Goal: Transaction & Acquisition: Book appointment/travel/reservation

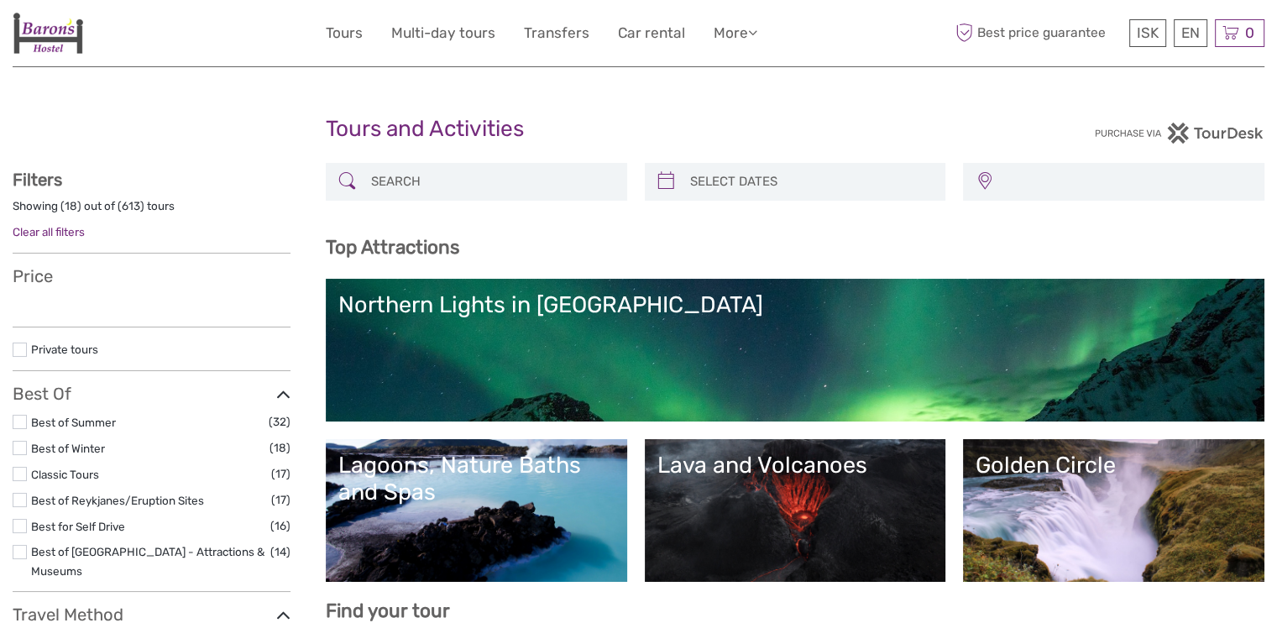
select select
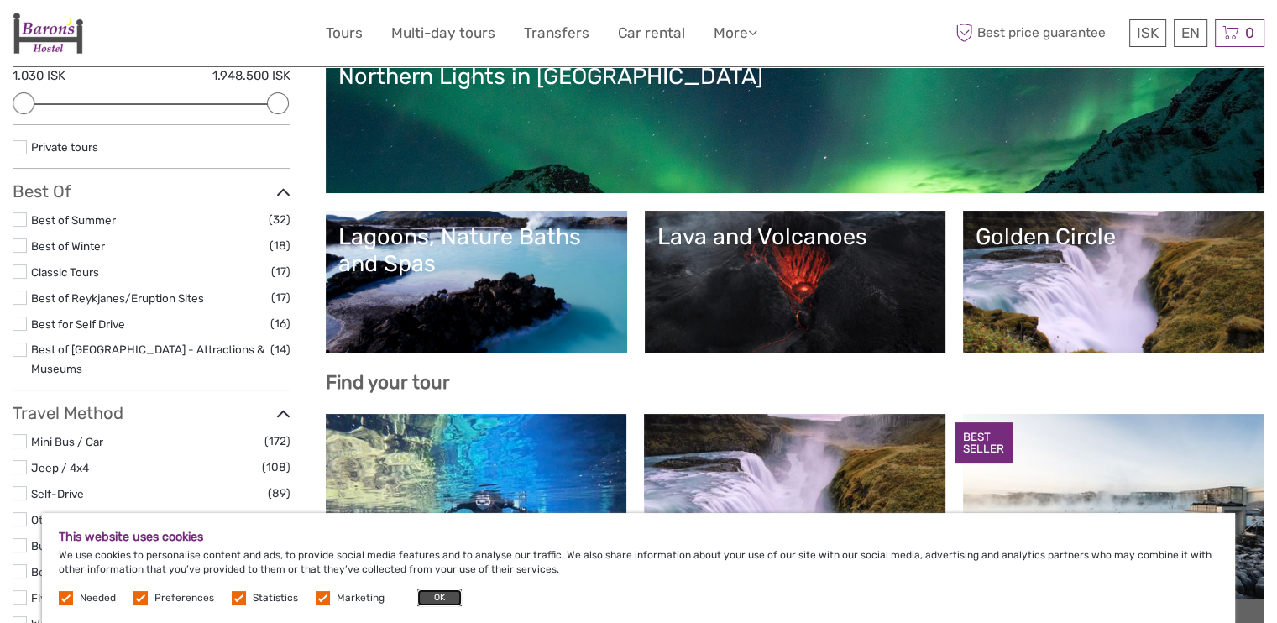
click at [432, 600] on button "OK" at bounding box center [439, 597] width 45 height 17
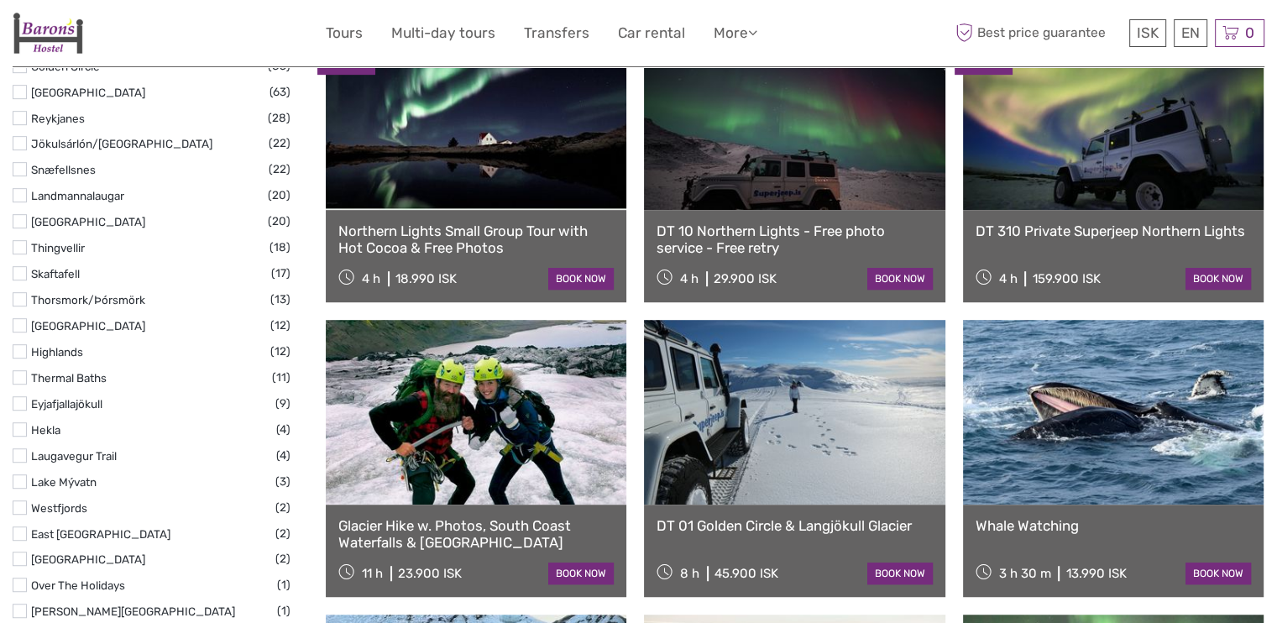
scroll to position [913, 0]
drag, startPoint x: 396, startPoint y: 277, endPoint x: 430, endPoint y: 268, distance: 34.8
click at [430, 268] on div "4 h 18.990 ISK" at bounding box center [397, 277] width 118 height 24
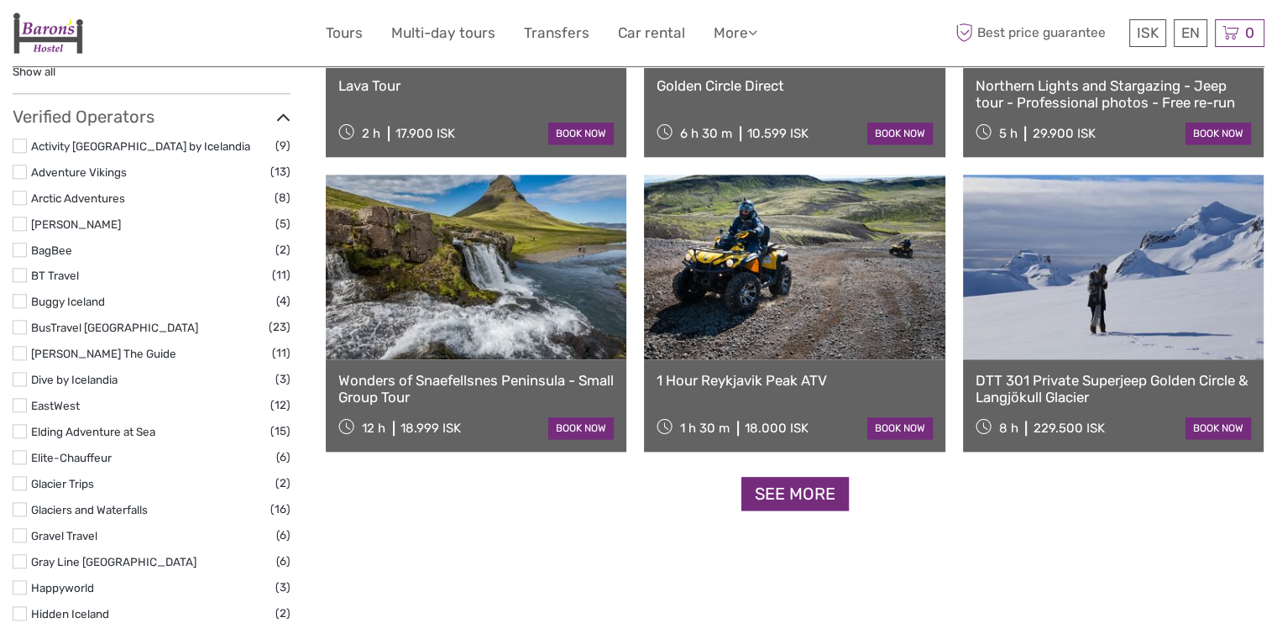
scroll to position [1943, 0]
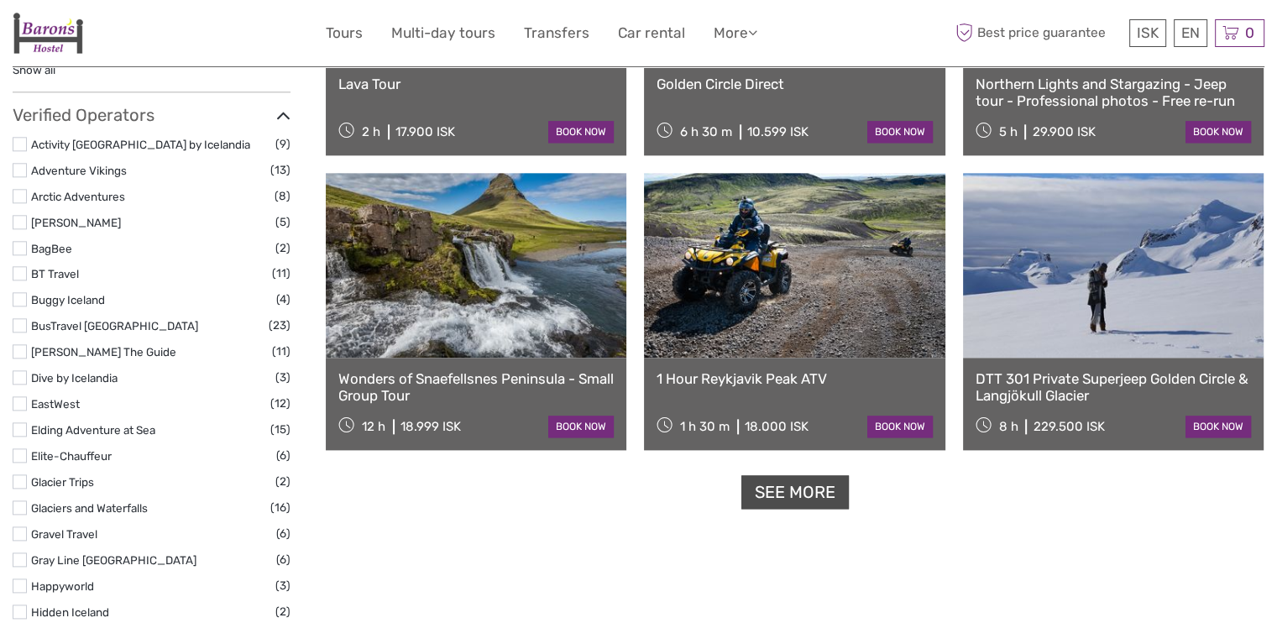
click at [795, 479] on link "See more" at bounding box center [794, 492] width 107 height 34
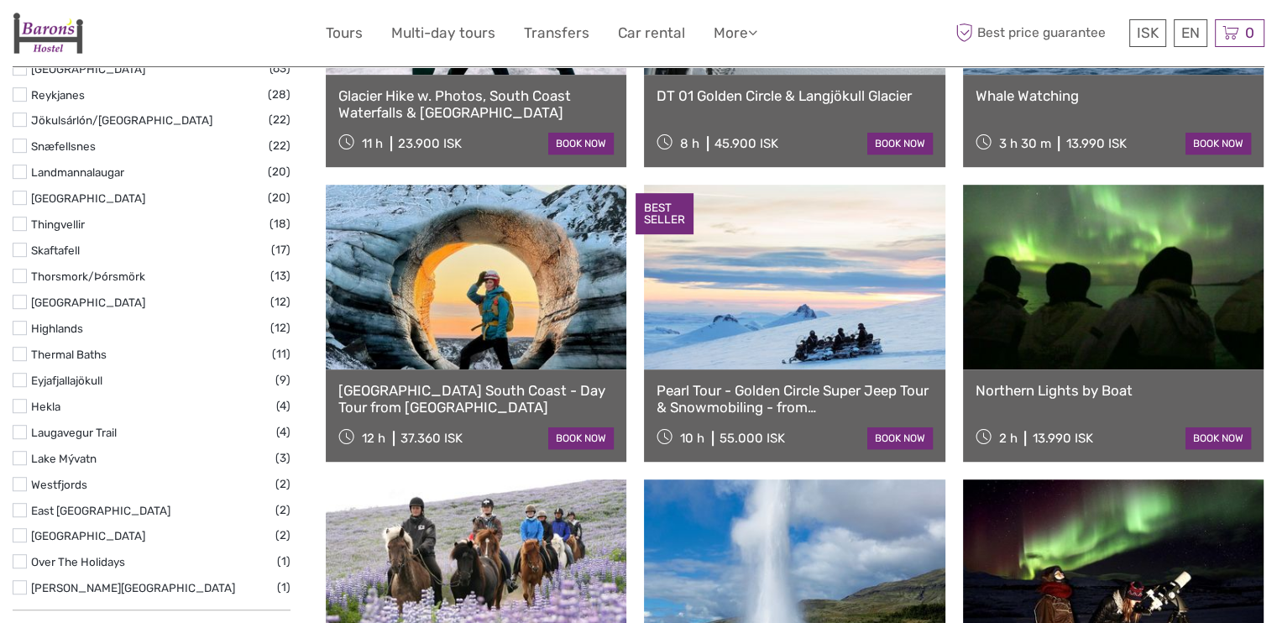
scroll to position [934, 0]
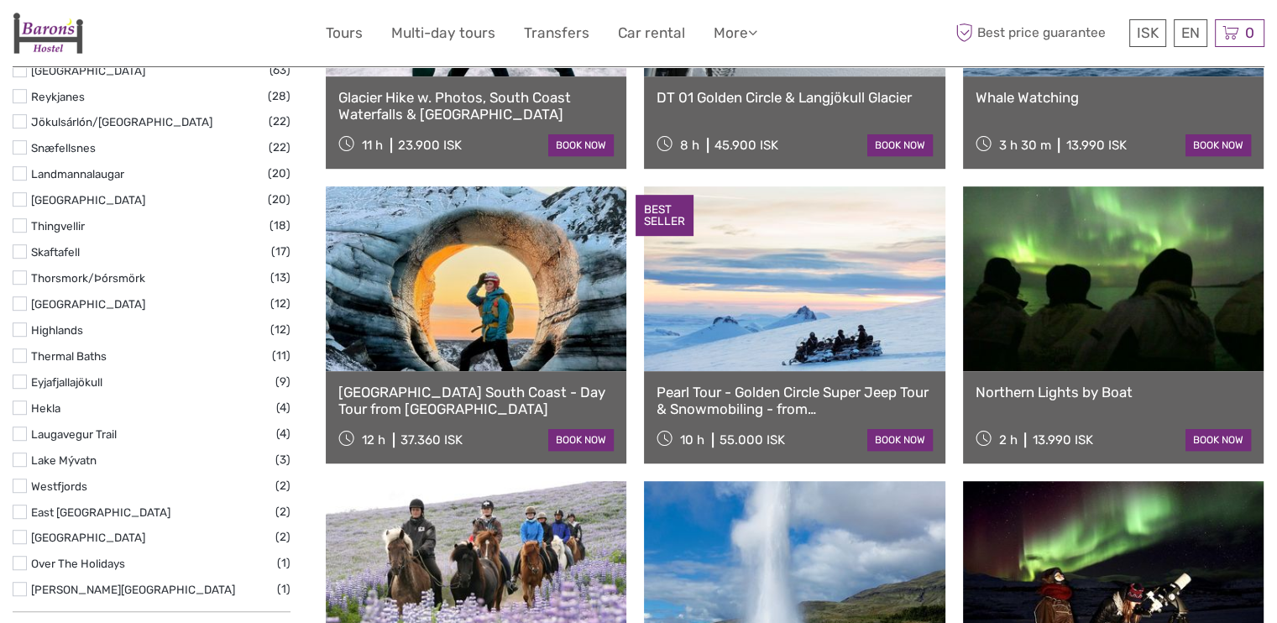
click at [1104, 308] on link at bounding box center [1113, 278] width 301 height 185
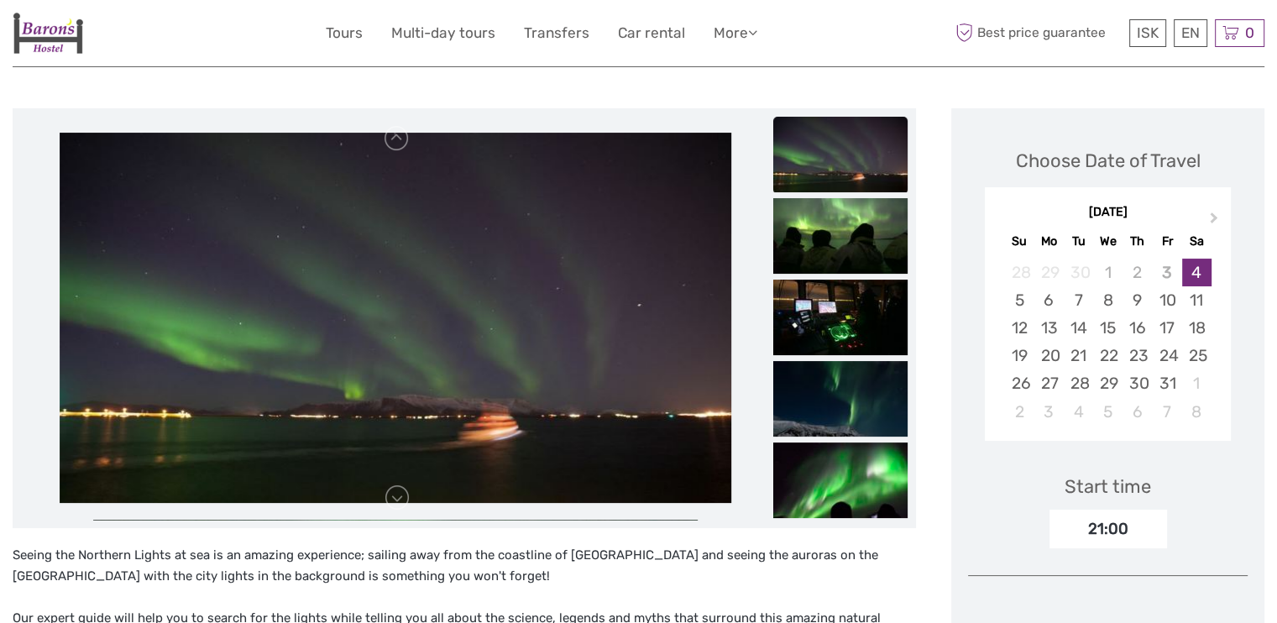
scroll to position [174, 0]
click at [847, 181] on img at bounding box center [840, 156] width 134 height 76
click at [834, 238] on img at bounding box center [840, 237] width 134 height 76
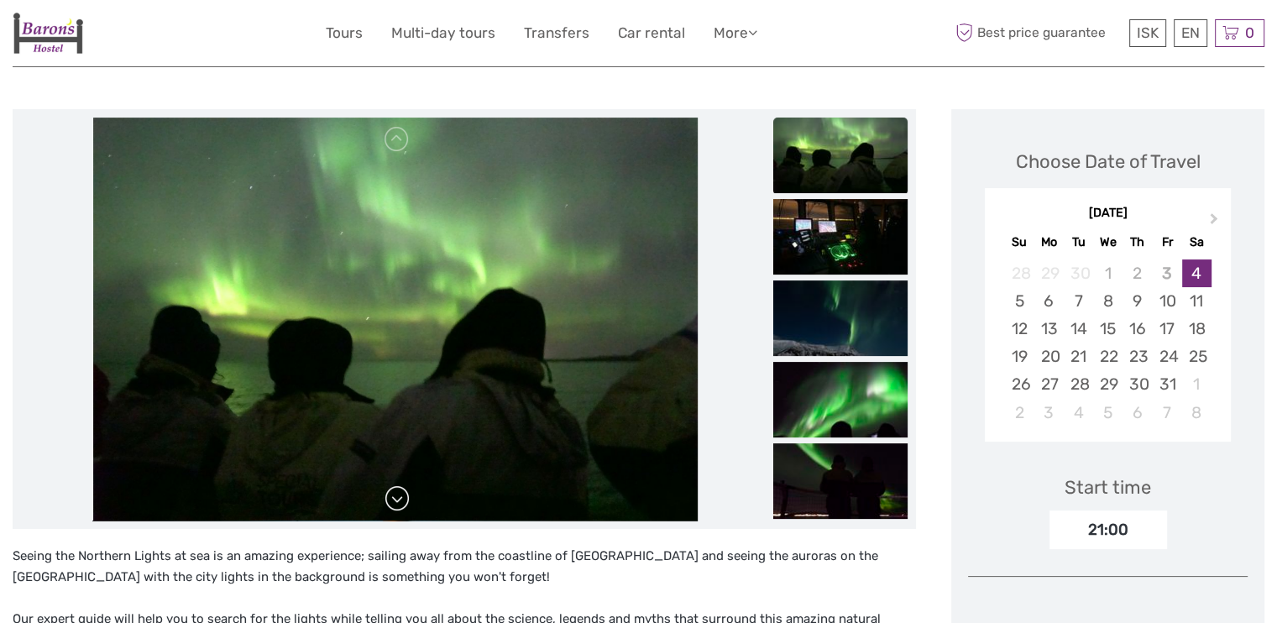
click at [384, 503] on link at bounding box center [397, 498] width 27 height 27
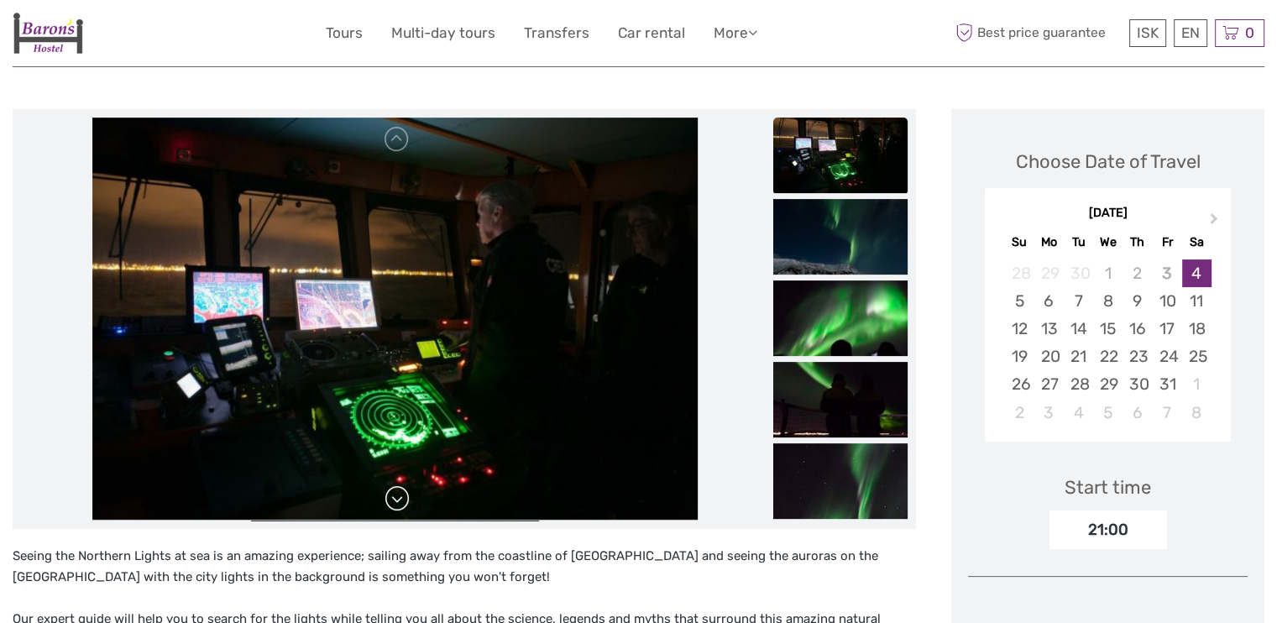
click at [384, 503] on link at bounding box center [397, 498] width 27 height 27
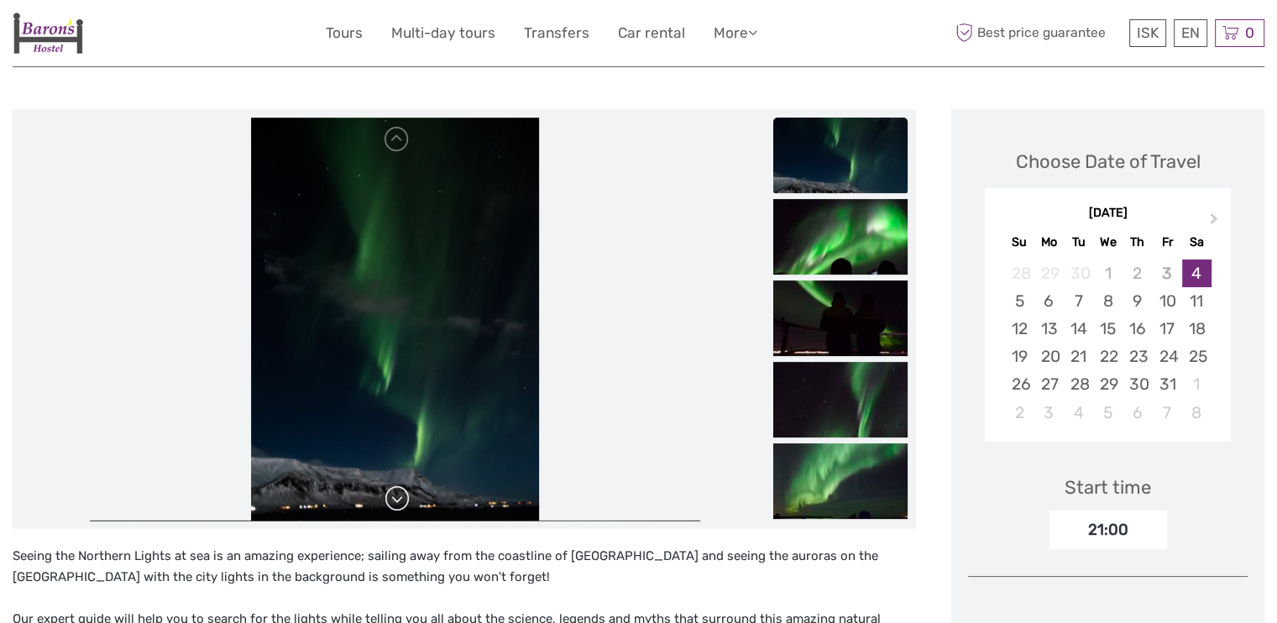
click at [391, 496] on link at bounding box center [397, 498] width 27 height 27
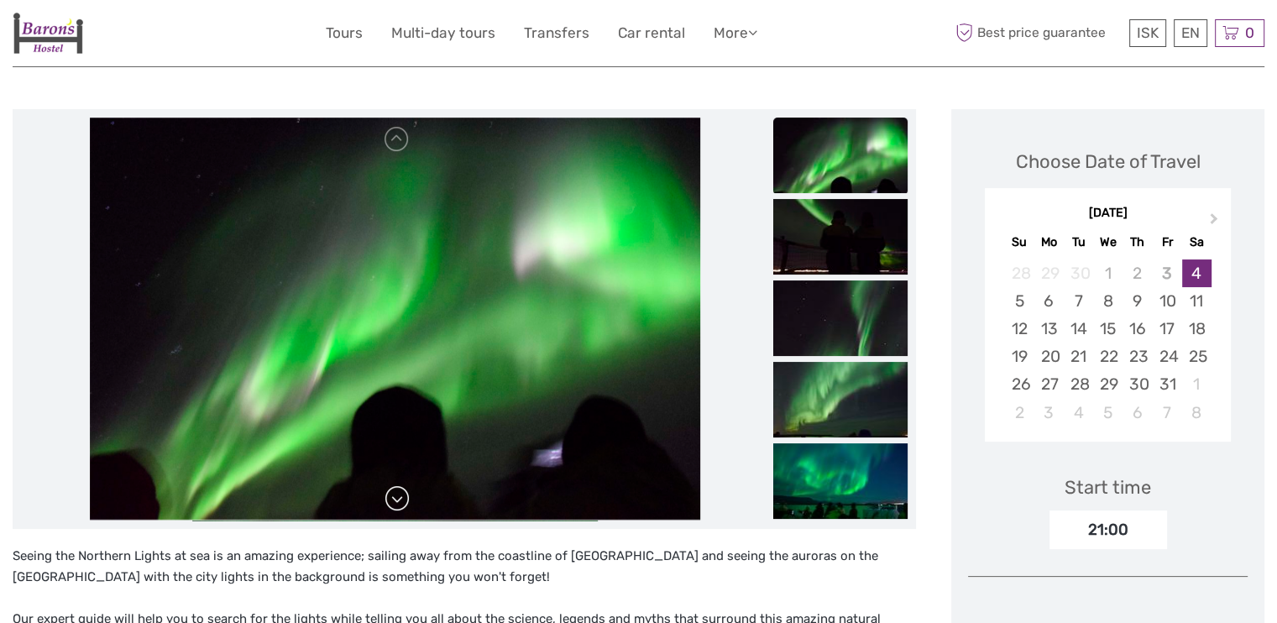
click at [391, 496] on link at bounding box center [397, 498] width 27 height 27
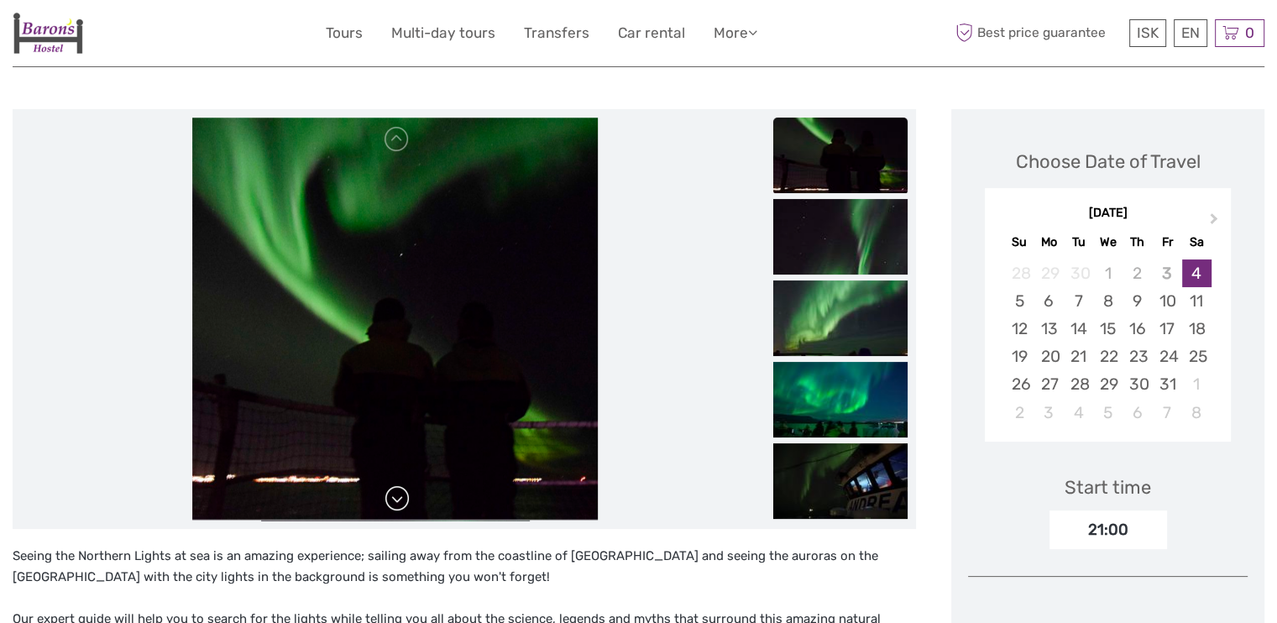
click at [391, 496] on link at bounding box center [397, 498] width 27 height 27
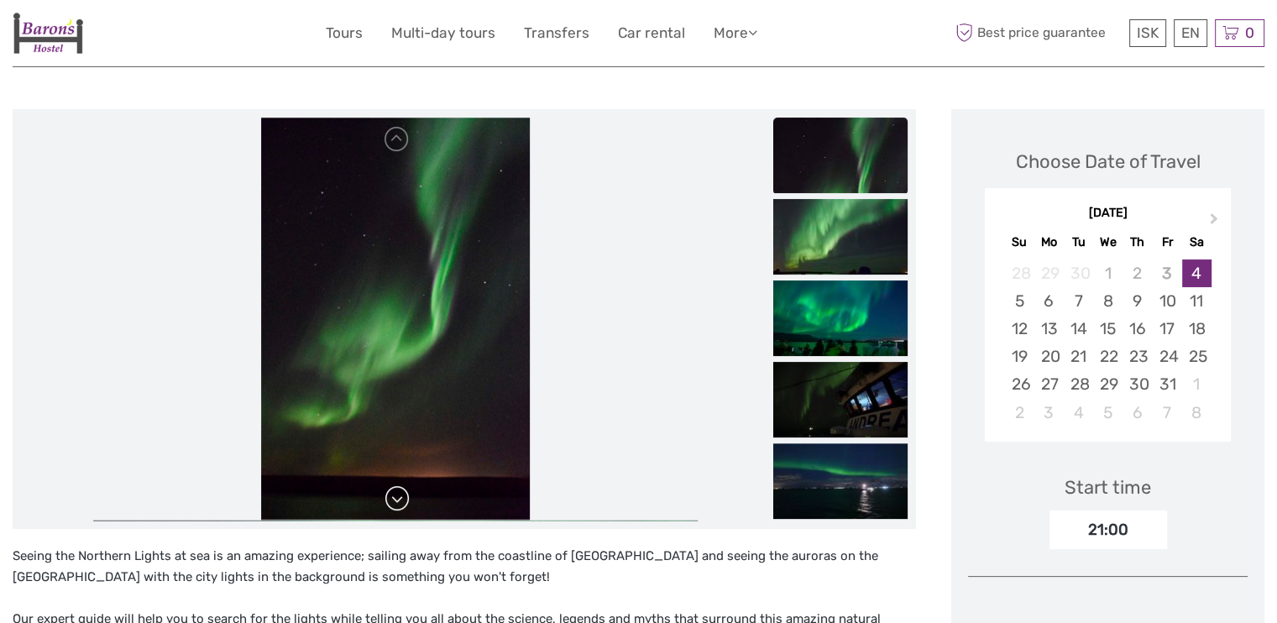
click at [391, 496] on link at bounding box center [397, 498] width 27 height 27
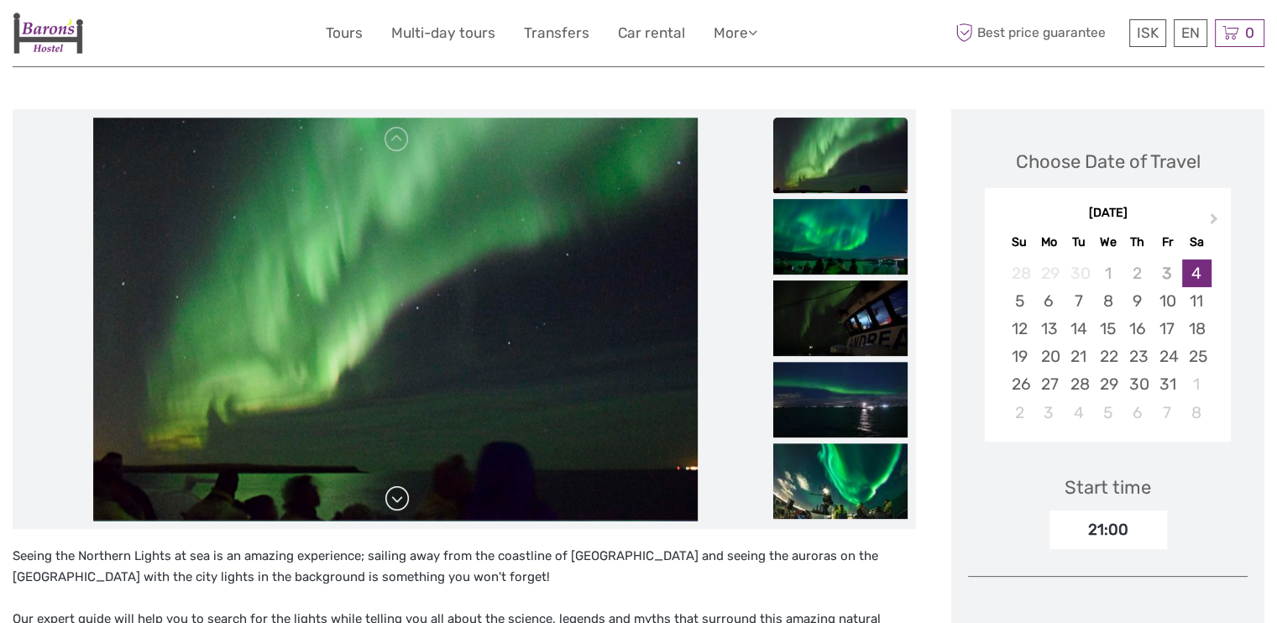
click at [391, 496] on link at bounding box center [397, 498] width 27 height 27
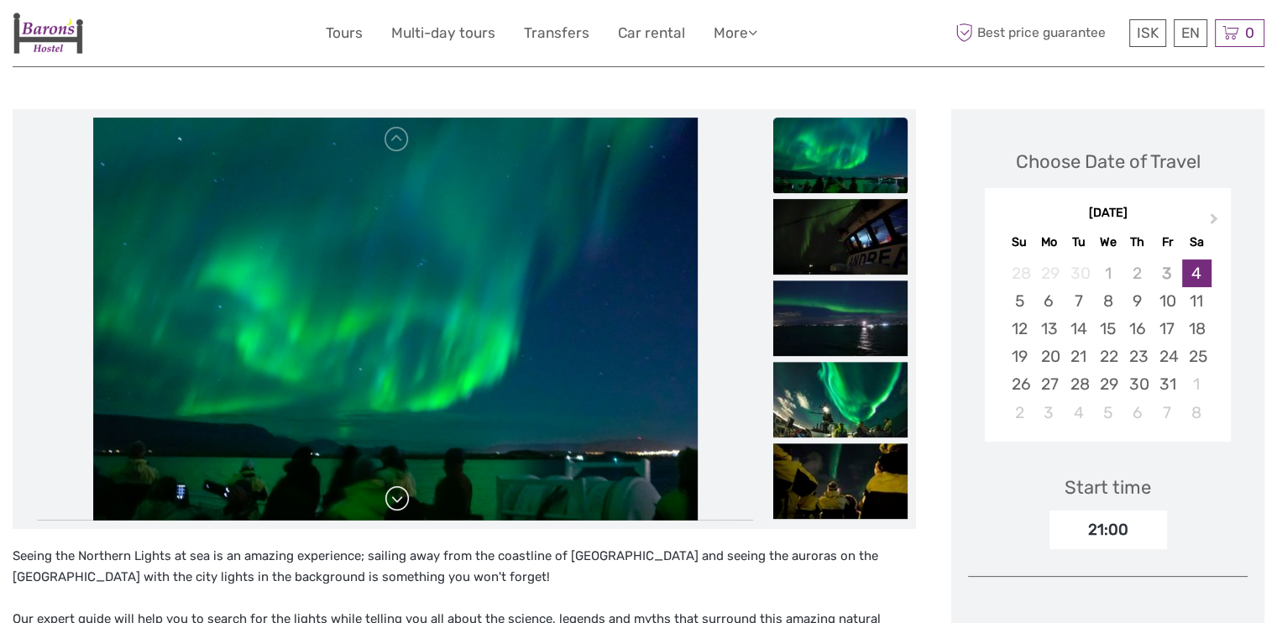
click at [391, 496] on link at bounding box center [397, 498] width 27 height 27
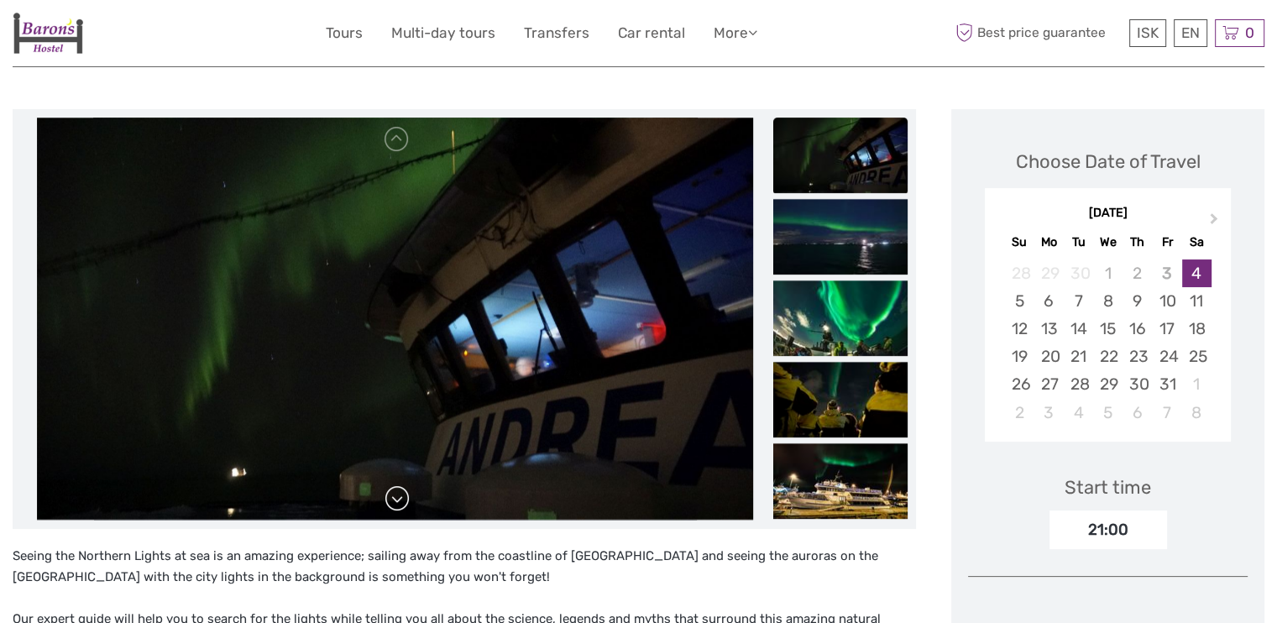
click at [391, 496] on link at bounding box center [397, 498] width 27 height 27
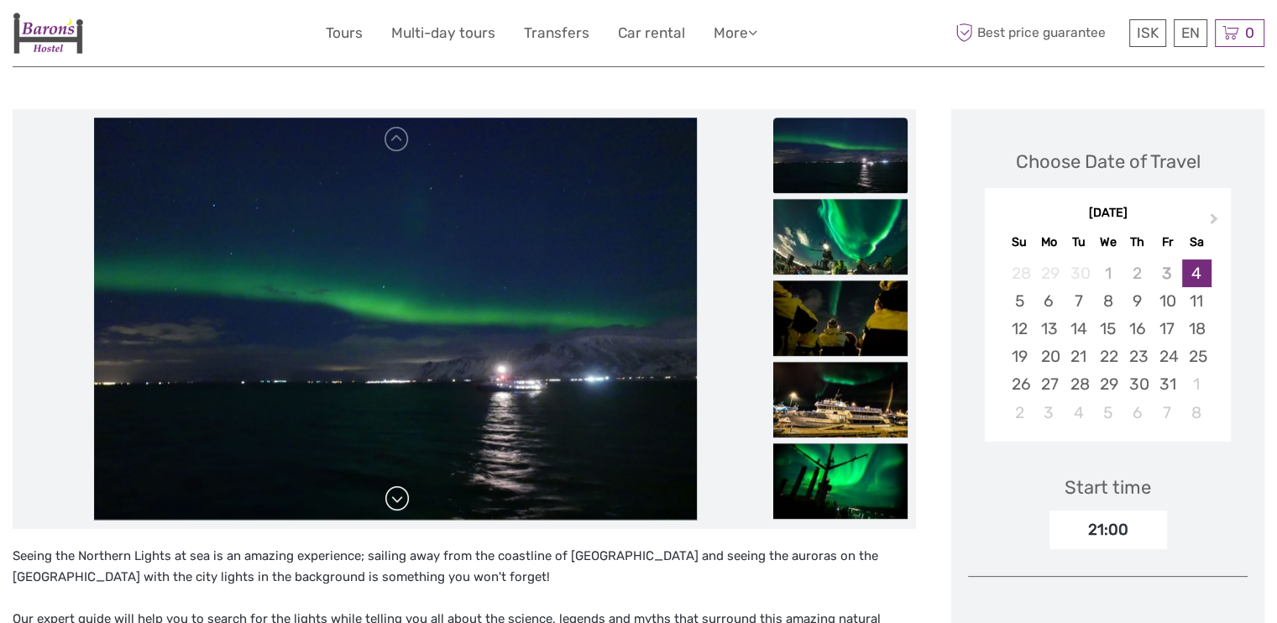
click at [391, 496] on link at bounding box center [397, 498] width 27 height 27
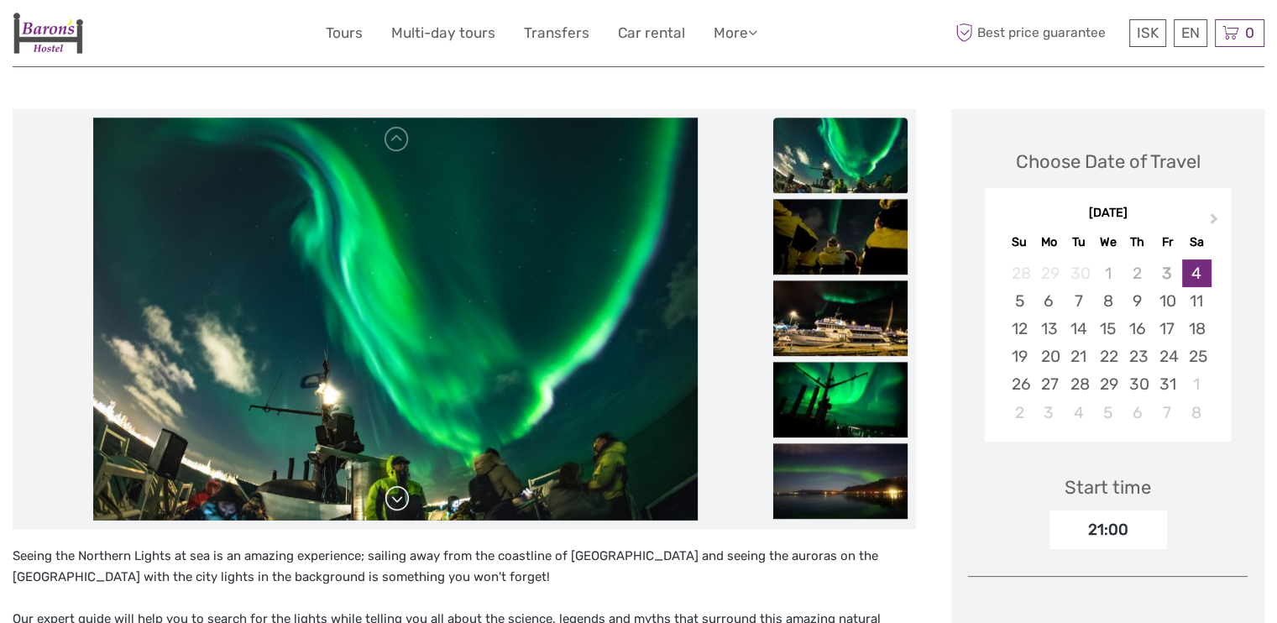
click at [391, 496] on link at bounding box center [397, 498] width 27 height 27
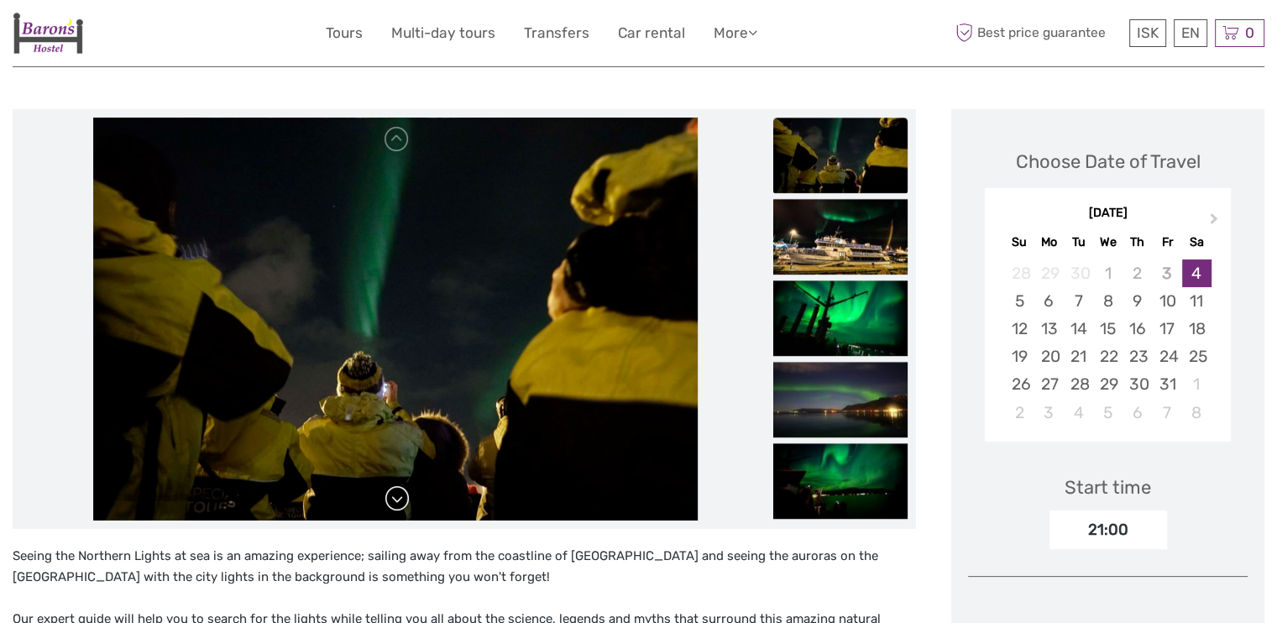
click at [391, 496] on link at bounding box center [397, 498] width 27 height 27
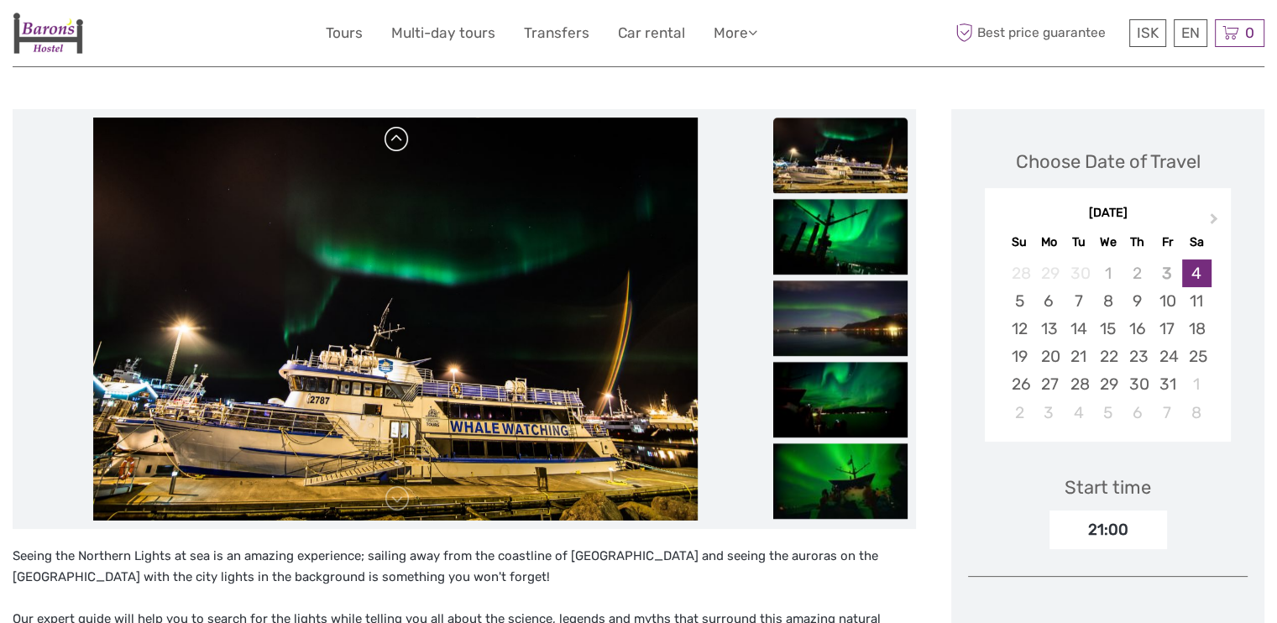
click at [399, 151] on link at bounding box center [397, 139] width 27 height 27
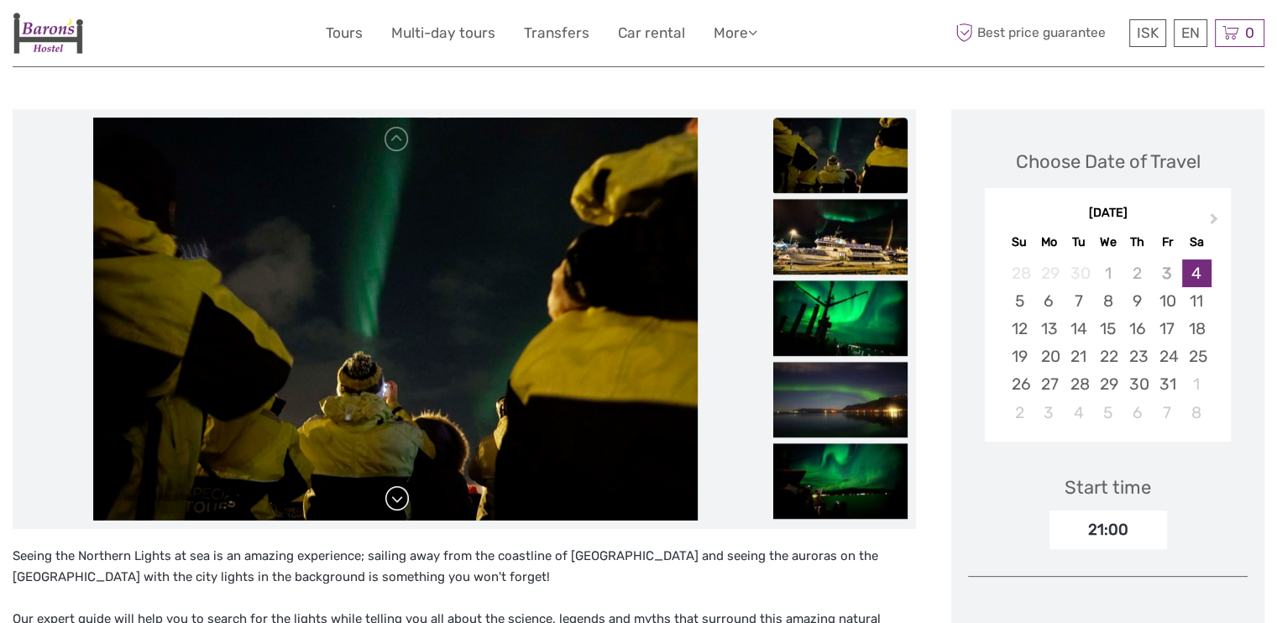
click at [394, 503] on link at bounding box center [397, 498] width 27 height 27
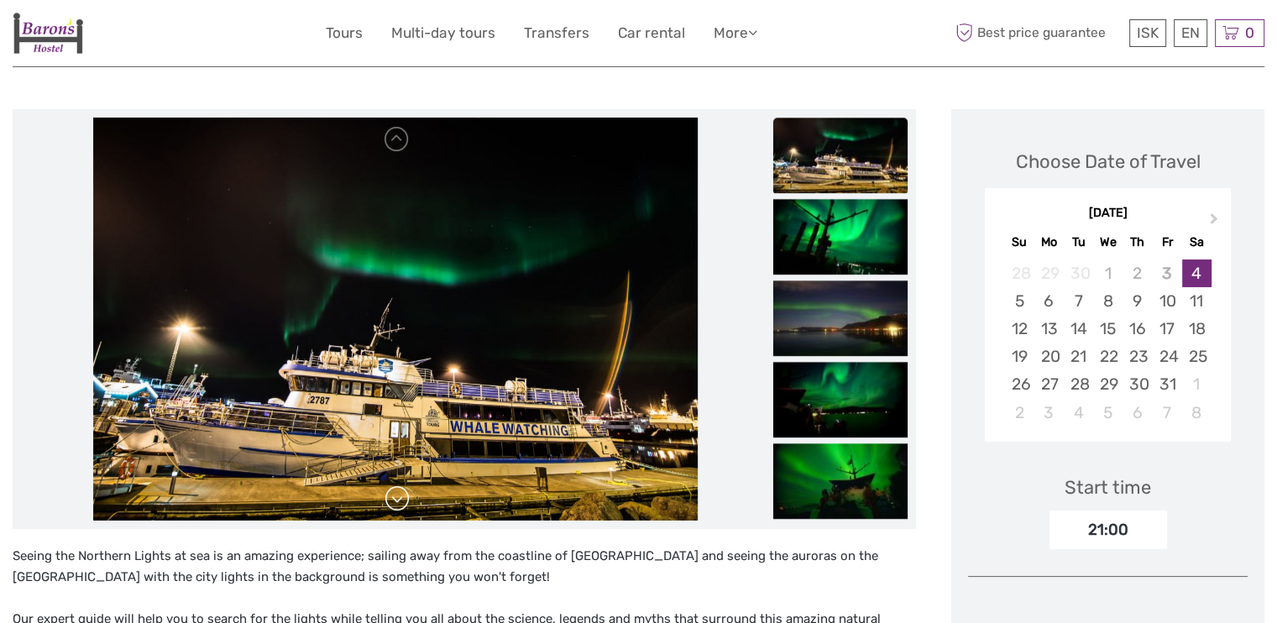
click at [394, 503] on link at bounding box center [397, 498] width 27 height 27
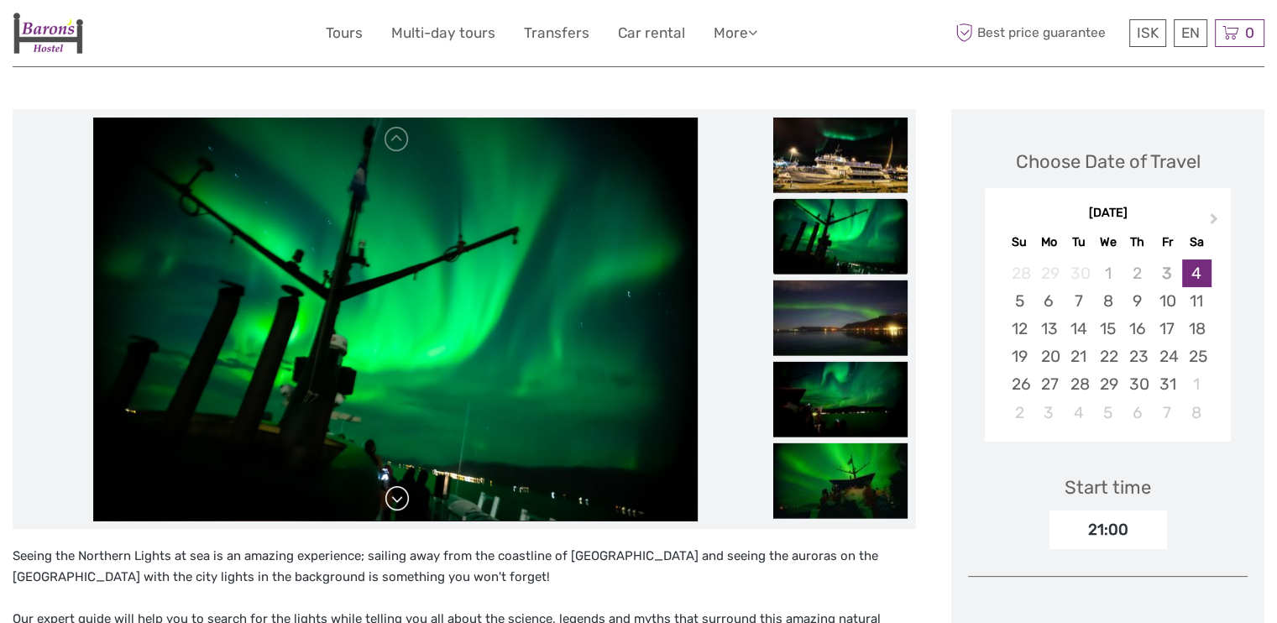
click at [394, 503] on link at bounding box center [397, 498] width 27 height 27
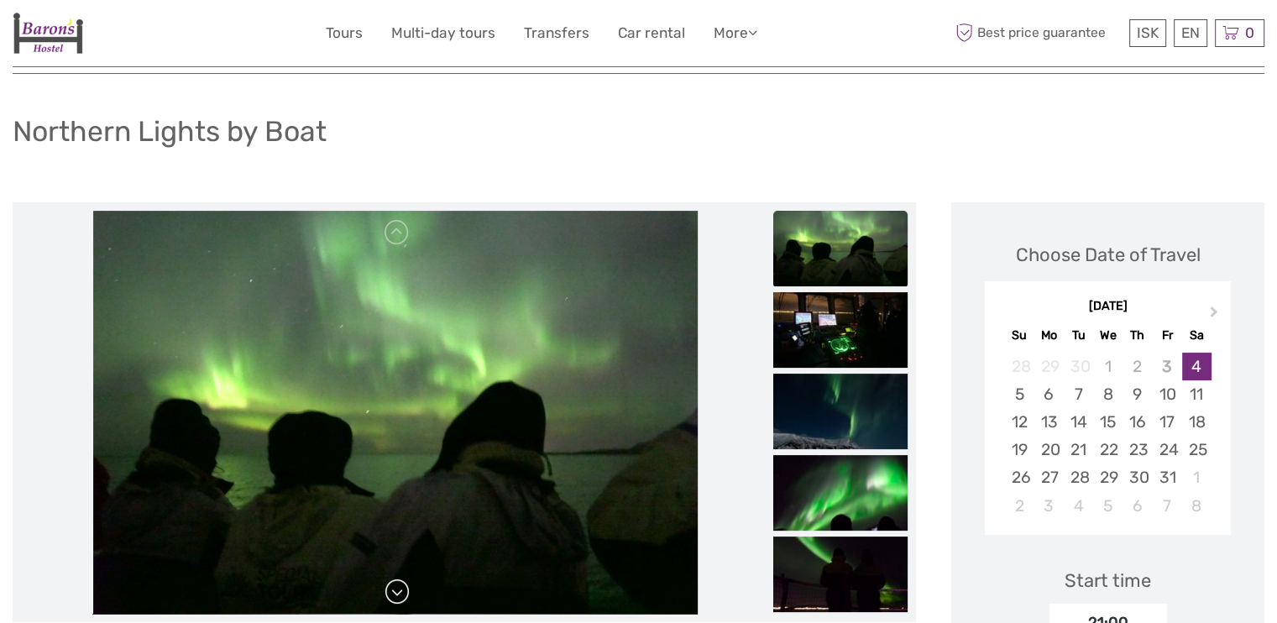
scroll to position [0, 0]
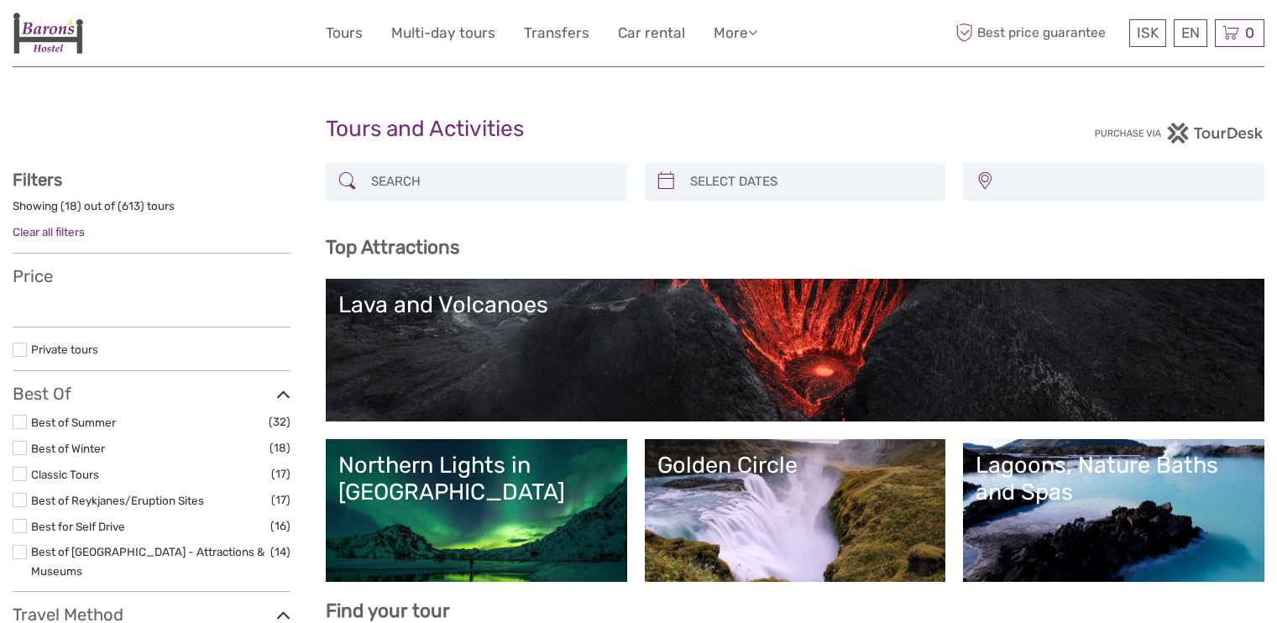
select select
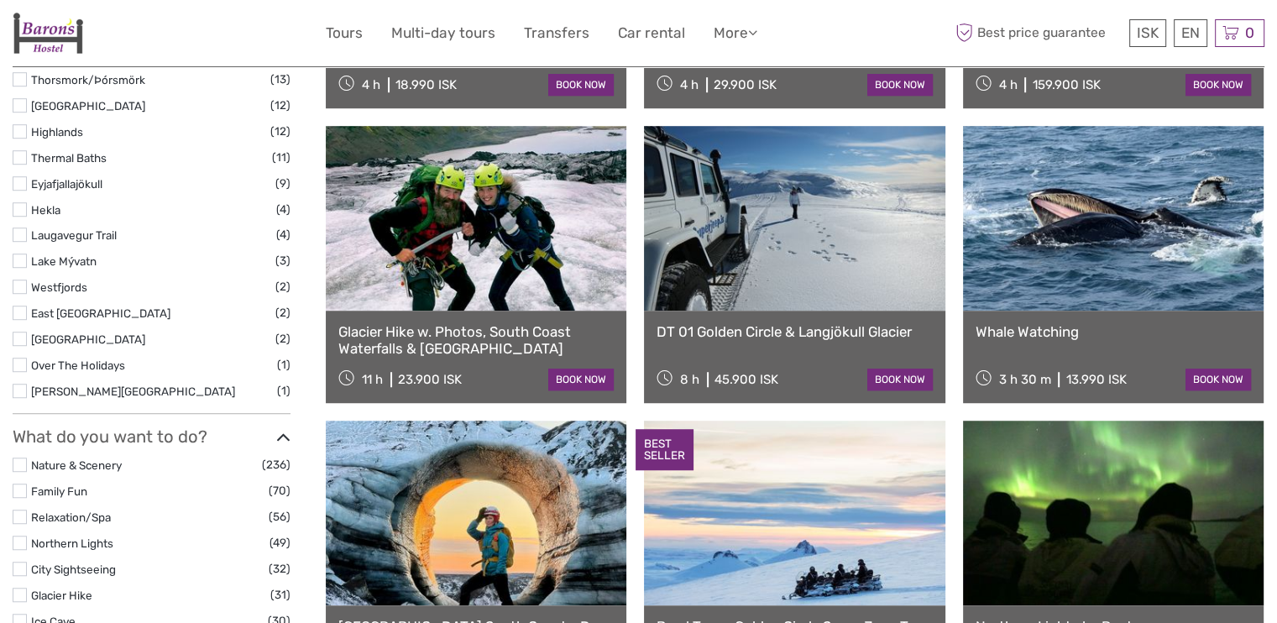
select select
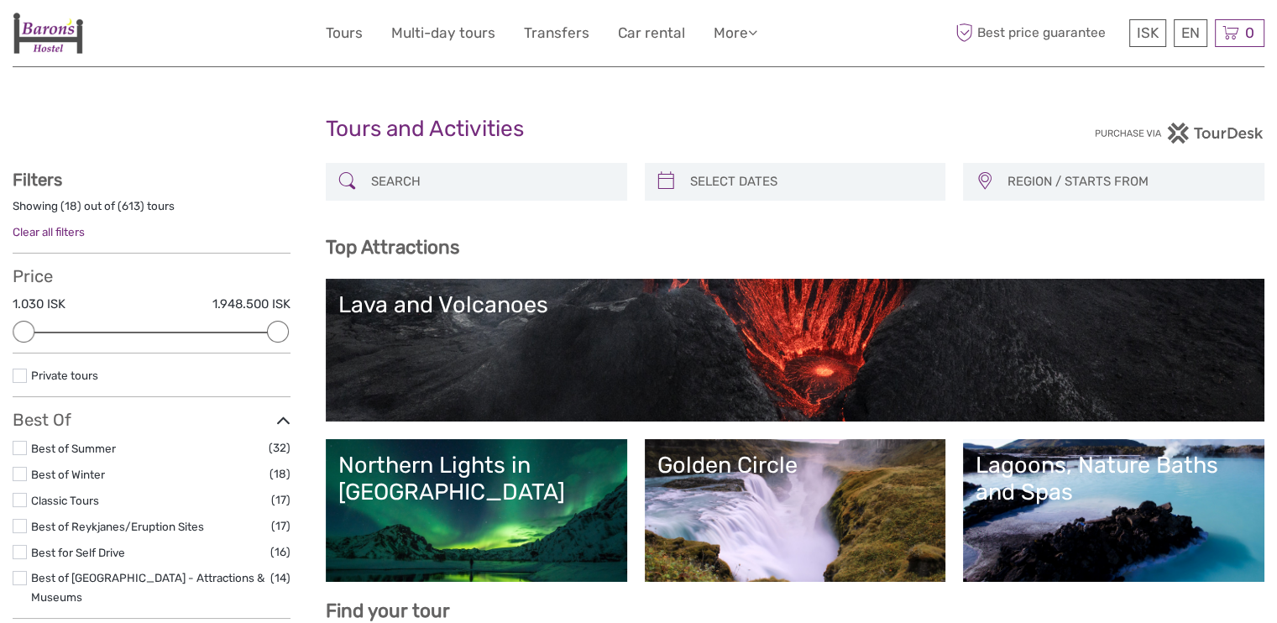
click at [216, 325] on div "Price 1.030 ISK 1.948.500 ISK Clear" at bounding box center [152, 309] width 278 height 87
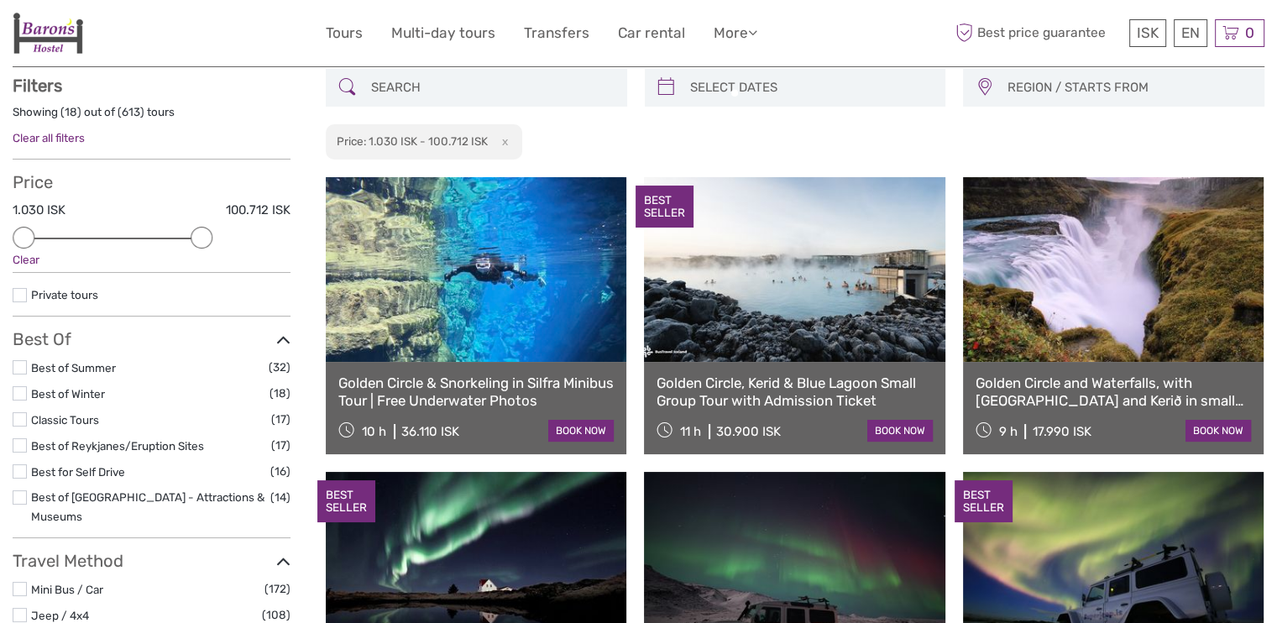
scroll to position [95, 0]
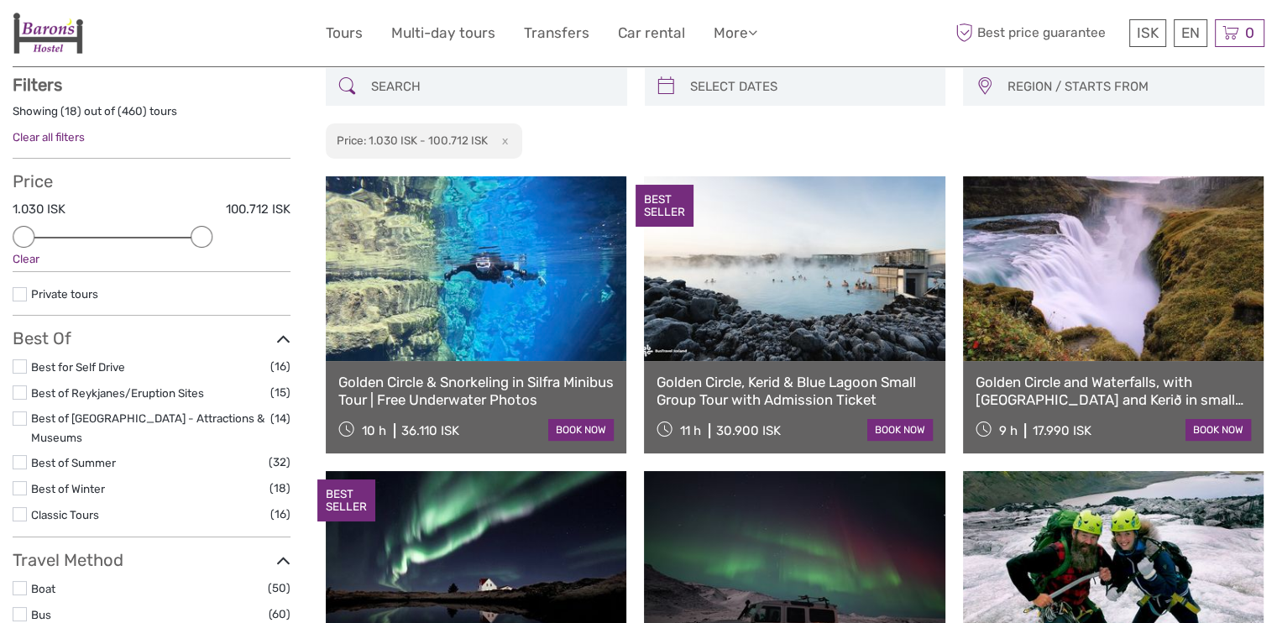
click at [148, 237] on div at bounding box center [113, 238] width 178 height 2
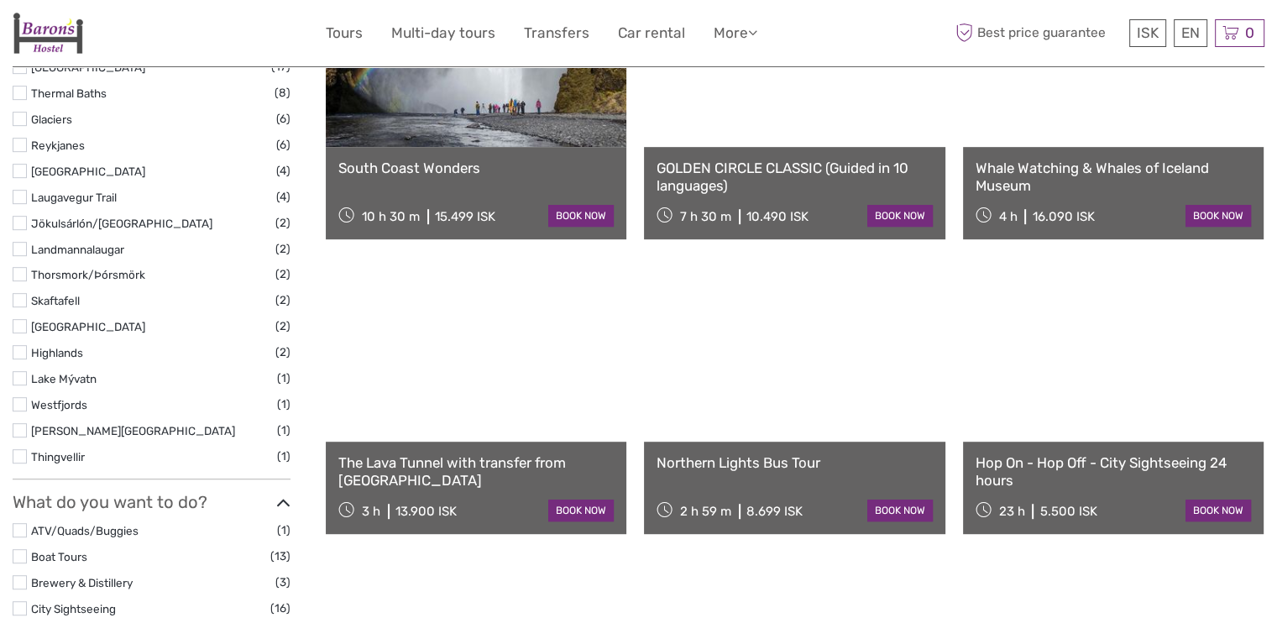
scroll to position [900, 0]
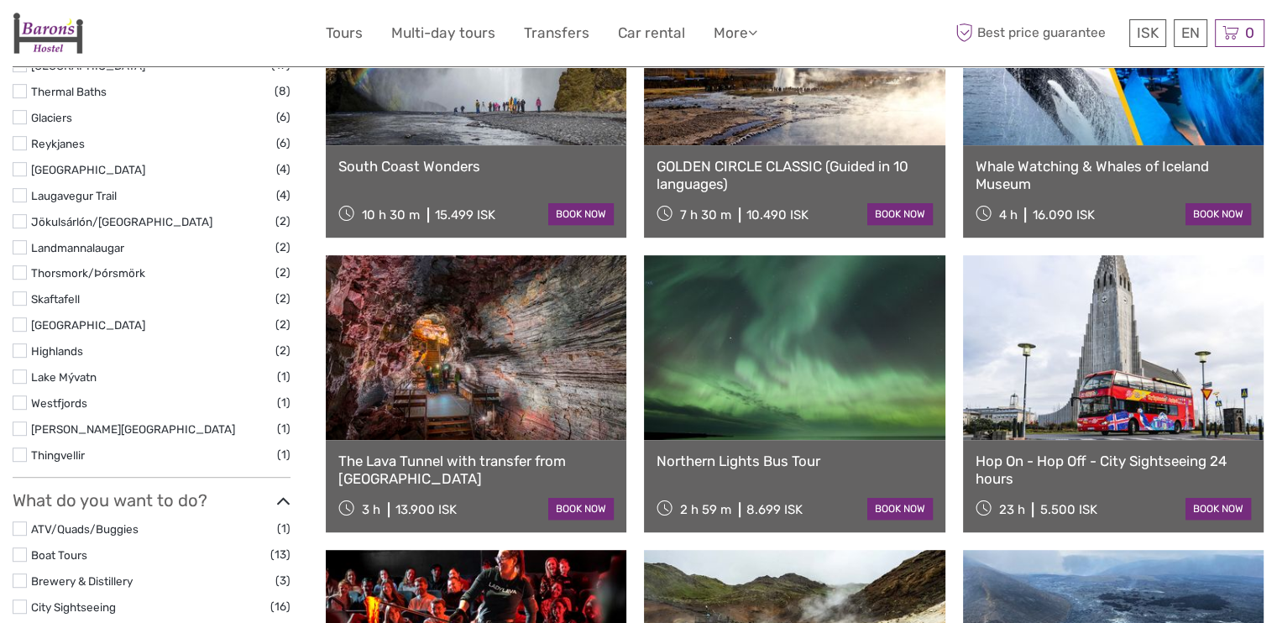
click at [534, 378] on link at bounding box center [476, 347] width 301 height 185
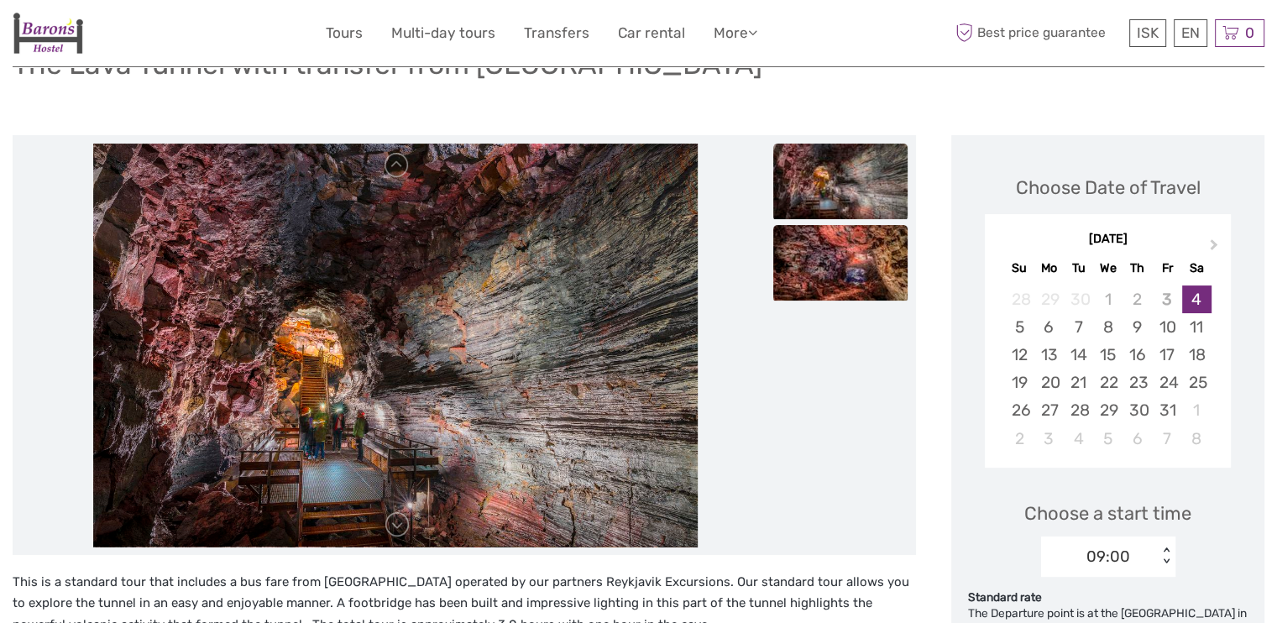
click at [837, 244] on img at bounding box center [840, 263] width 134 height 76
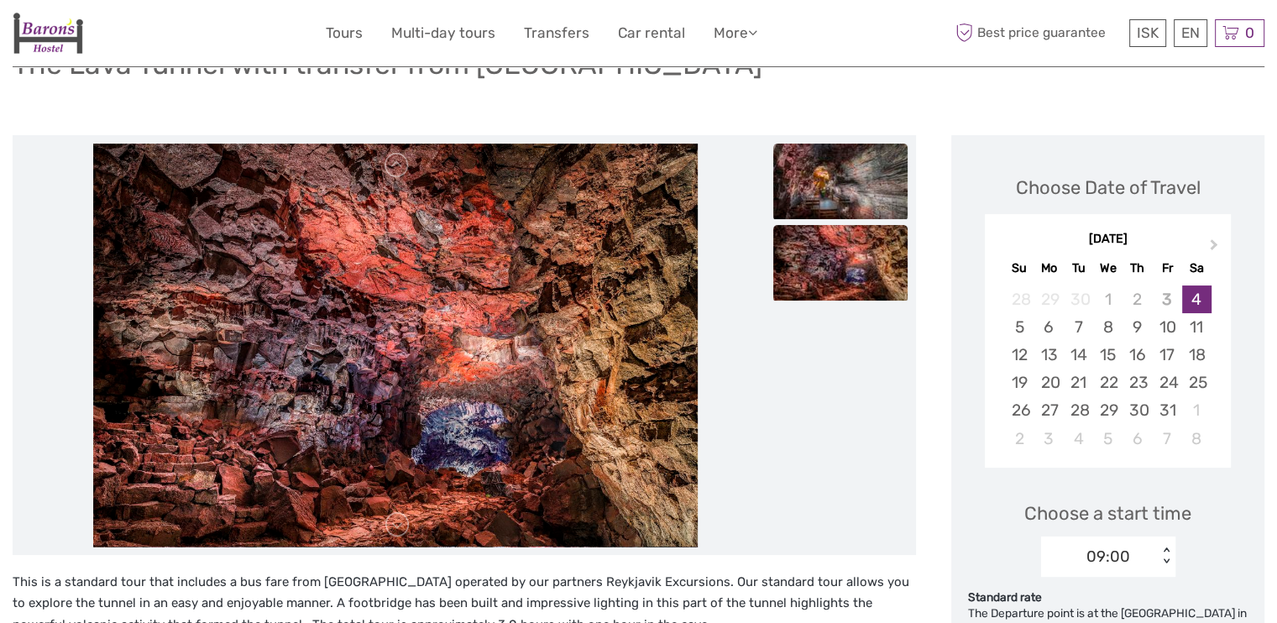
click at [831, 181] on img at bounding box center [840, 182] width 134 height 76
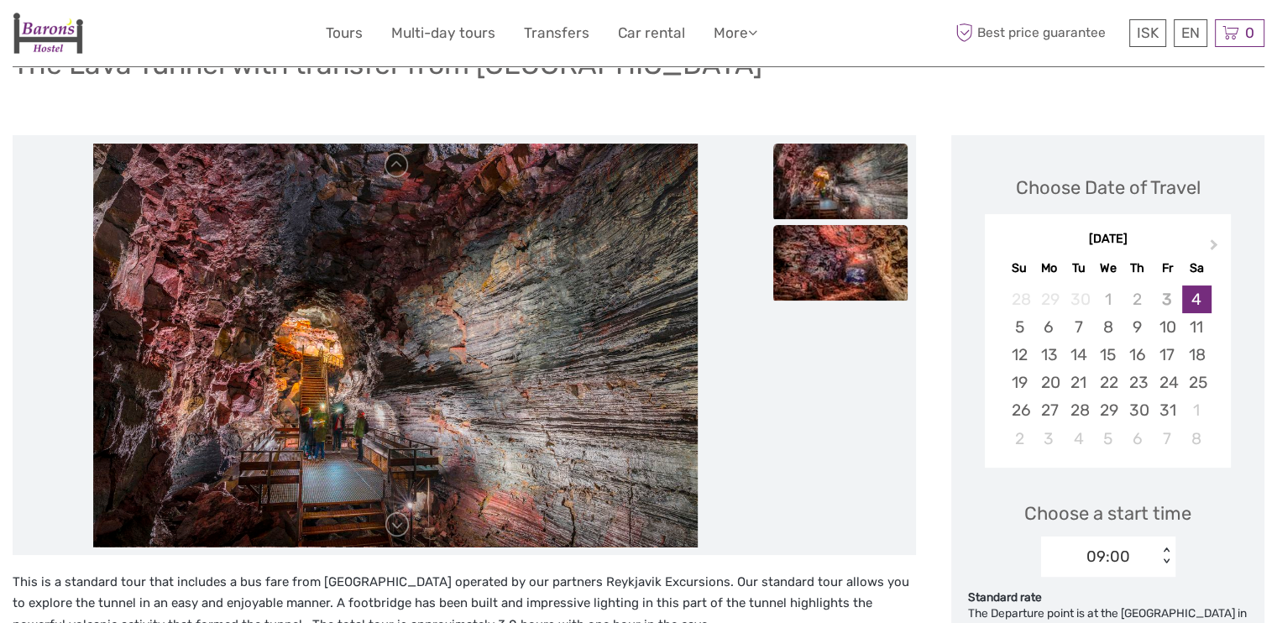
click at [856, 277] on img at bounding box center [840, 263] width 134 height 76
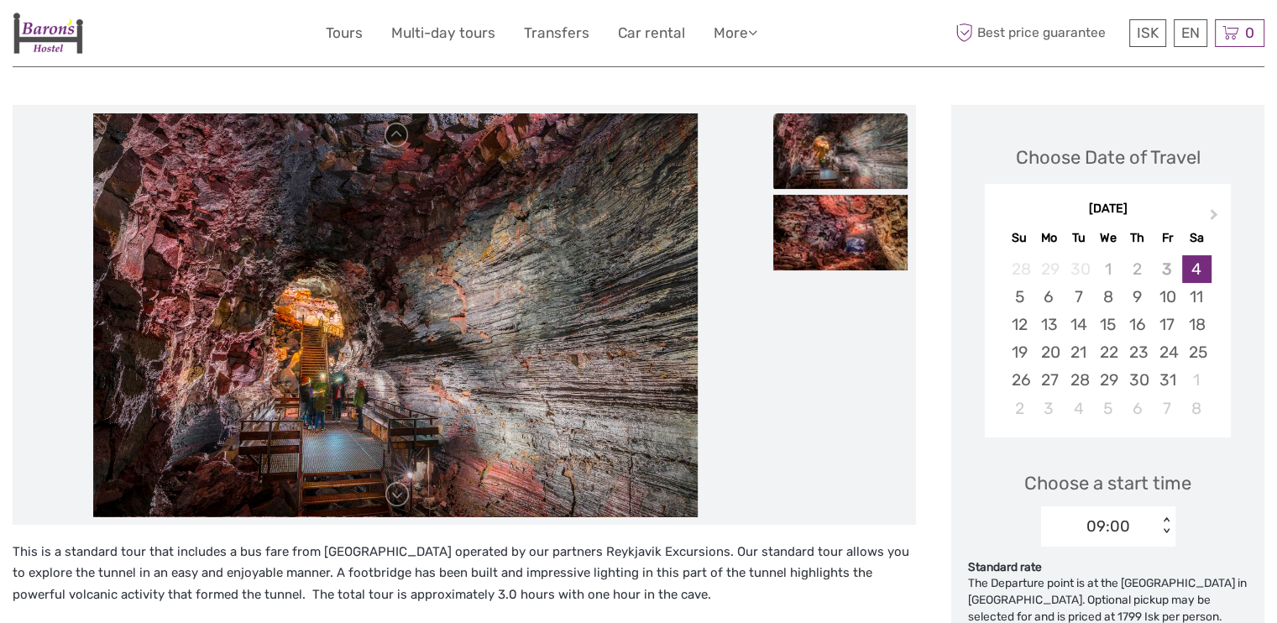
scroll to position [175, 0]
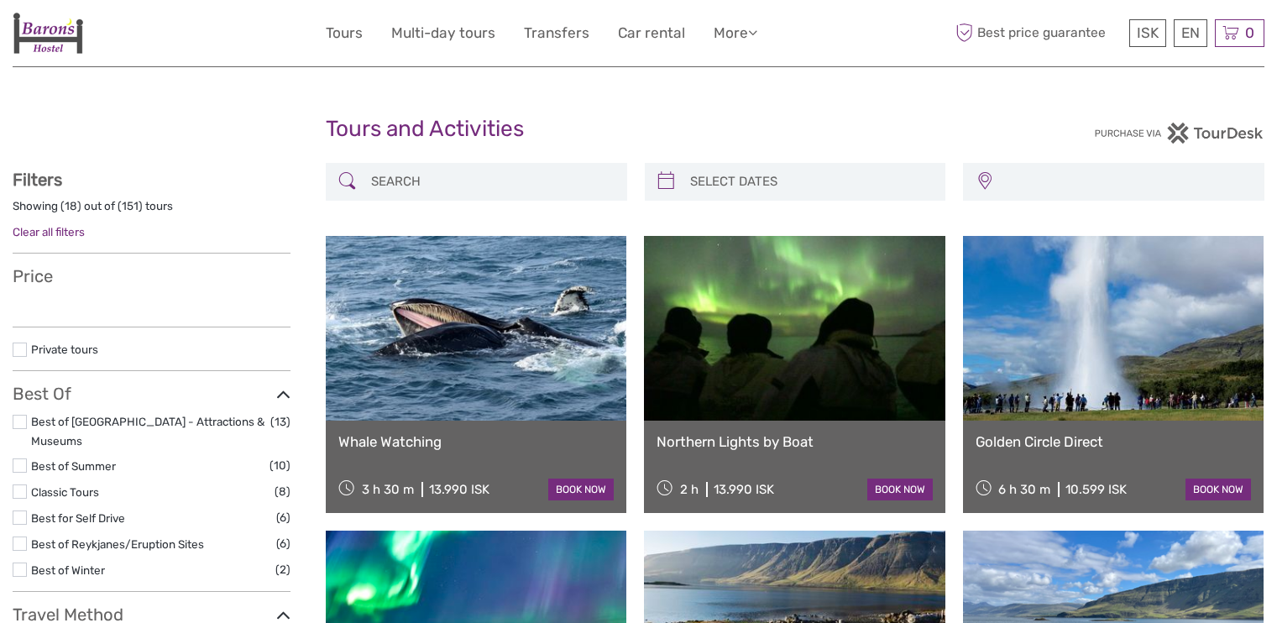
select select
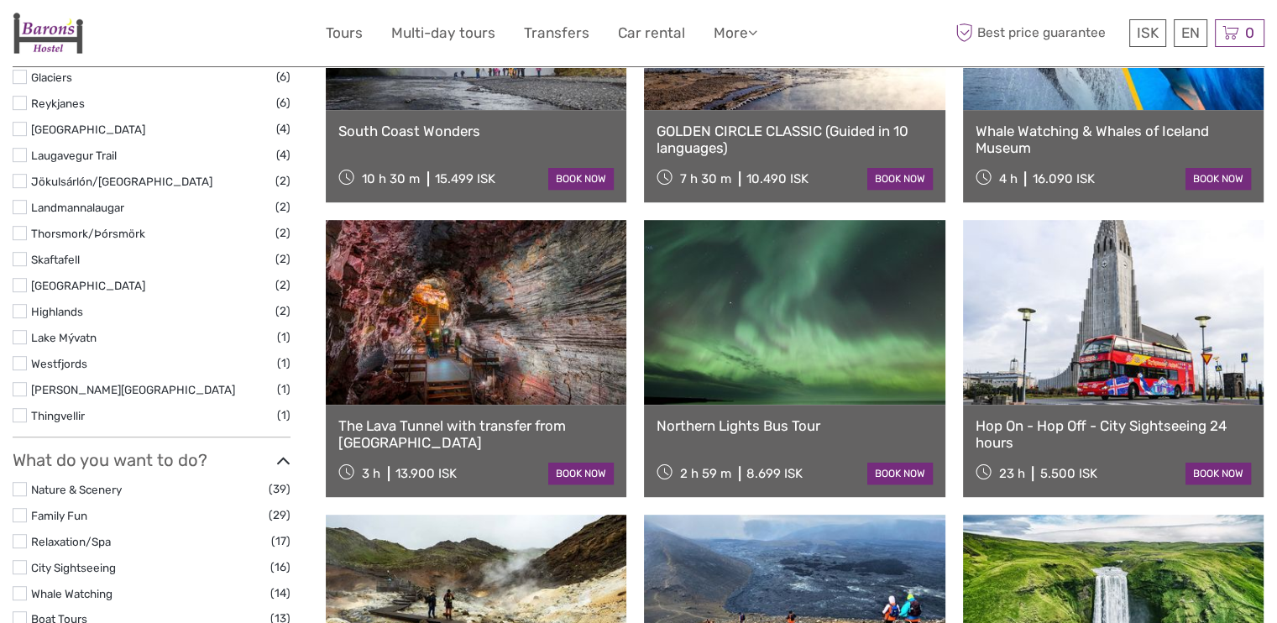
select select
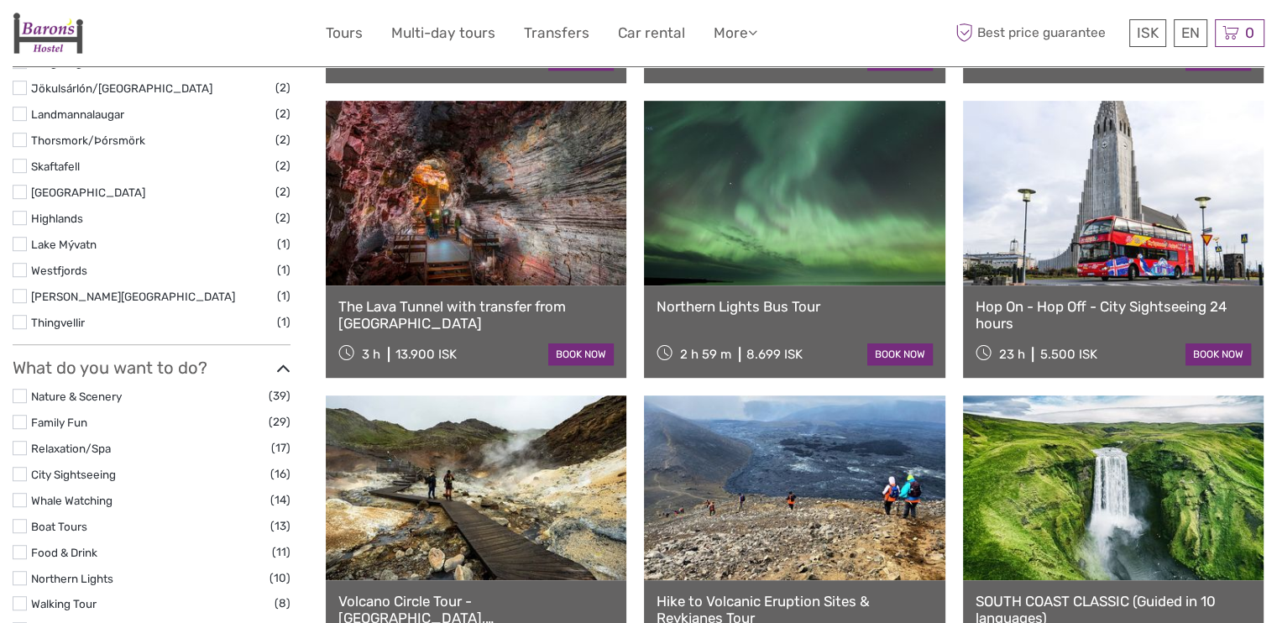
scroll to position [1021, 0]
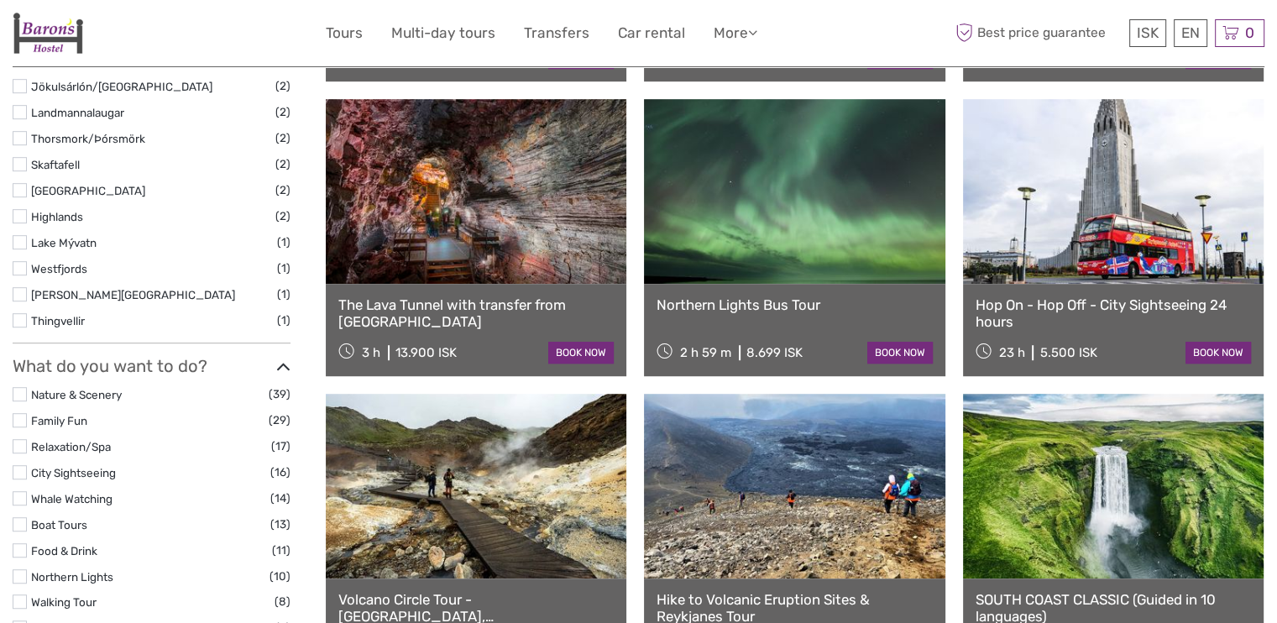
click at [796, 218] on link at bounding box center [794, 191] width 301 height 185
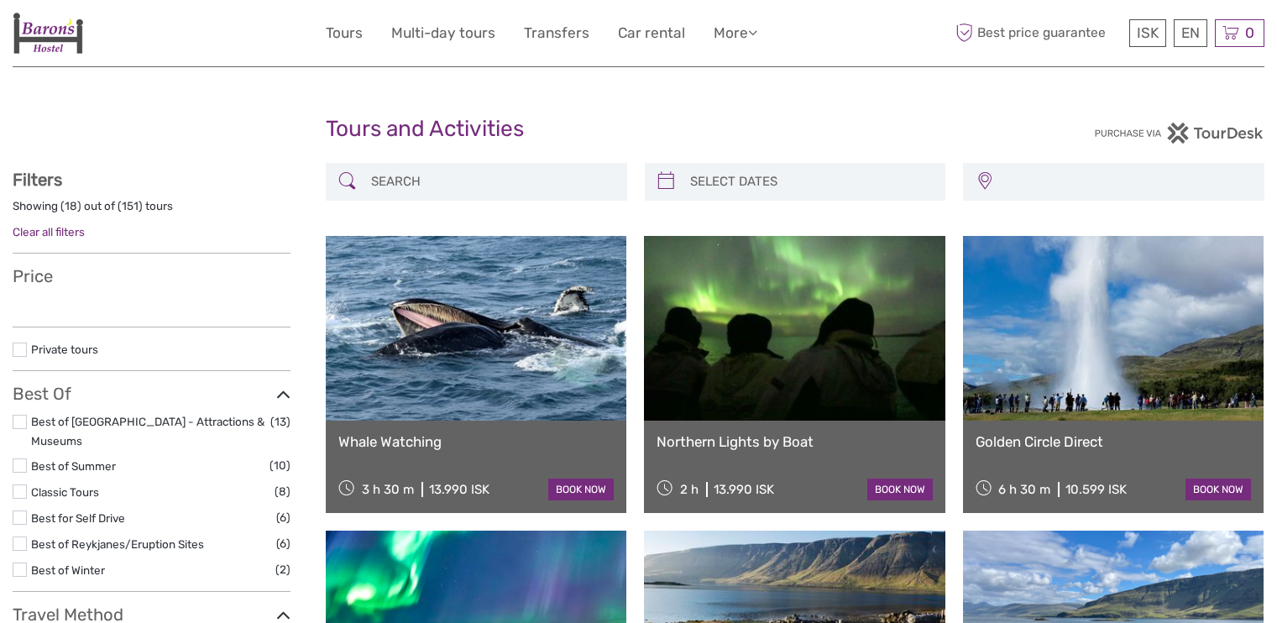
select select
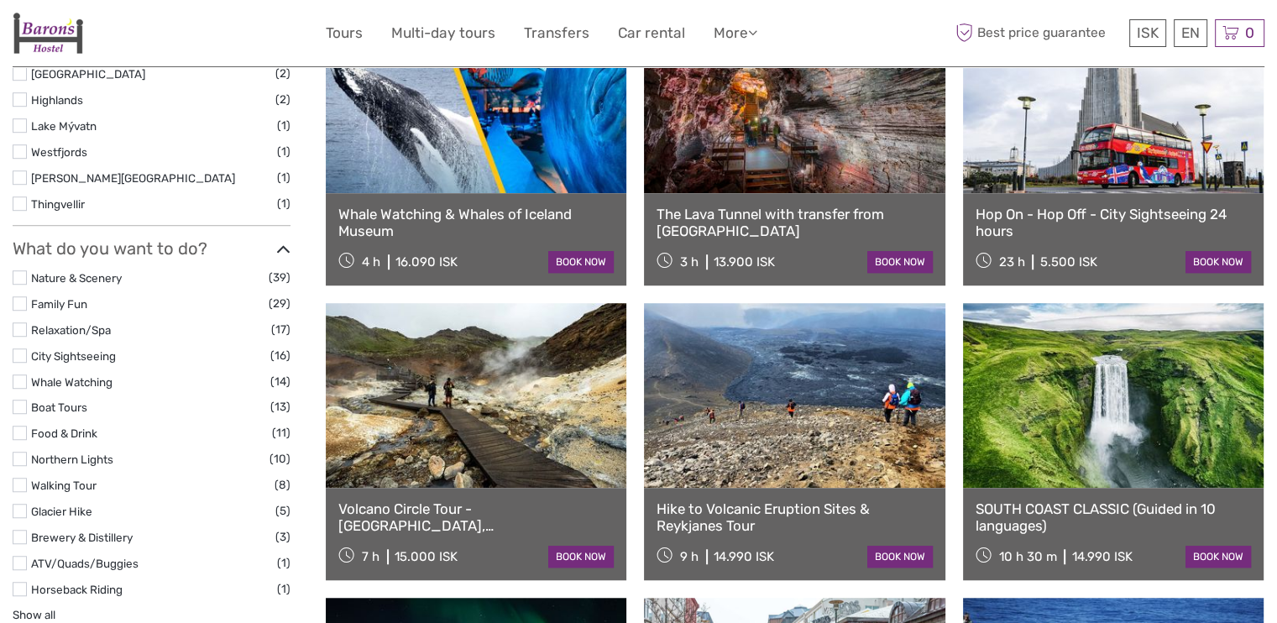
select select
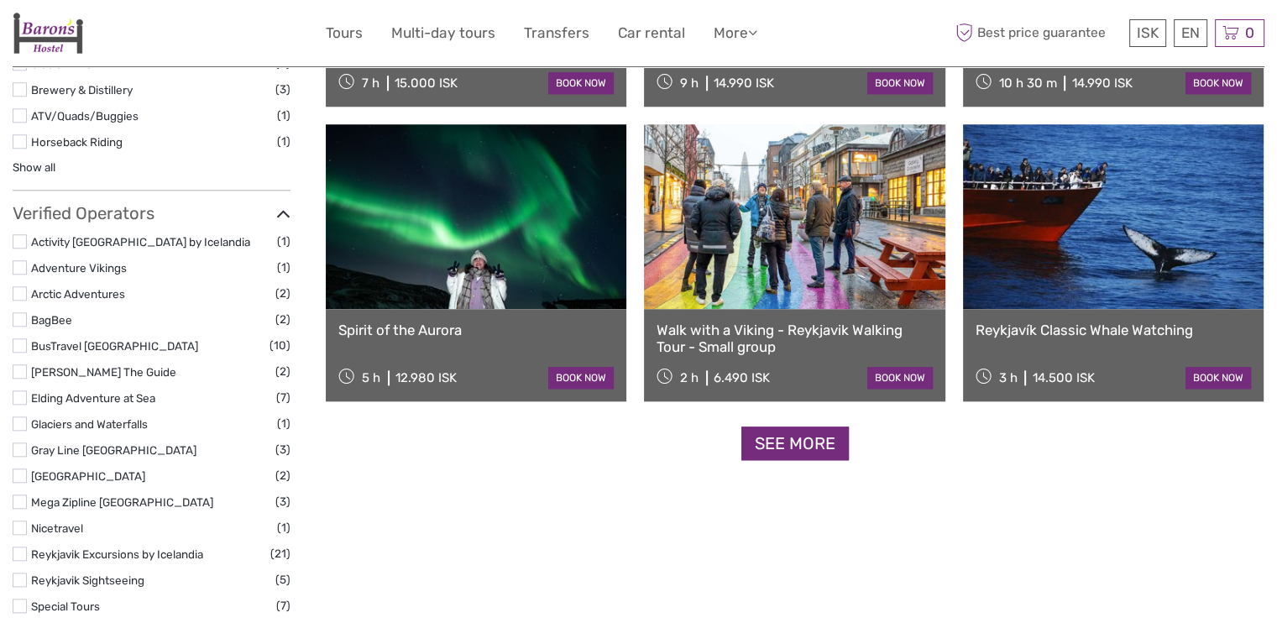
scroll to position [1592, 0]
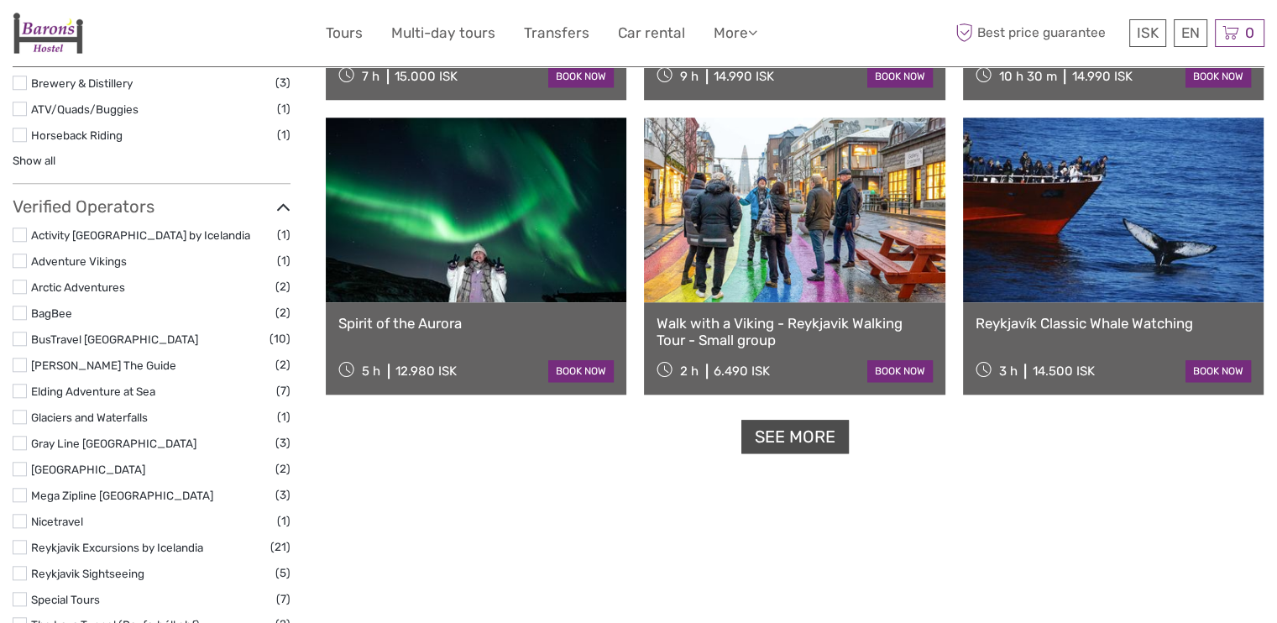
click at [762, 430] on link "See more" at bounding box center [794, 437] width 107 height 34
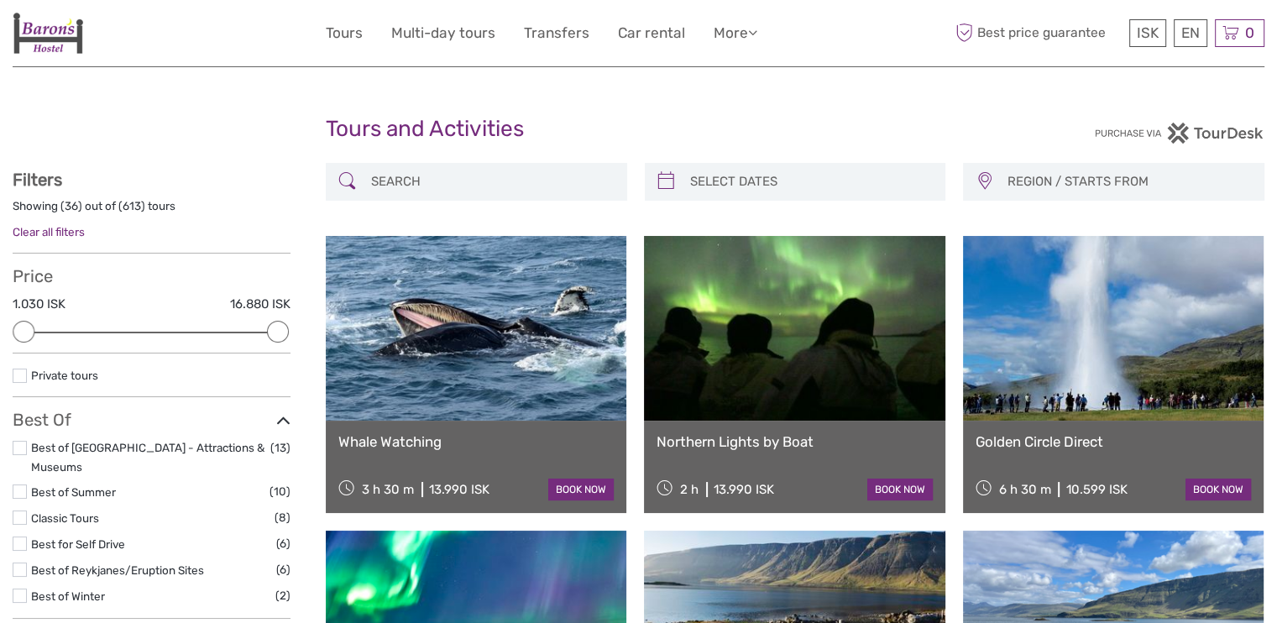
type input "03/10/2025"
click at [729, 181] on input "search" at bounding box center [810, 181] width 254 height 29
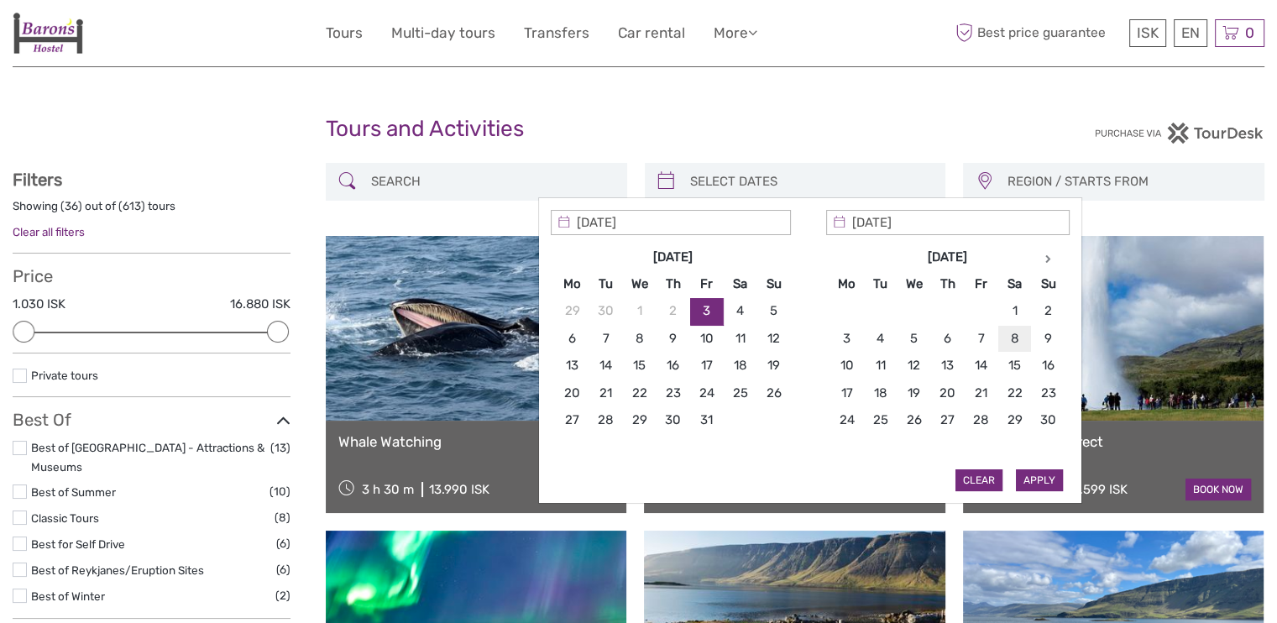
type input "08/11/2025"
type input "07/11/2025"
type input "08/11/2025"
type input "07/11/2025"
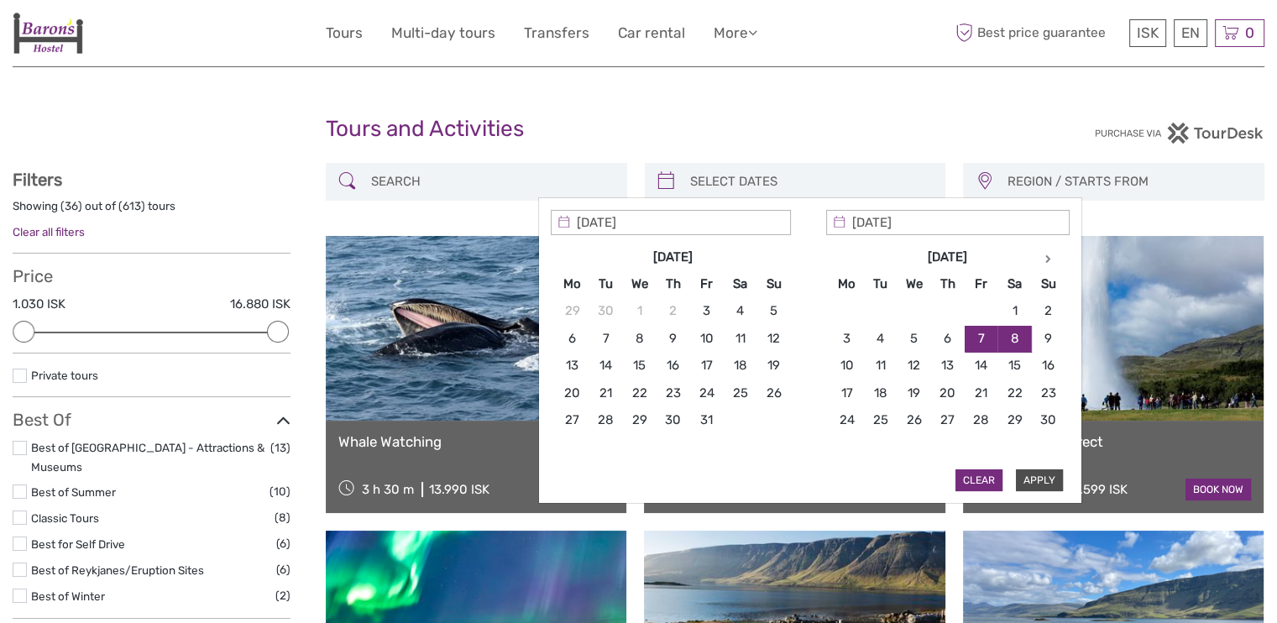
click at [1034, 479] on button "Apply" at bounding box center [1039, 480] width 47 height 22
type input "07/11/2025 - 08/11/2025"
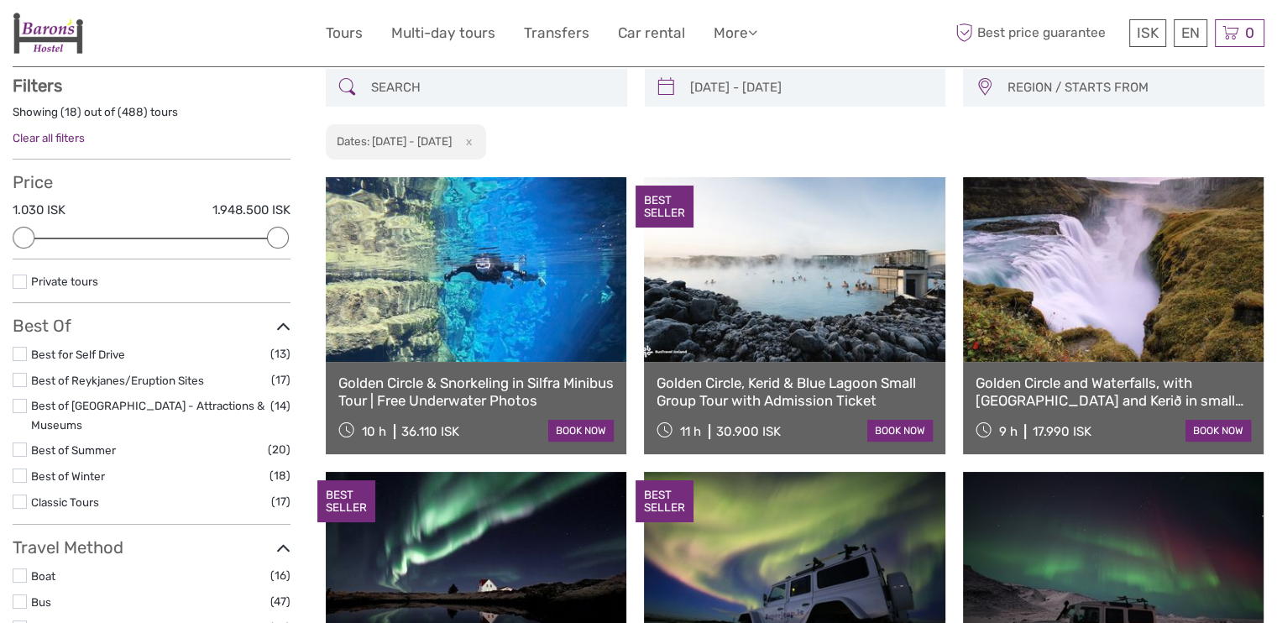
scroll to position [95, 0]
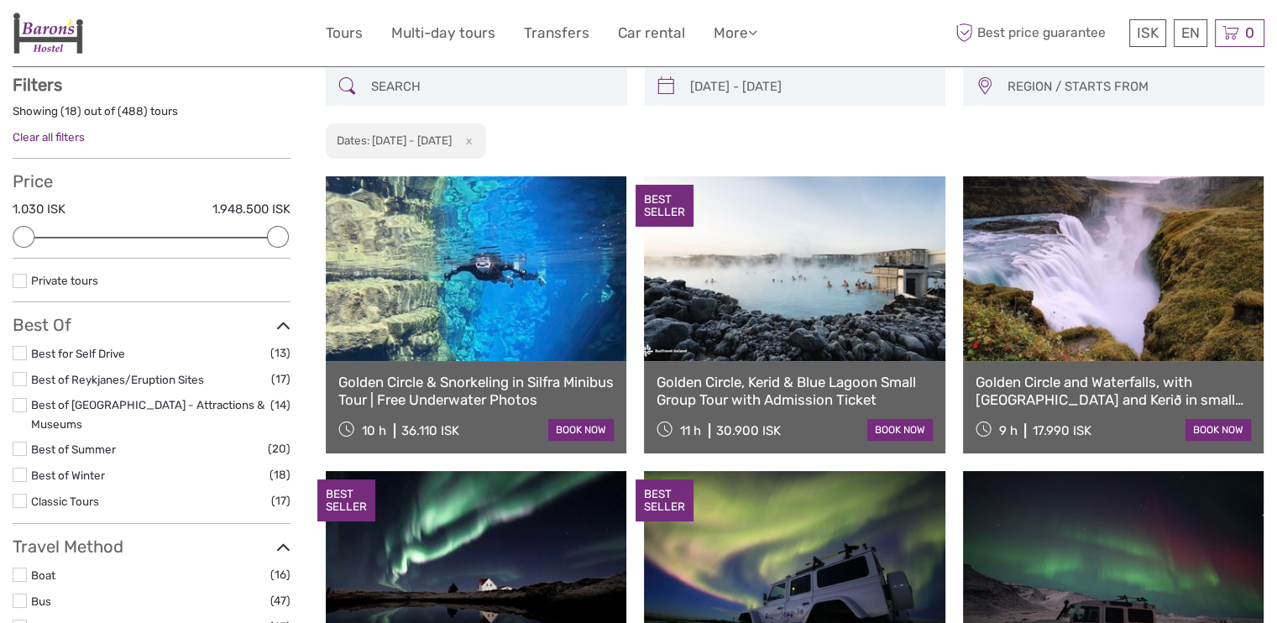
click at [1043, 90] on span "REGION / STARTS FROM" at bounding box center [1128, 87] width 256 height 28
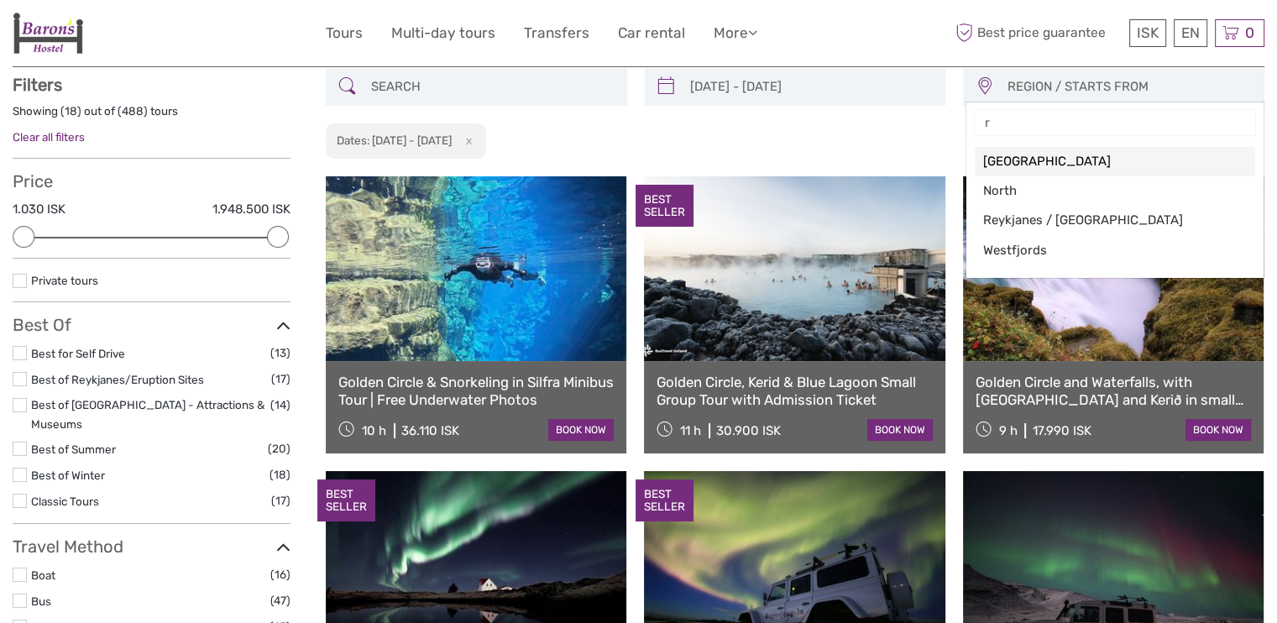
type input "re"
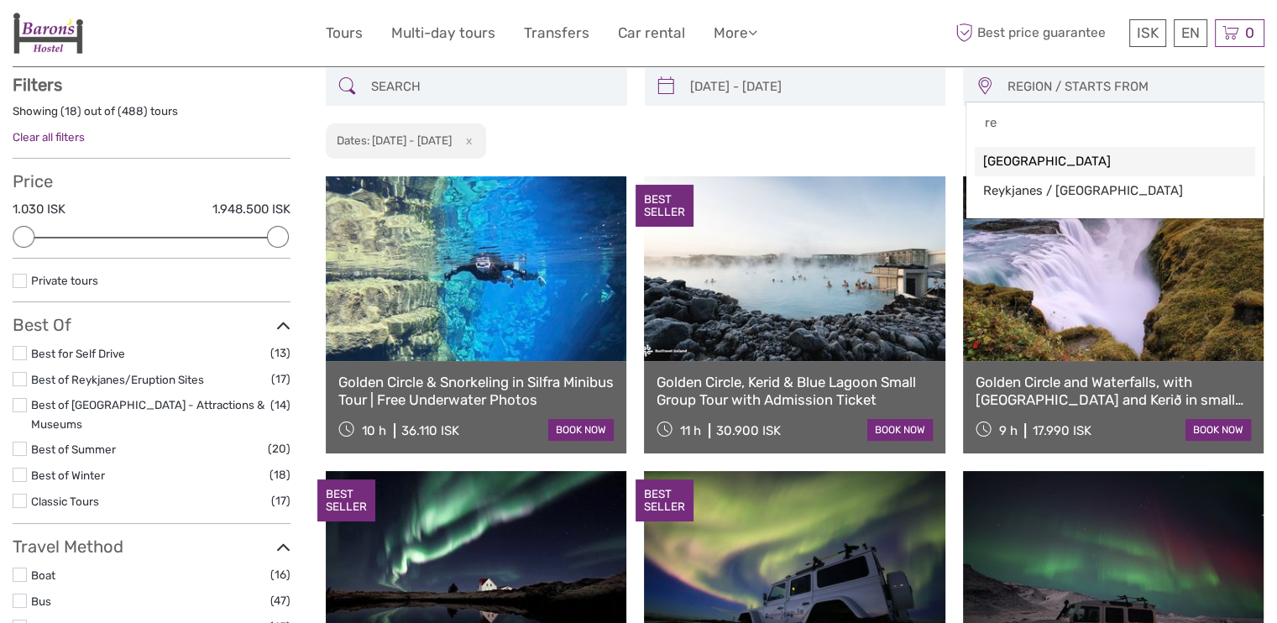
click at [1047, 156] on span "[GEOGRAPHIC_DATA]" at bounding box center [1100, 162] width 235 height 18
select select "[GEOGRAPHIC_DATA]"
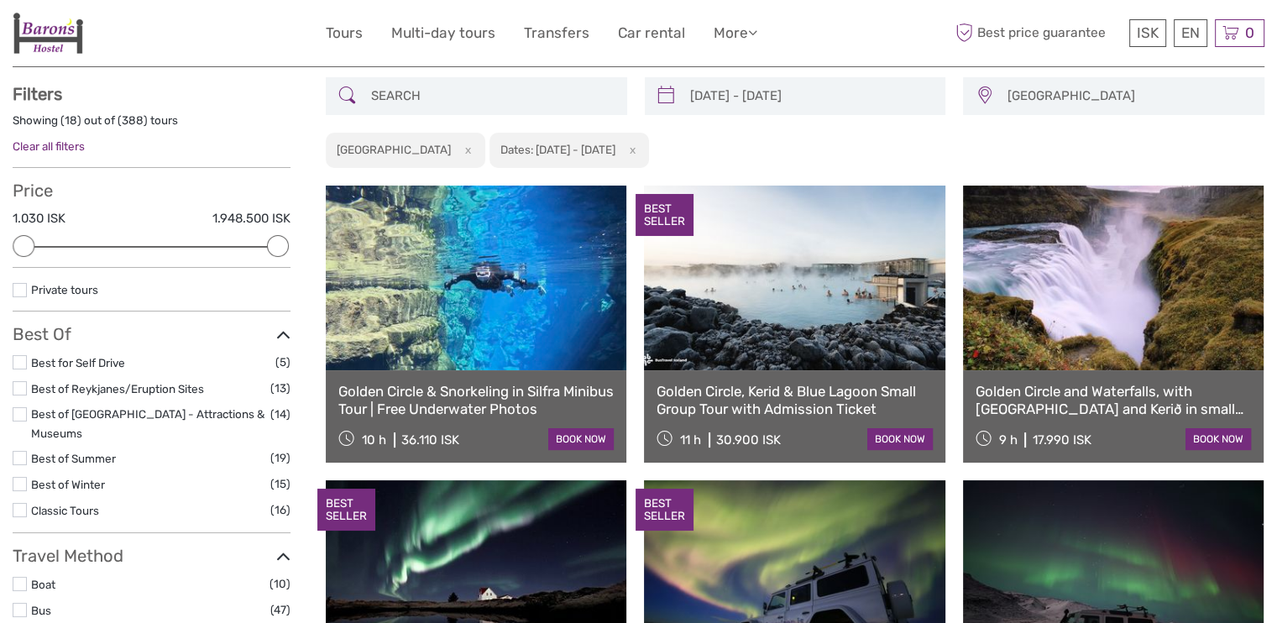
scroll to position [85, 0]
click at [142, 243] on div "Price 1.030 ISK 1.948.500 ISK Clear" at bounding box center [152, 224] width 278 height 87
click at [142, 249] on div "Price 1.030 ISK 1.948.500 ISK Clear" at bounding box center [152, 224] width 278 height 87
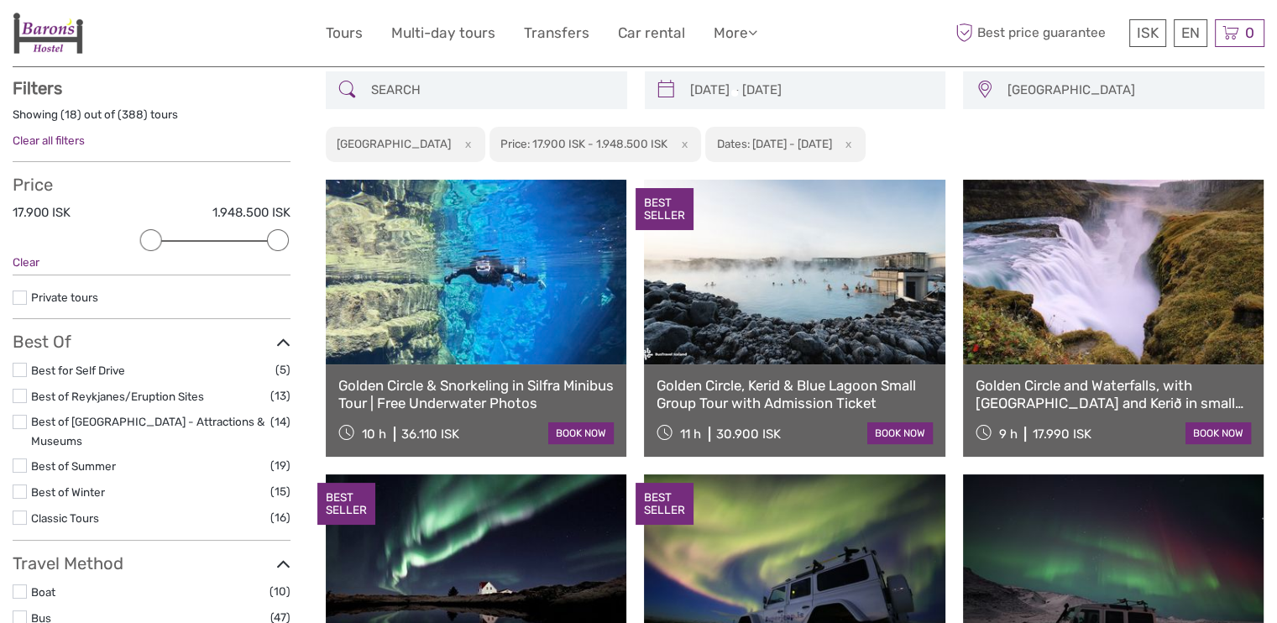
click at [148, 245] on div "Price 17.900 ISK 1.948.500 ISK Clear" at bounding box center [152, 225] width 278 height 101
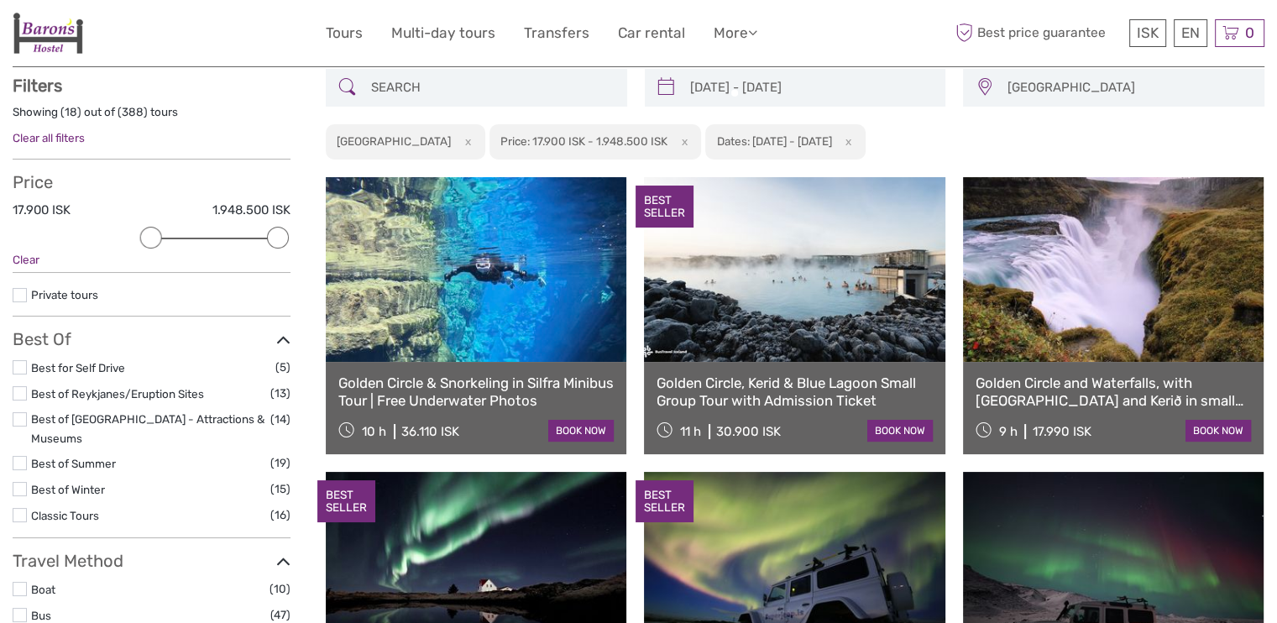
scroll to position [95, 0]
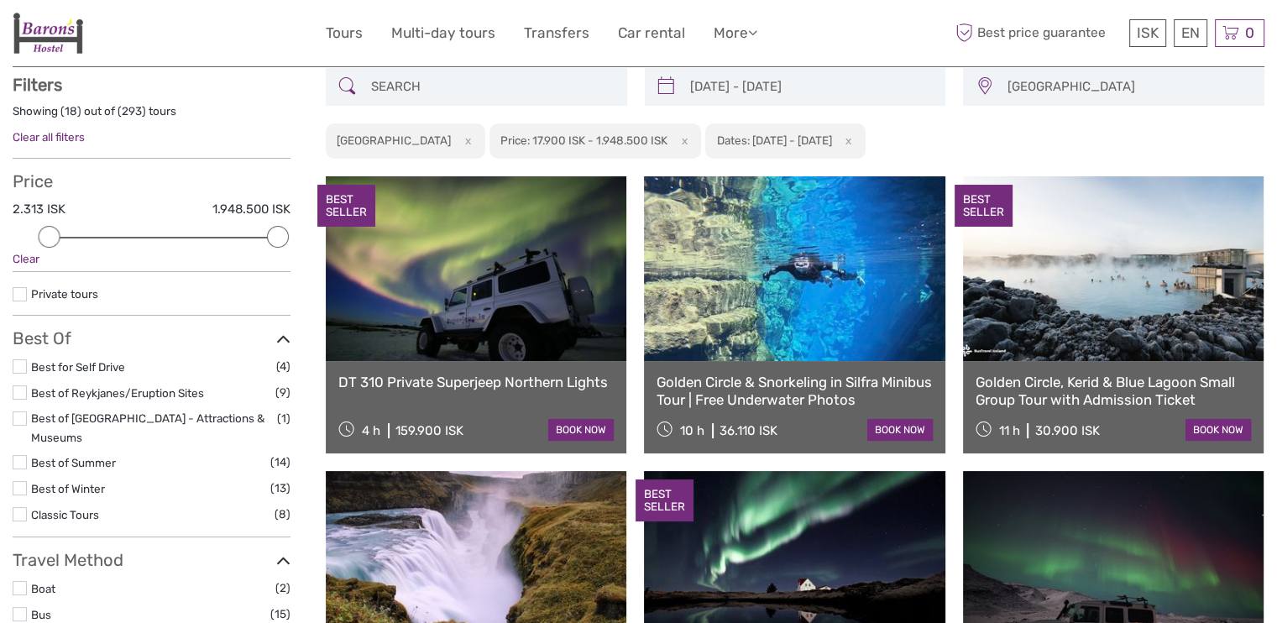
drag, startPoint x: 148, startPoint y: 234, endPoint x: 0, endPoint y: 195, distance: 153.0
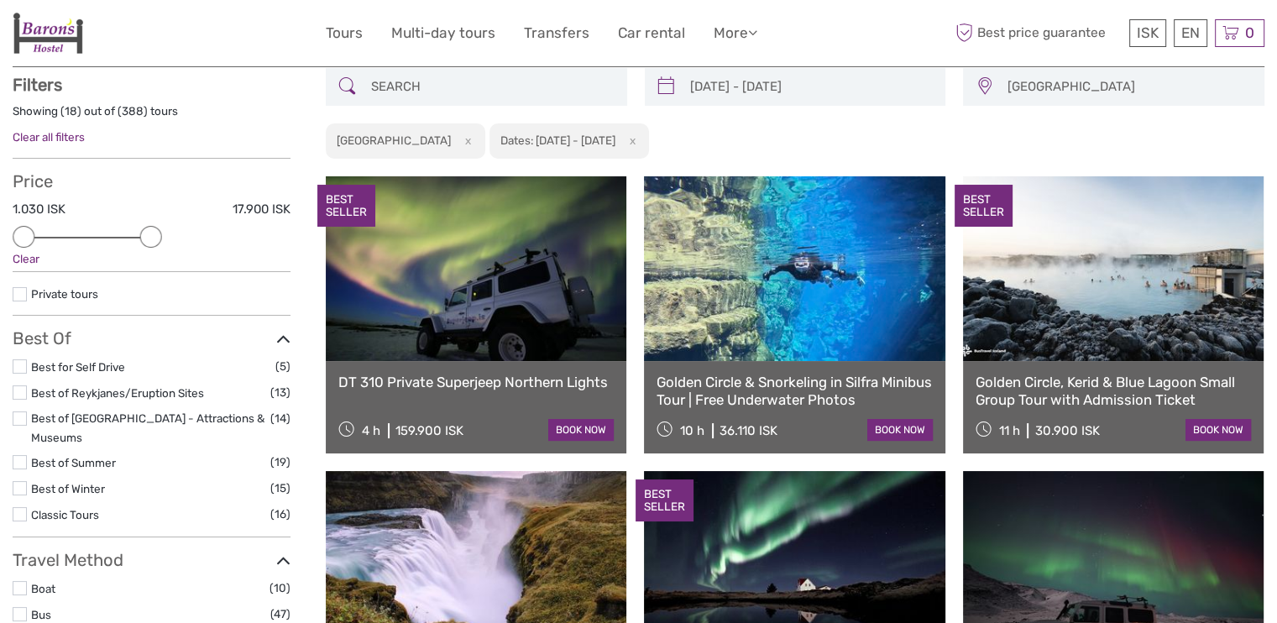
drag, startPoint x: 276, startPoint y: 231, endPoint x: 151, endPoint y: 235, distance: 125.2
click at [151, 235] on div at bounding box center [150, 237] width 22 height 22
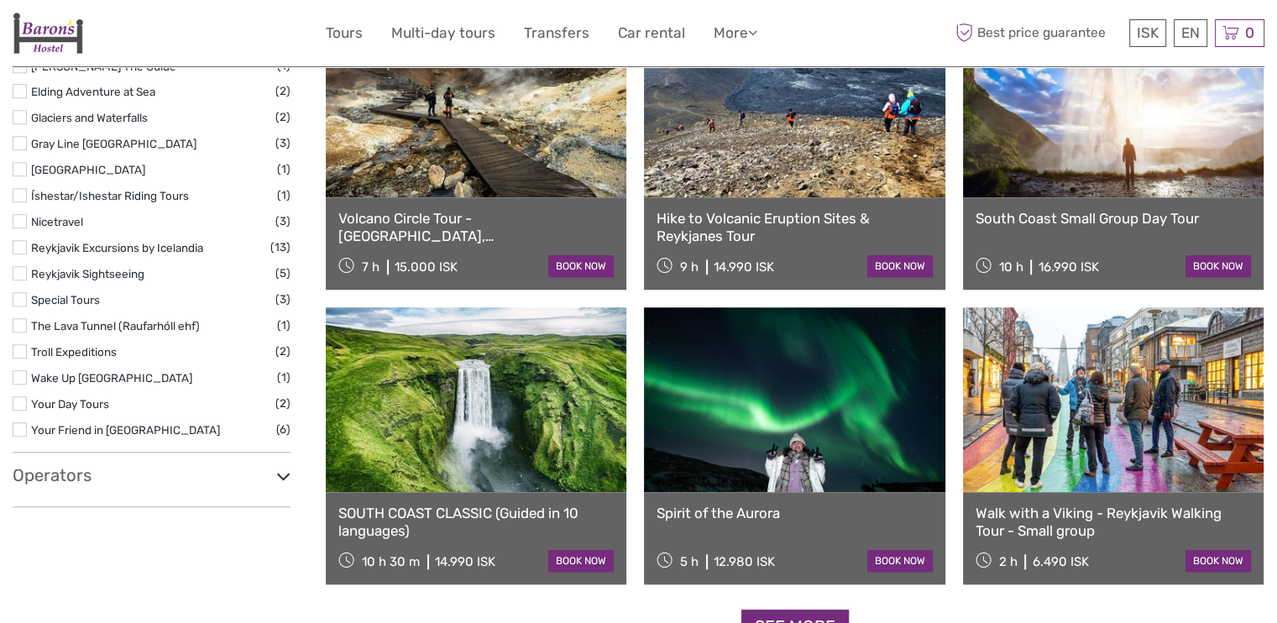
scroll to position [1518, 0]
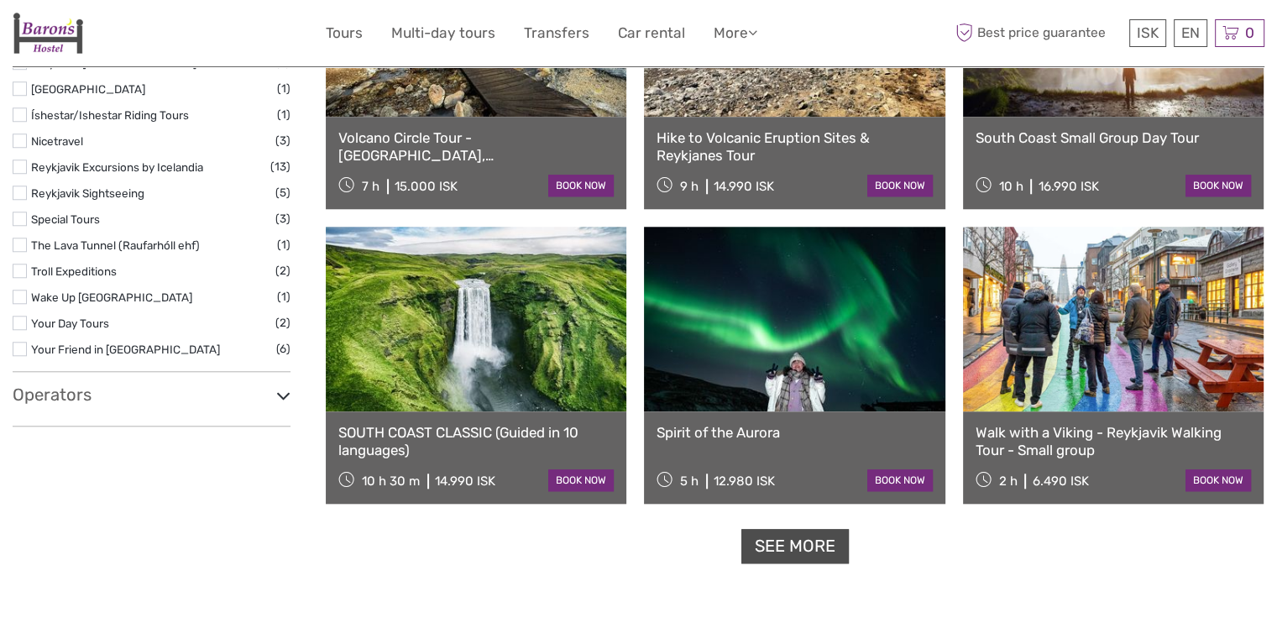
click at [778, 541] on link "See more" at bounding box center [794, 546] width 107 height 34
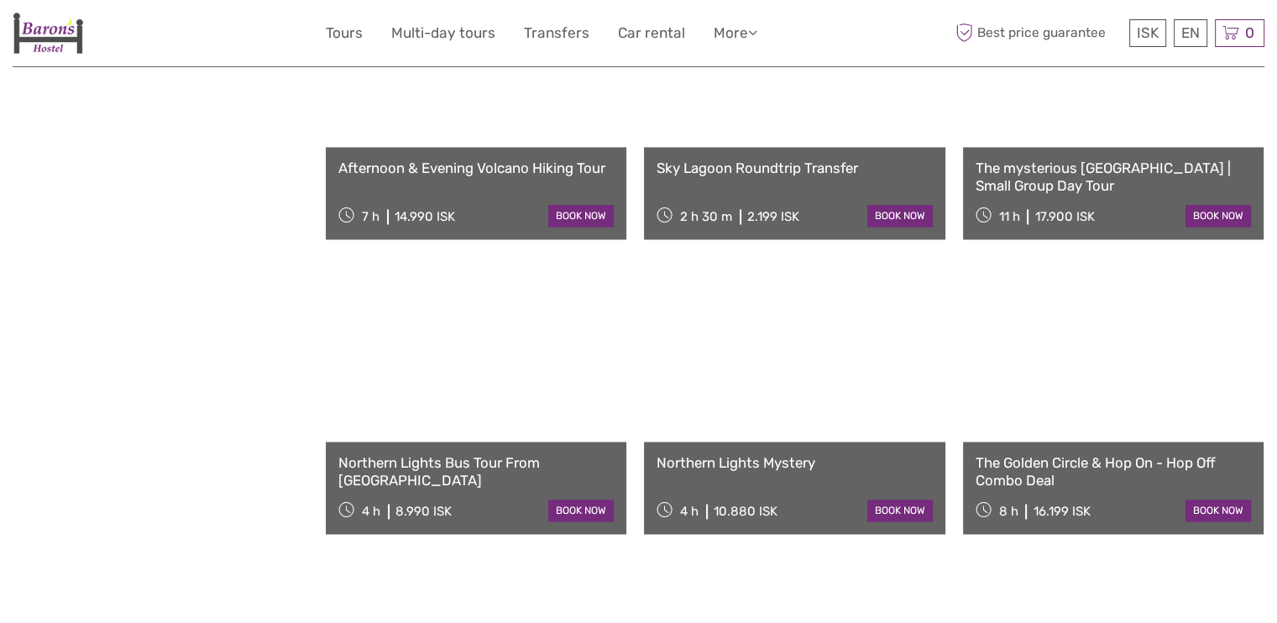
scroll to position [2667, 0]
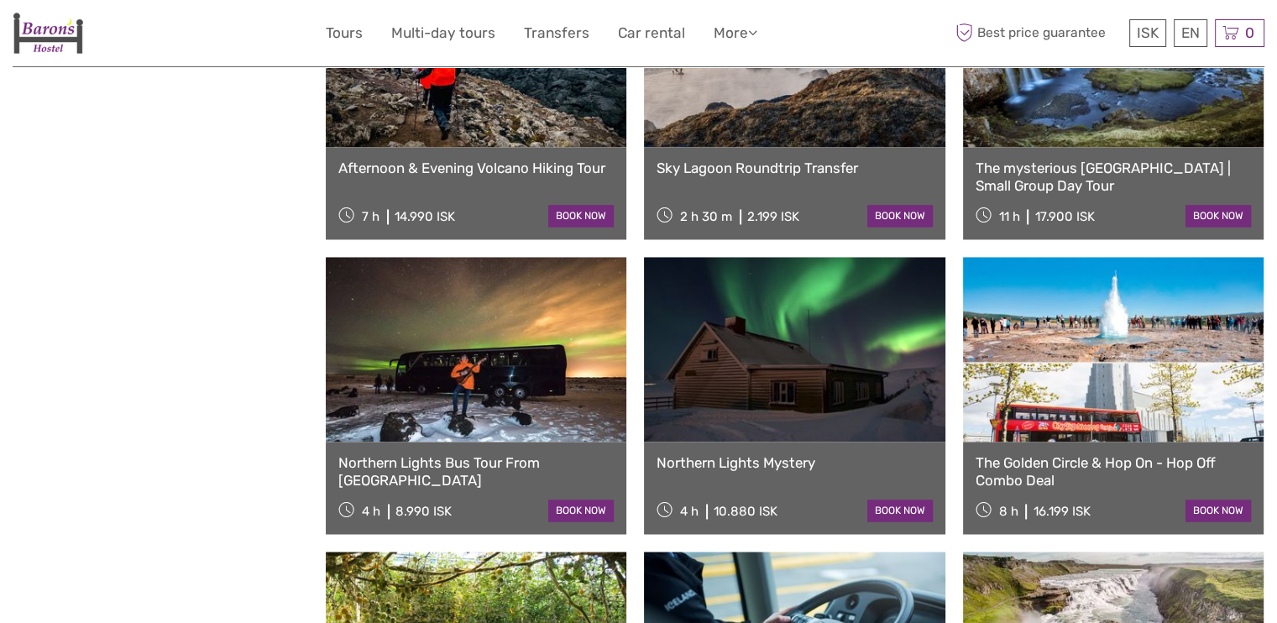
click at [772, 430] on link at bounding box center [794, 349] width 301 height 185
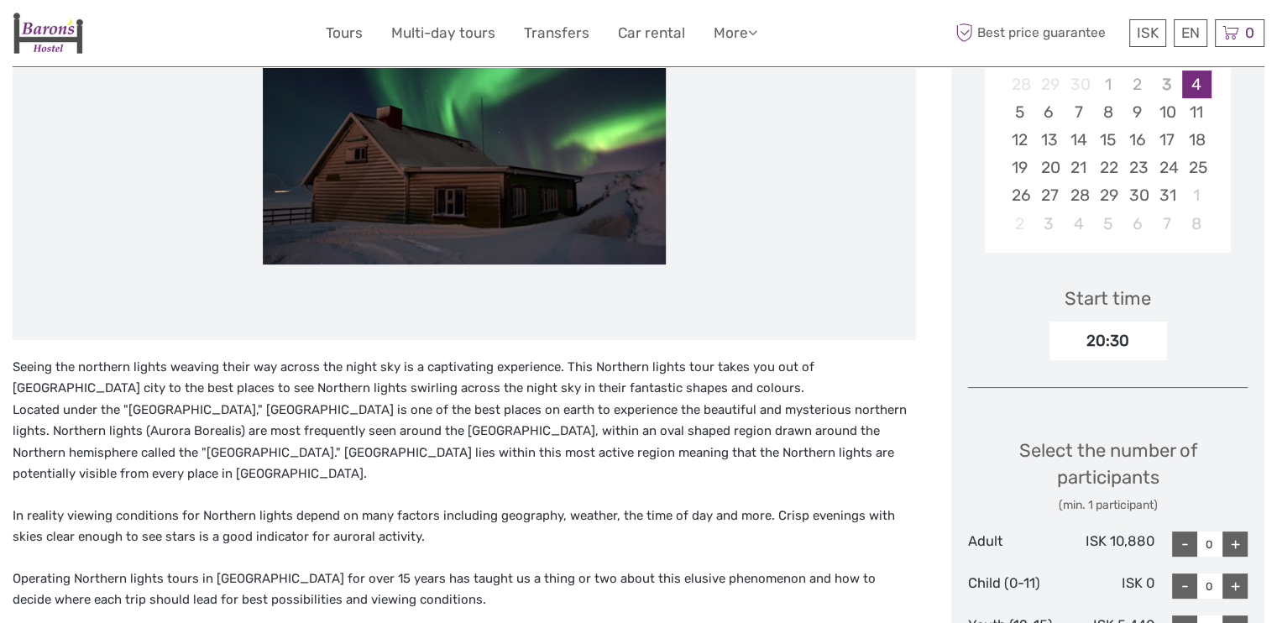
scroll to position [363, 0]
click at [772, 430] on p "Seeing the northern lights weaving their way across the night sky is a captivat…" at bounding box center [464, 421] width 903 height 128
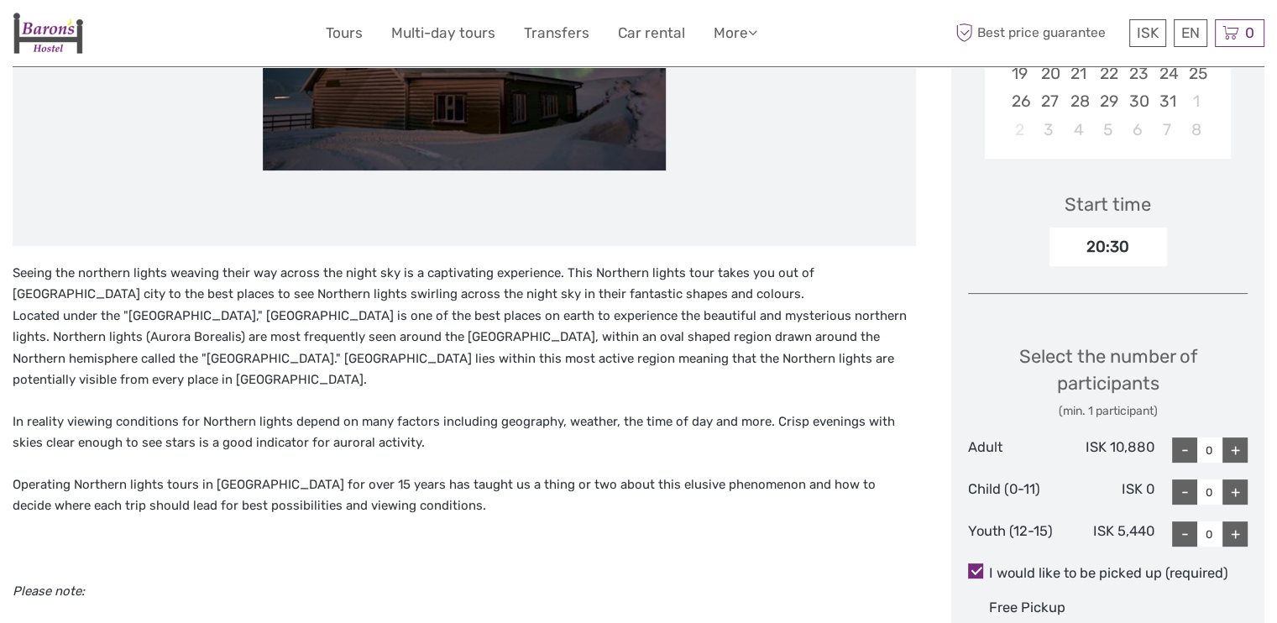
scroll to position [466, 0]
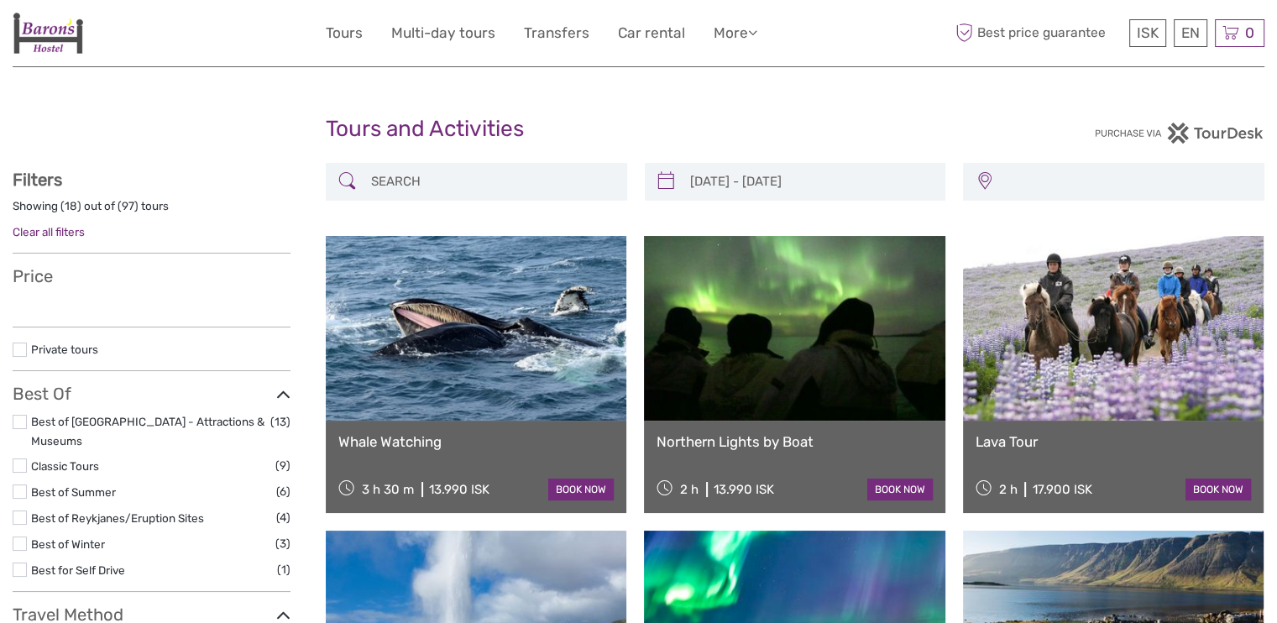
type input "[DATE] - [DATE]"
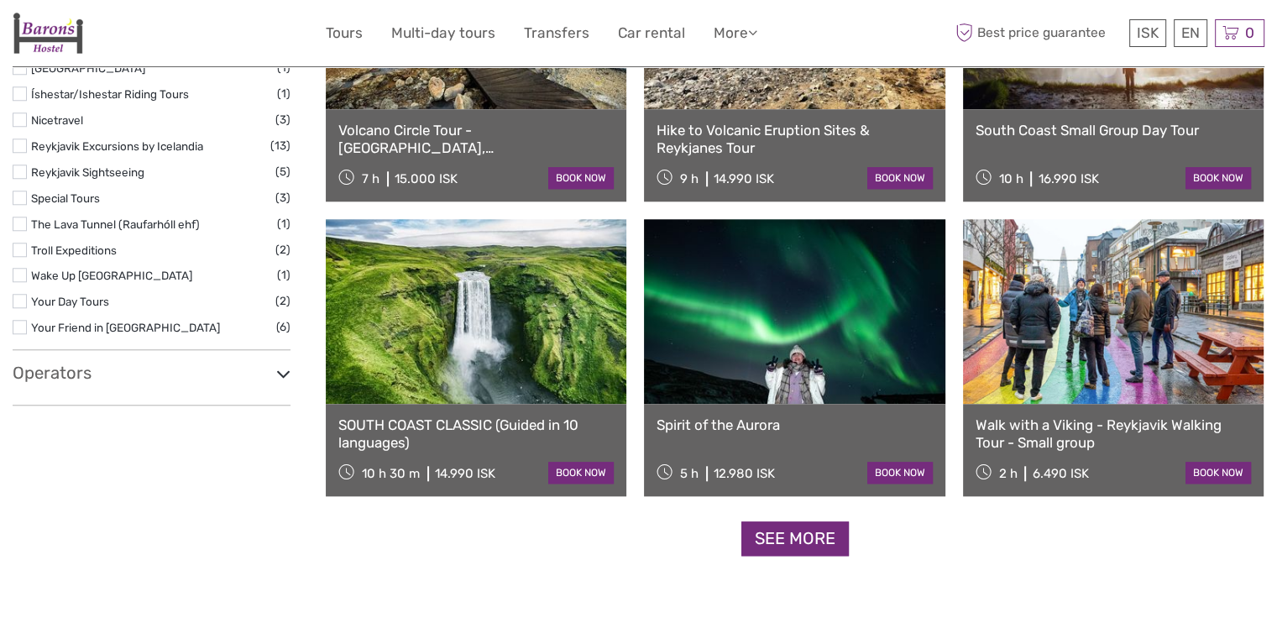
scroll to position [1527, 0]
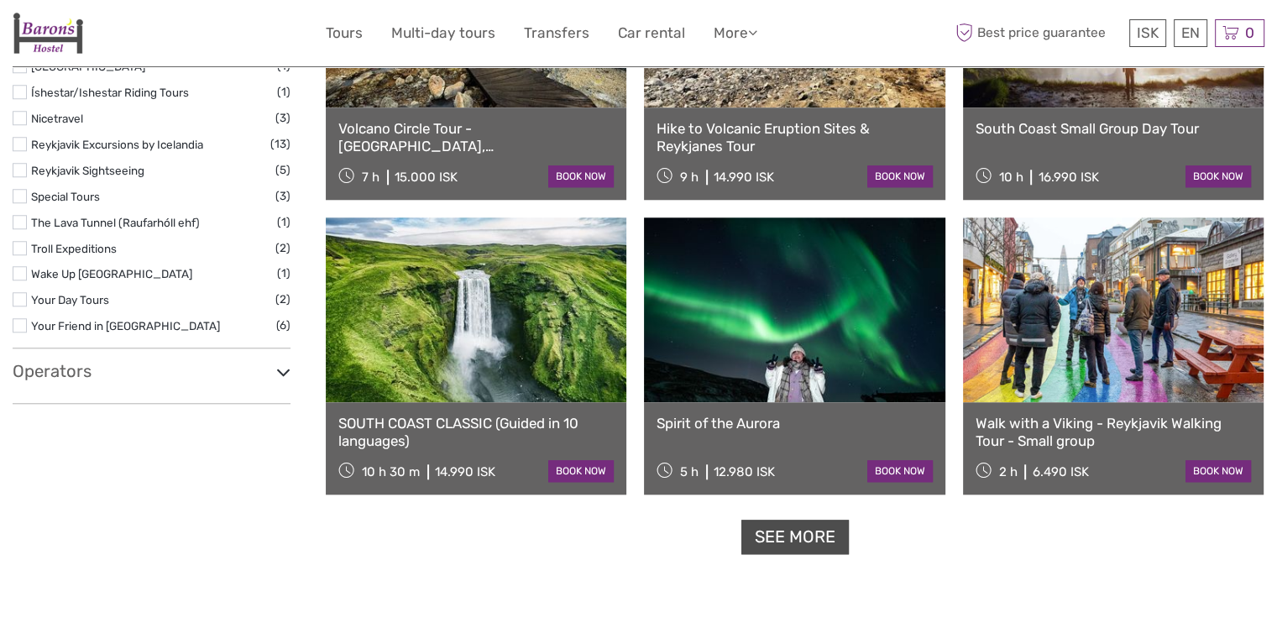
click at [808, 543] on link "See more" at bounding box center [794, 537] width 107 height 34
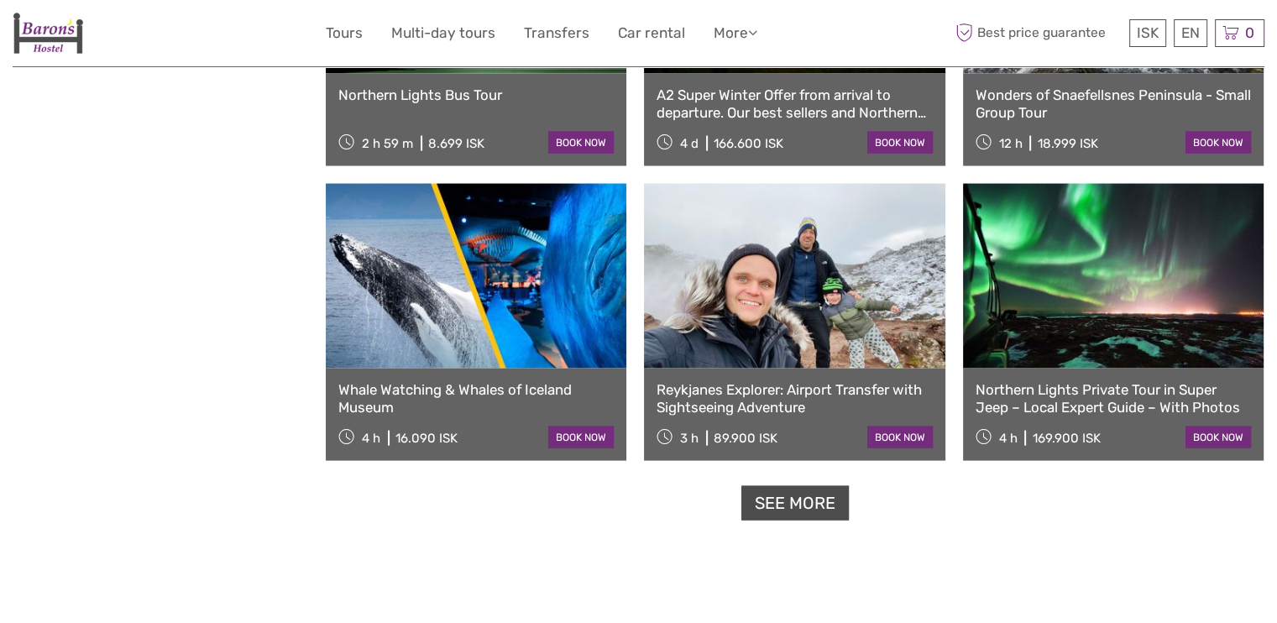
scroll to position [3336, 0]
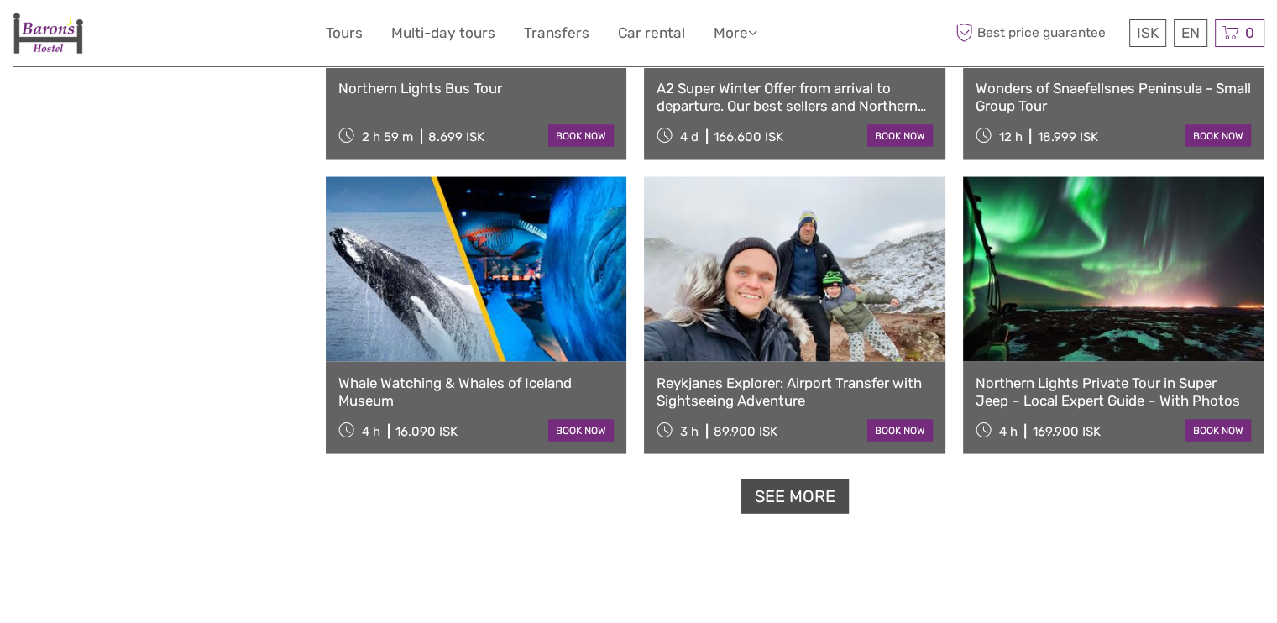
click at [789, 500] on link "See more" at bounding box center [794, 496] width 107 height 34
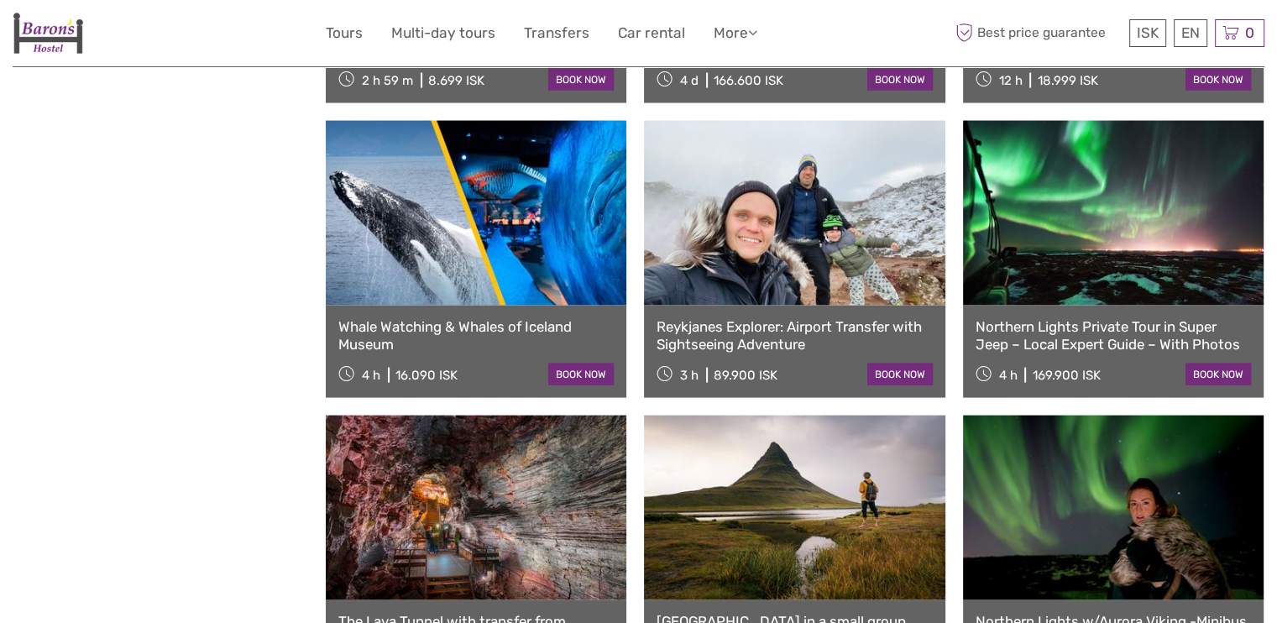
scroll to position [3393, 0]
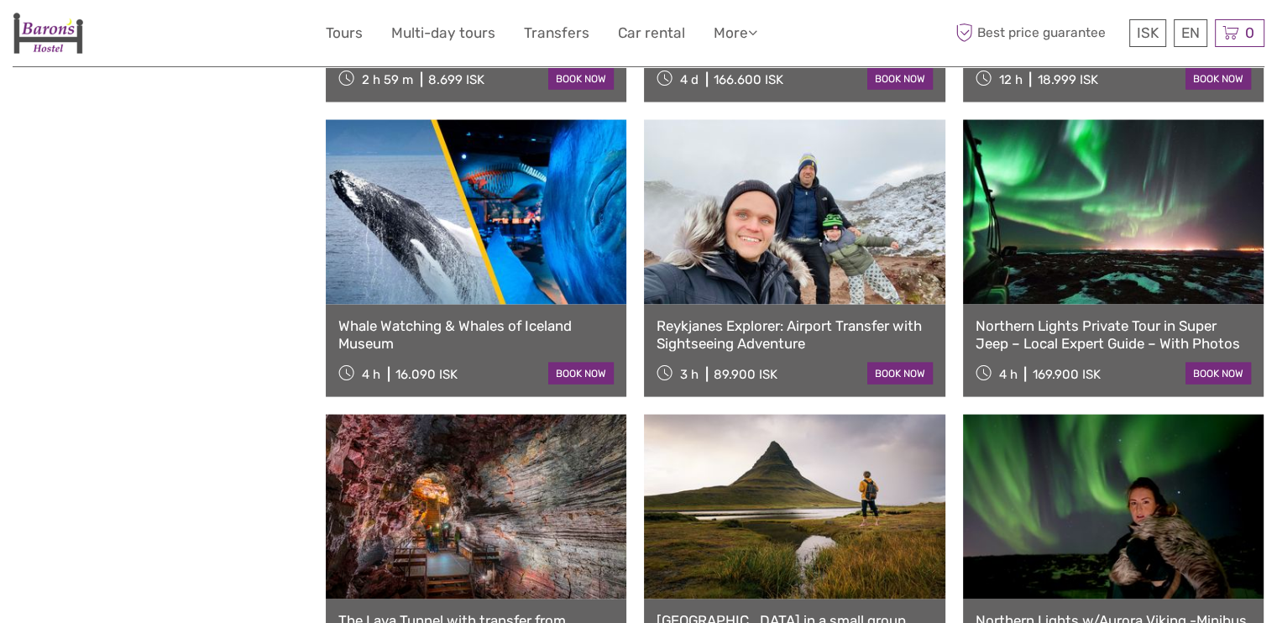
click at [505, 227] on link at bounding box center [476, 212] width 301 height 185
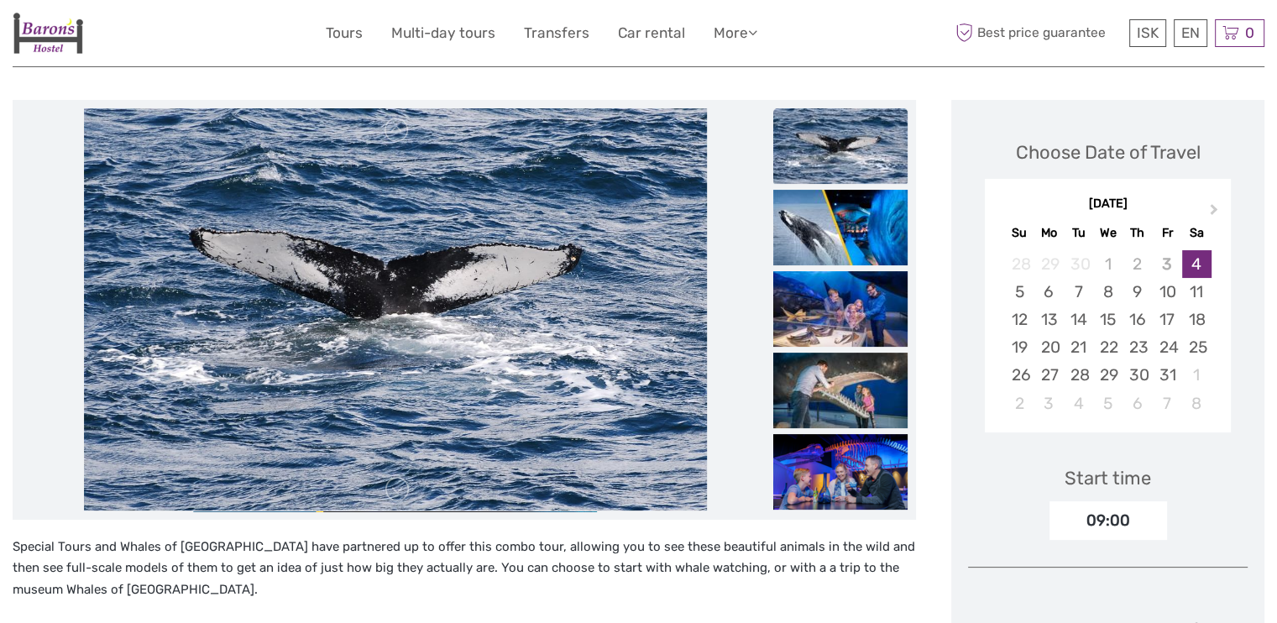
scroll to position [185, 0]
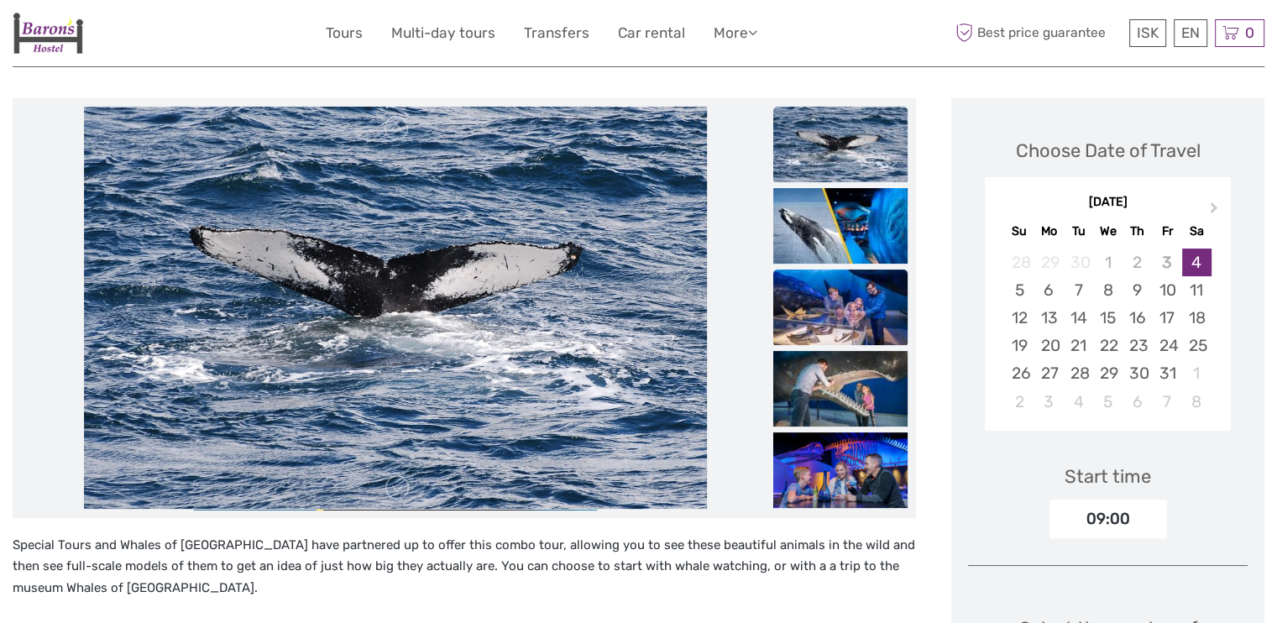
click at [815, 301] on img at bounding box center [840, 308] width 134 height 76
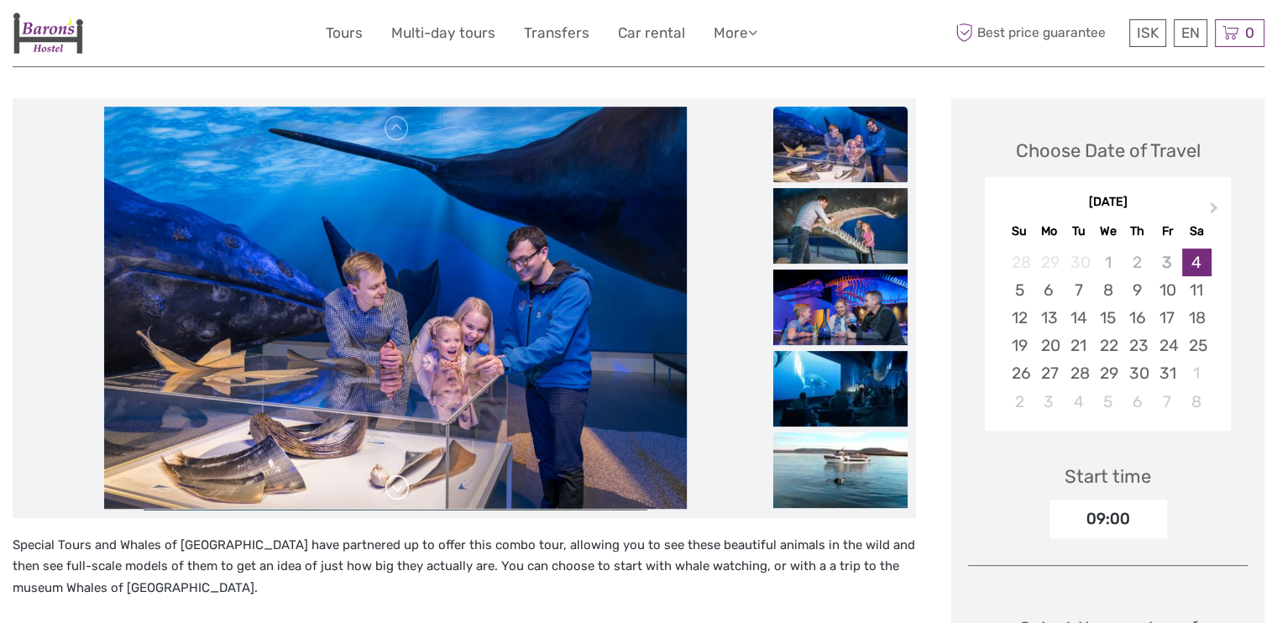
click at [402, 496] on link at bounding box center [397, 487] width 27 height 27
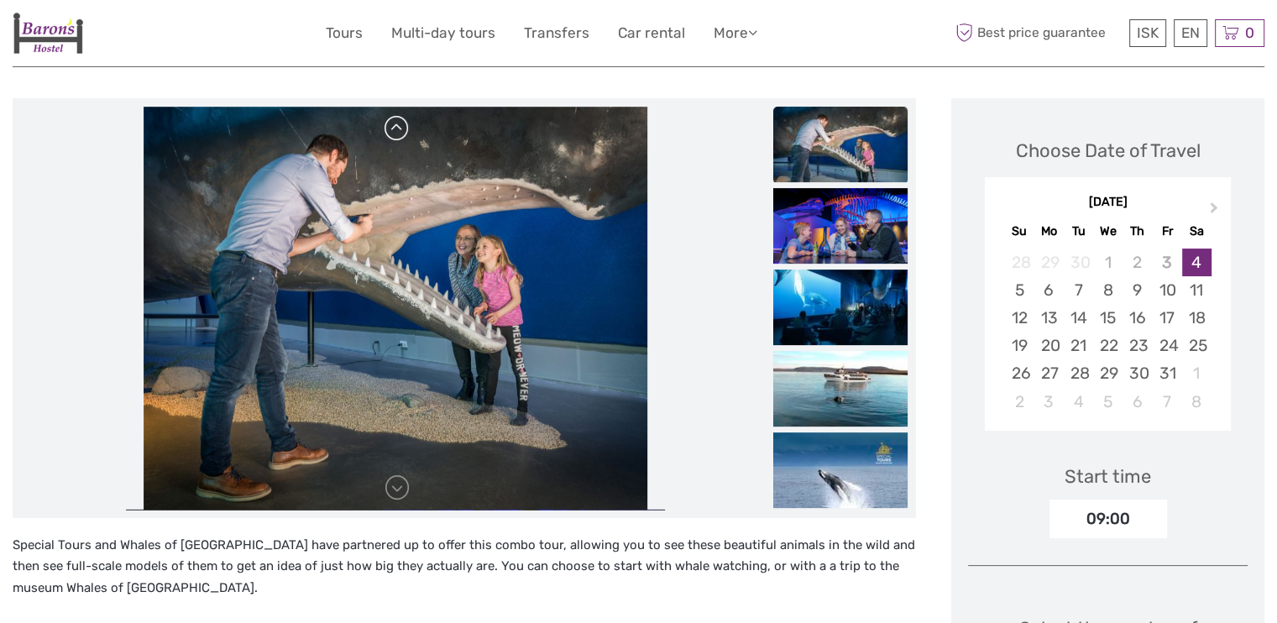
click at [396, 129] on link at bounding box center [397, 128] width 27 height 27
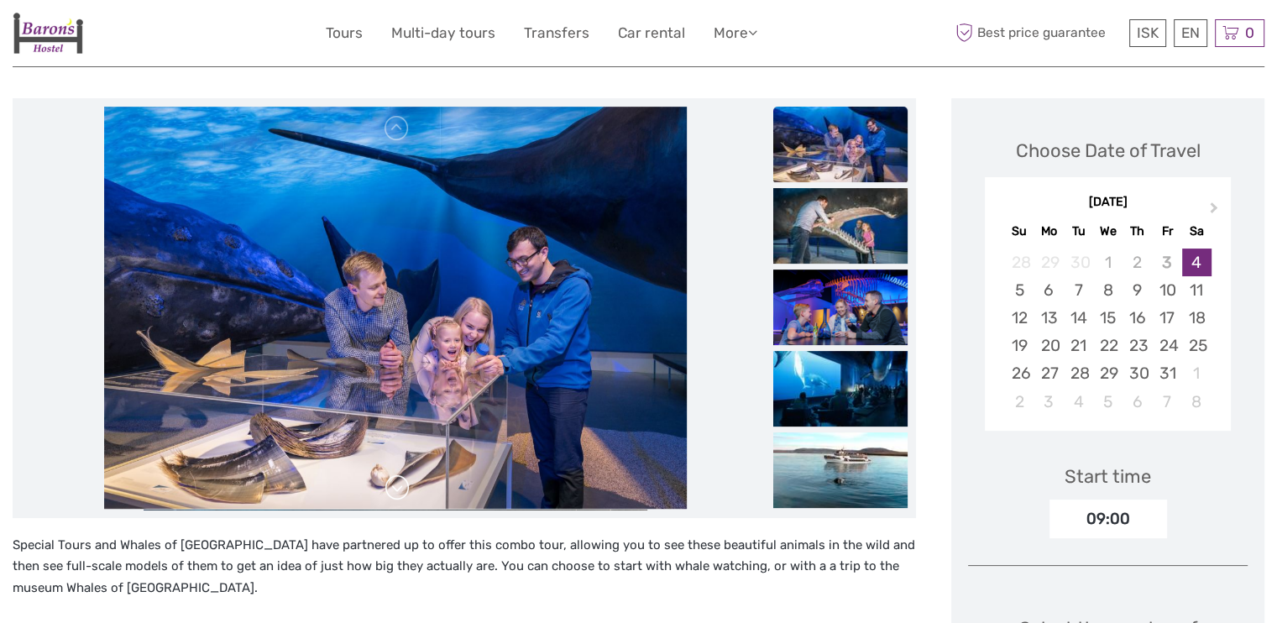
click at [406, 488] on link at bounding box center [397, 487] width 27 height 27
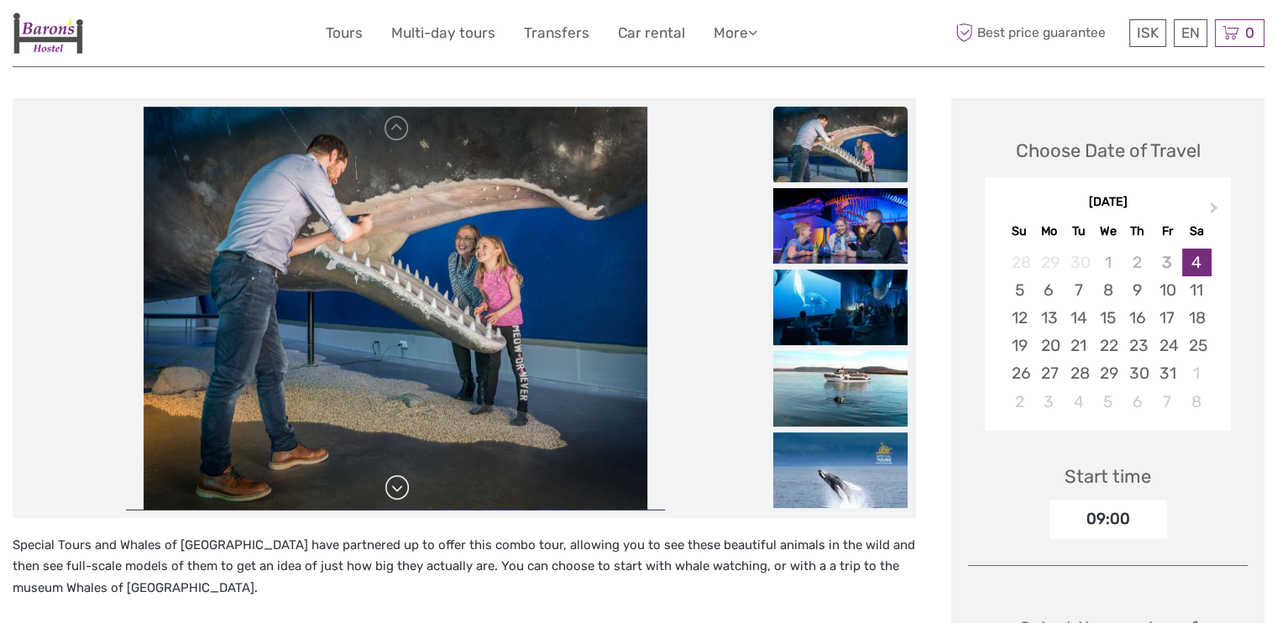
click at [406, 488] on link at bounding box center [397, 487] width 27 height 27
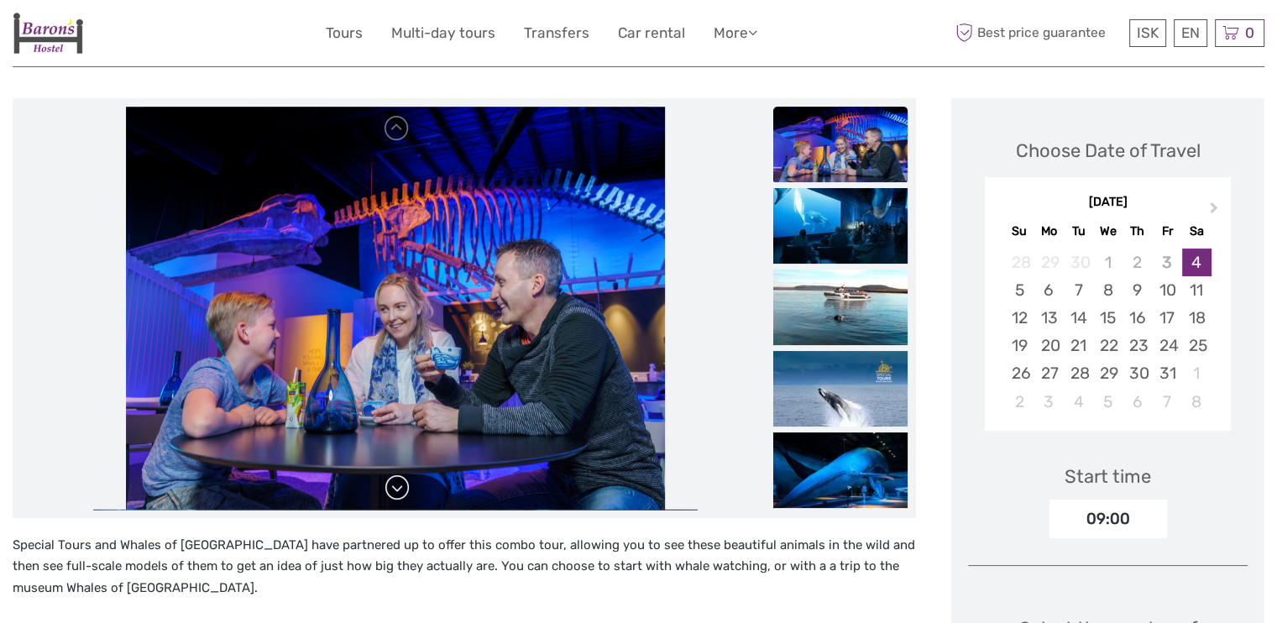
click at [406, 488] on link at bounding box center [397, 487] width 27 height 27
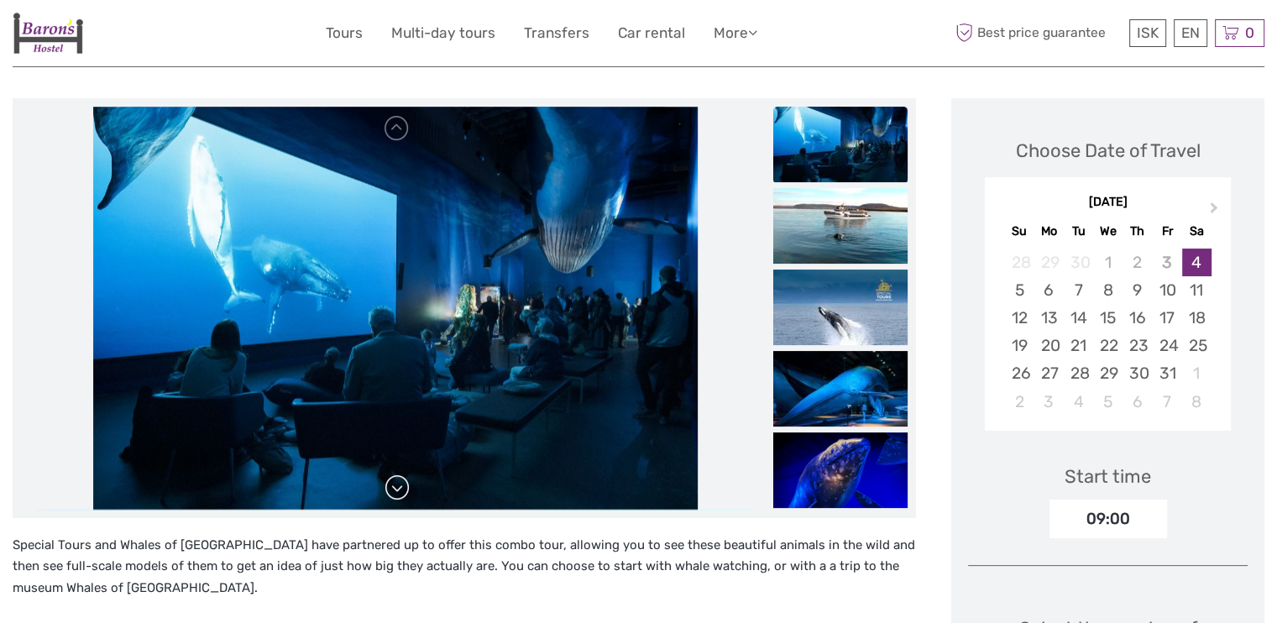
click at [406, 490] on link at bounding box center [397, 487] width 27 height 27
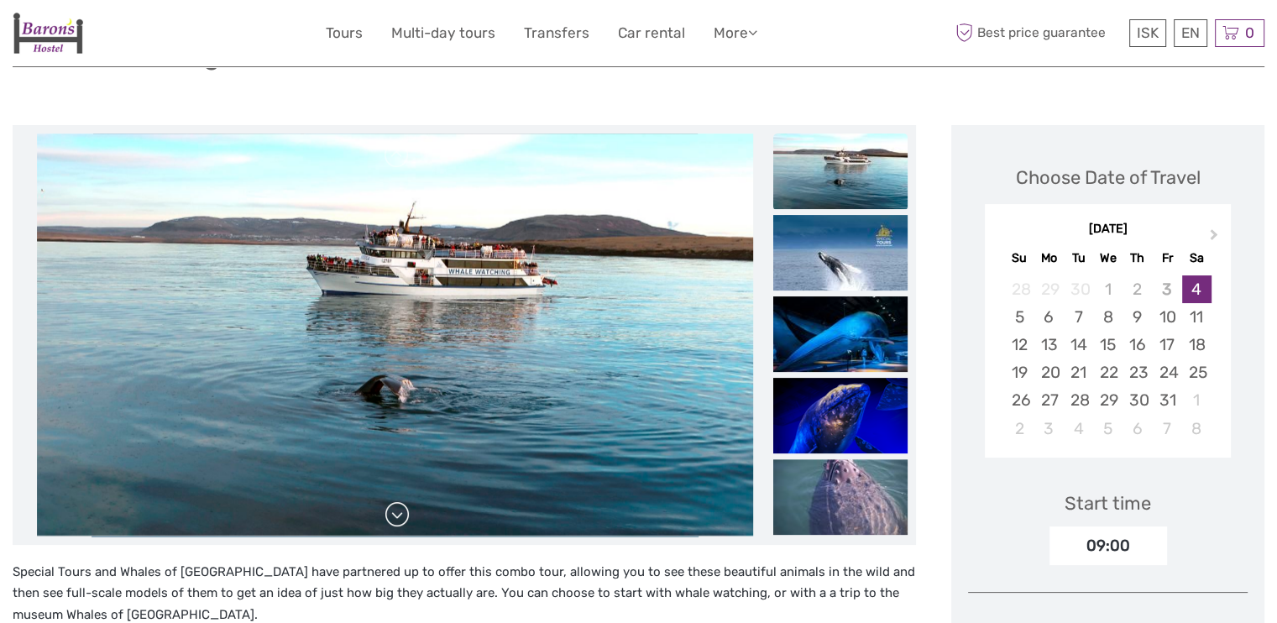
scroll to position [157, 0]
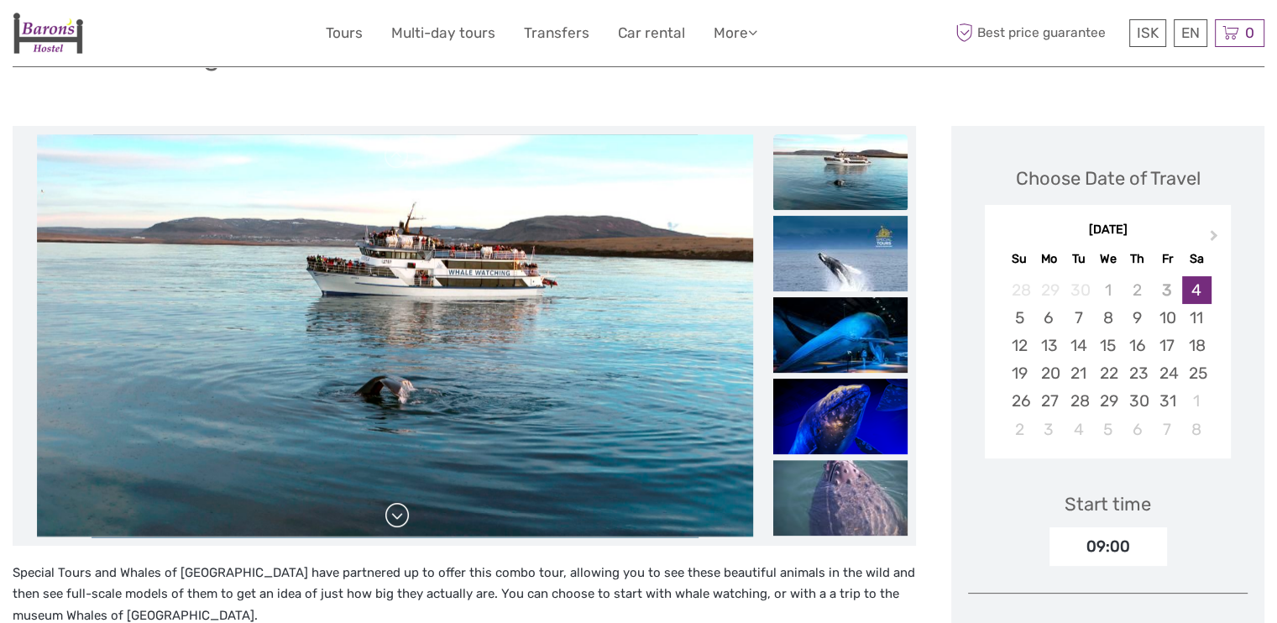
click at [396, 520] on link at bounding box center [397, 515] width 27 height 27
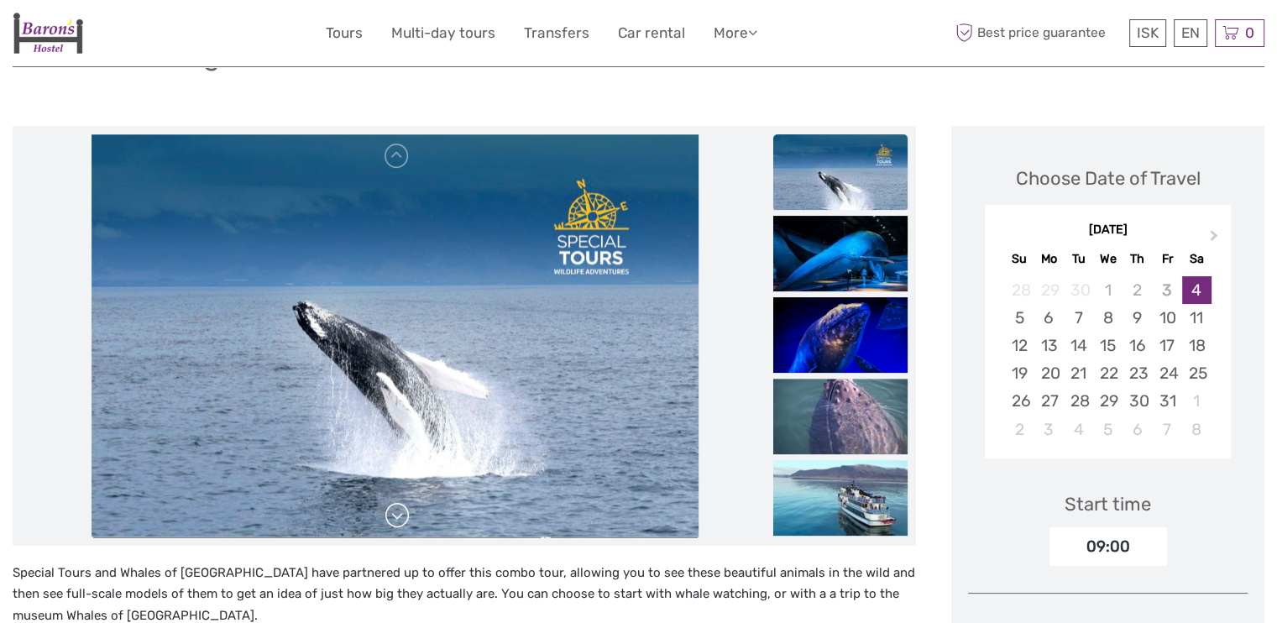
click at [396, 520] on link at bounding box center [397, 515] width 27 height 27
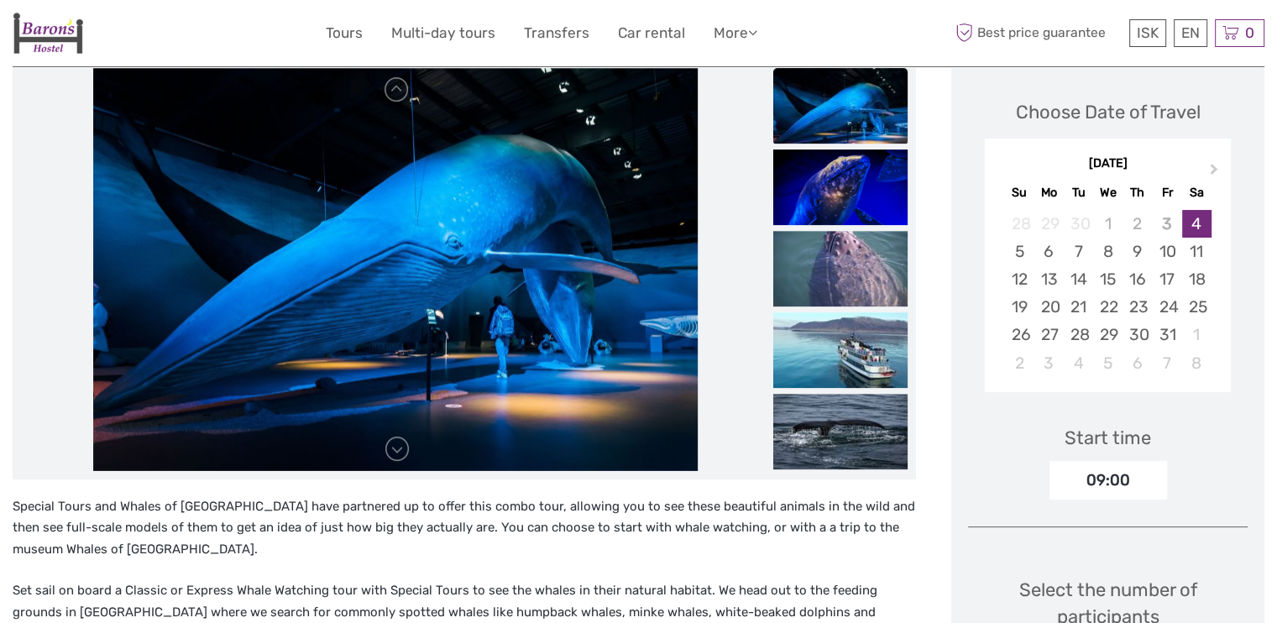
scroll to position [170, 0]
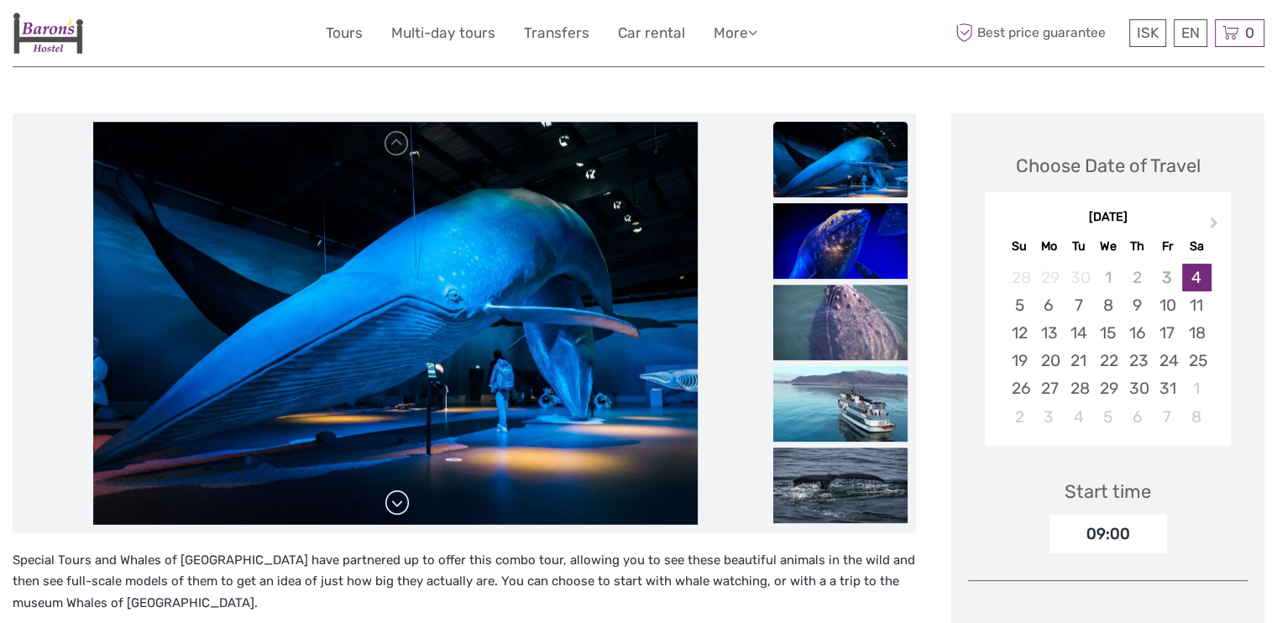
click at [390, 505] on link at bounding box center [397, 503] width 27 height 27
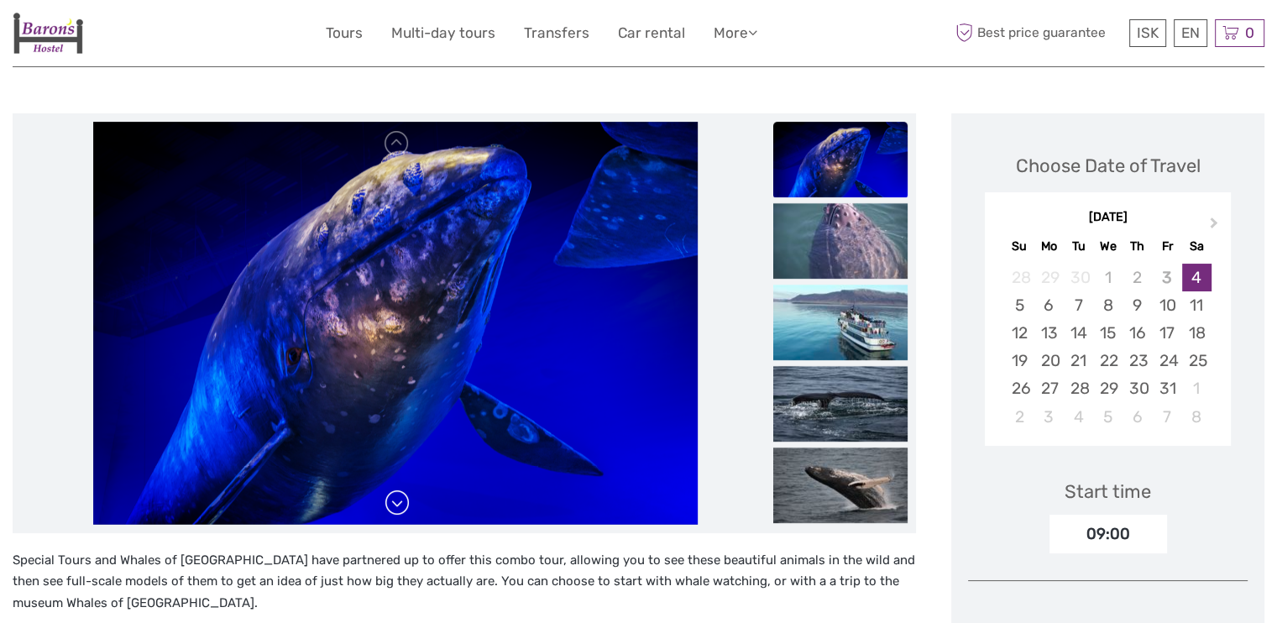
click at [390, 505] on link at bounding box center [397, 503] width 27 height 27
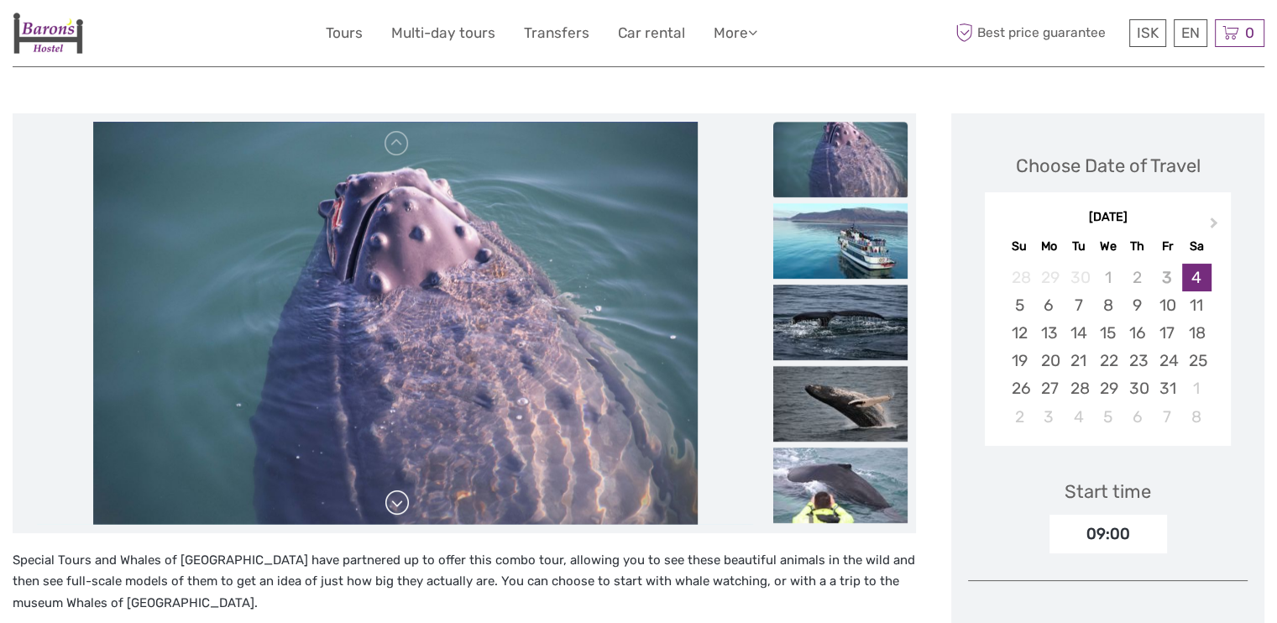
click at [390, 505] on link at bounding box center [397, 503] width 27 height 27
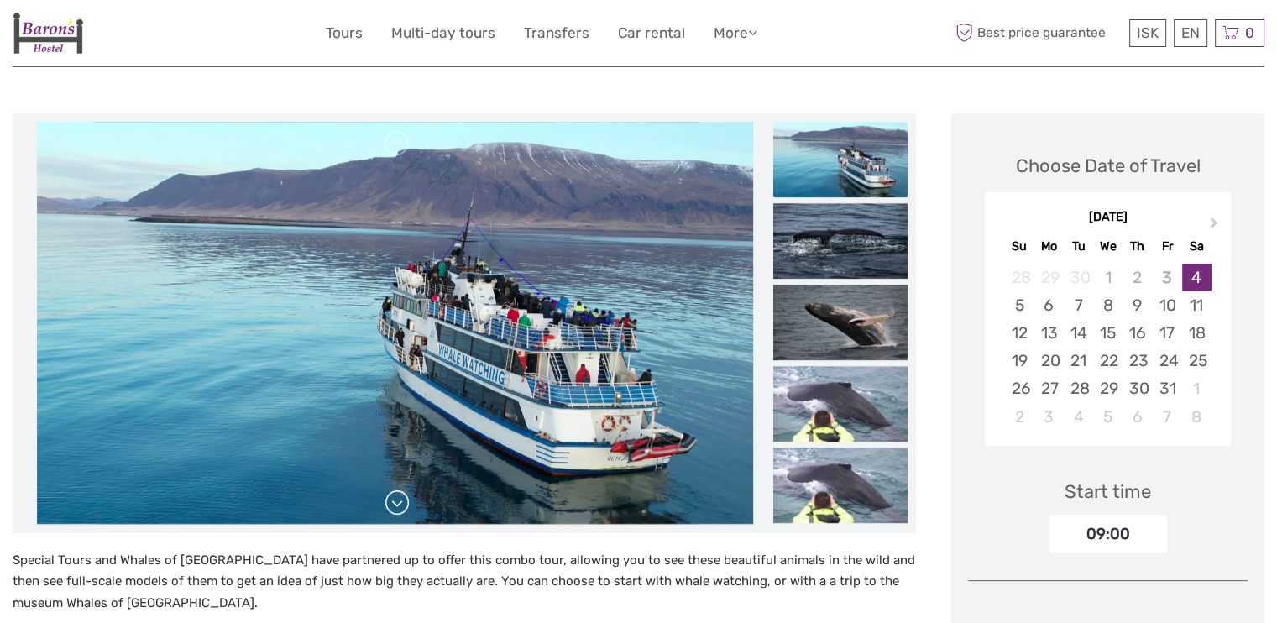
click at [390, 505] on link at bounding box center [397, 503] width 27 height 27
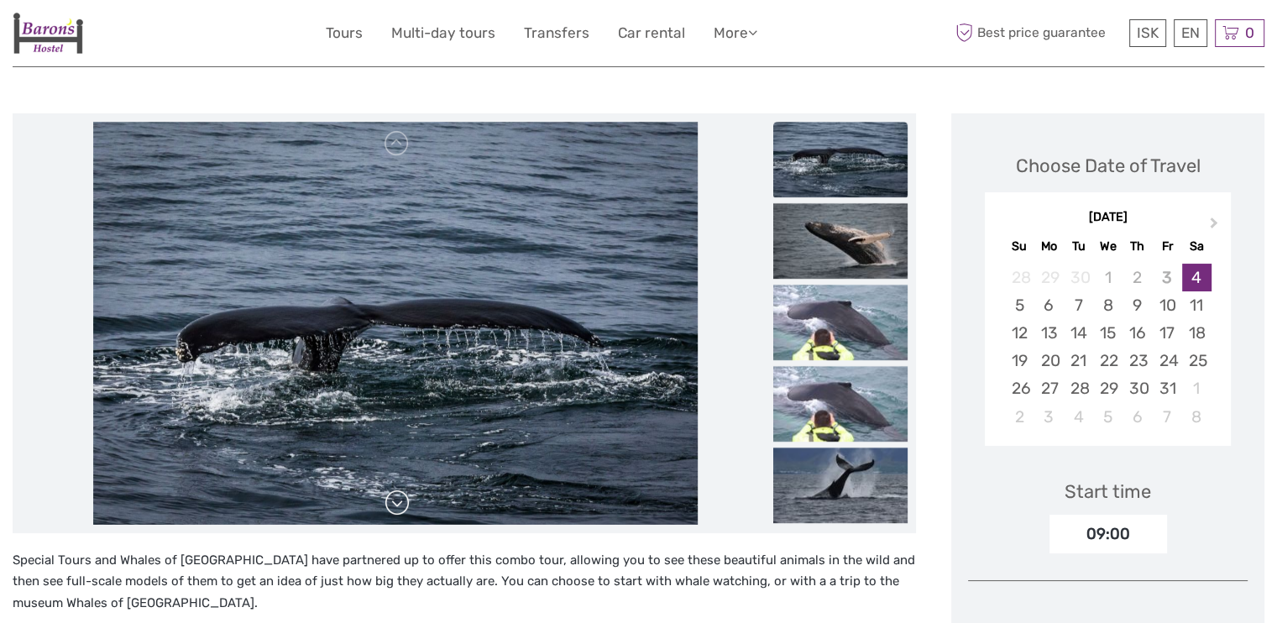
click at [390, 505] on link at bounding box center [397, 503] width 27 height 27
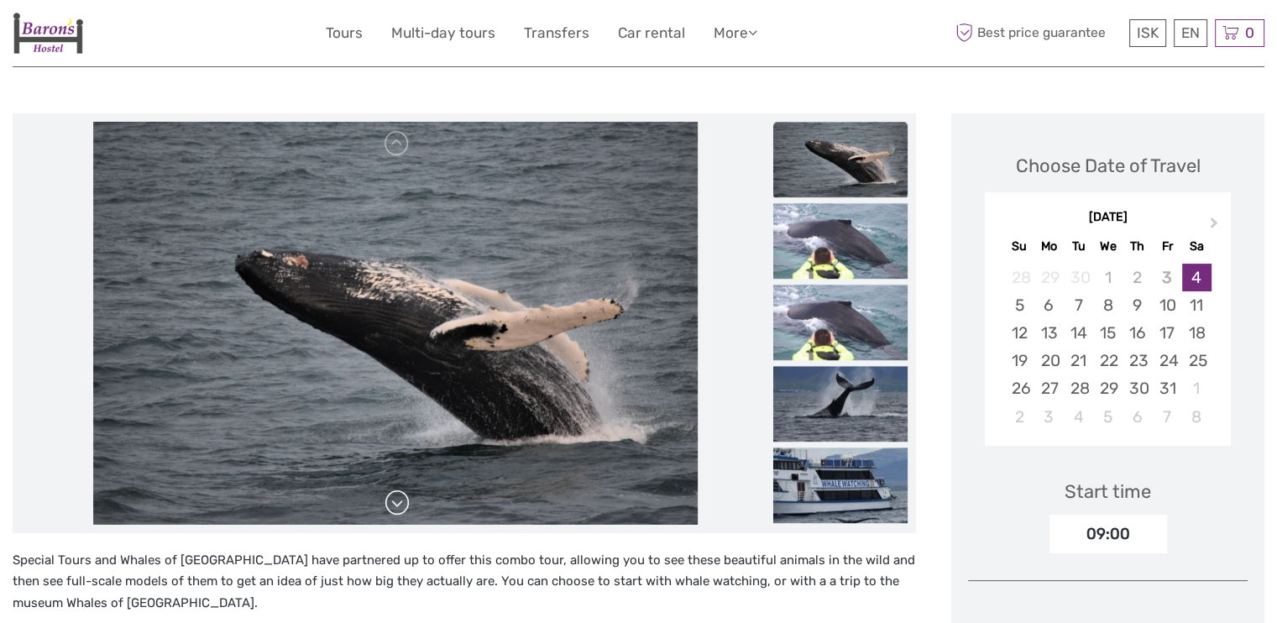
click at [390, 505] on link at bounding box center [397, 503] width 27 height 27
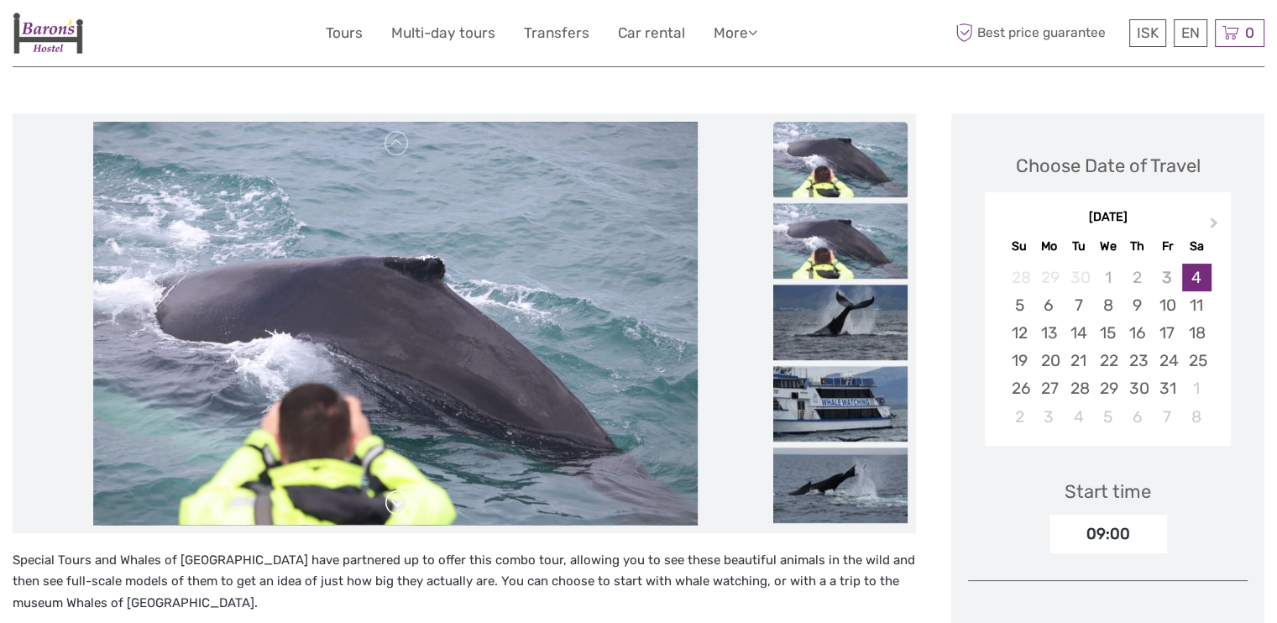
click at [390, 505] on link at bounding box center [397, 503] width 27 height 27
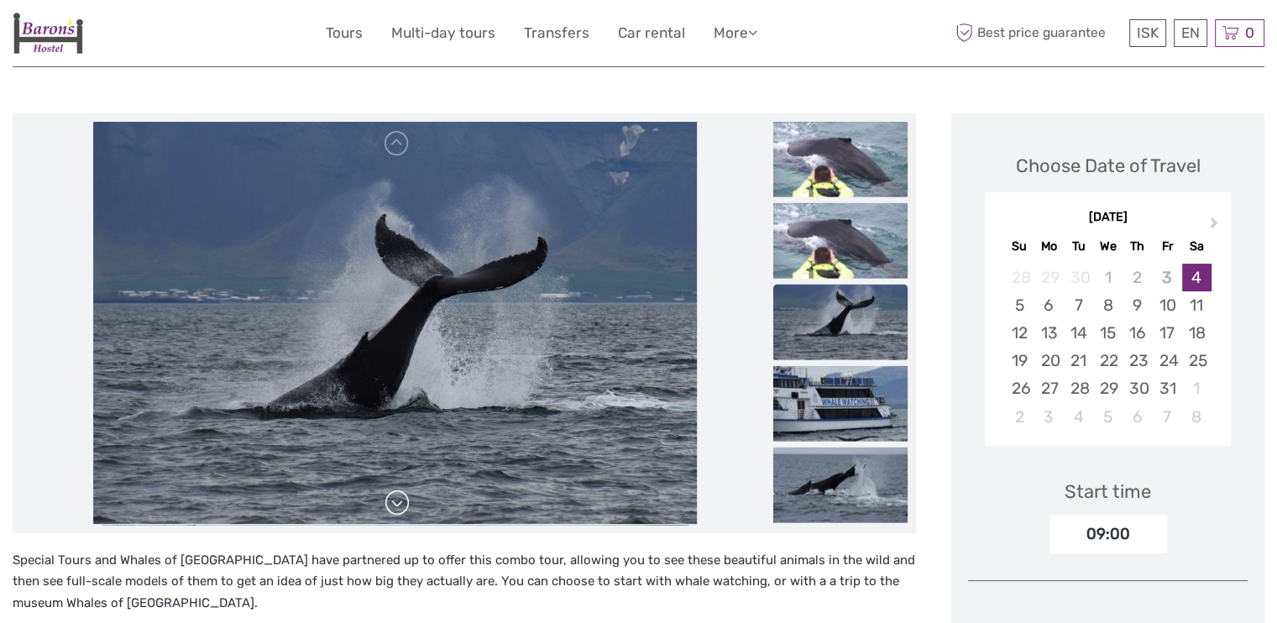
click at [390, 505] on link at bounding box center [397, 503] width 27 height 27
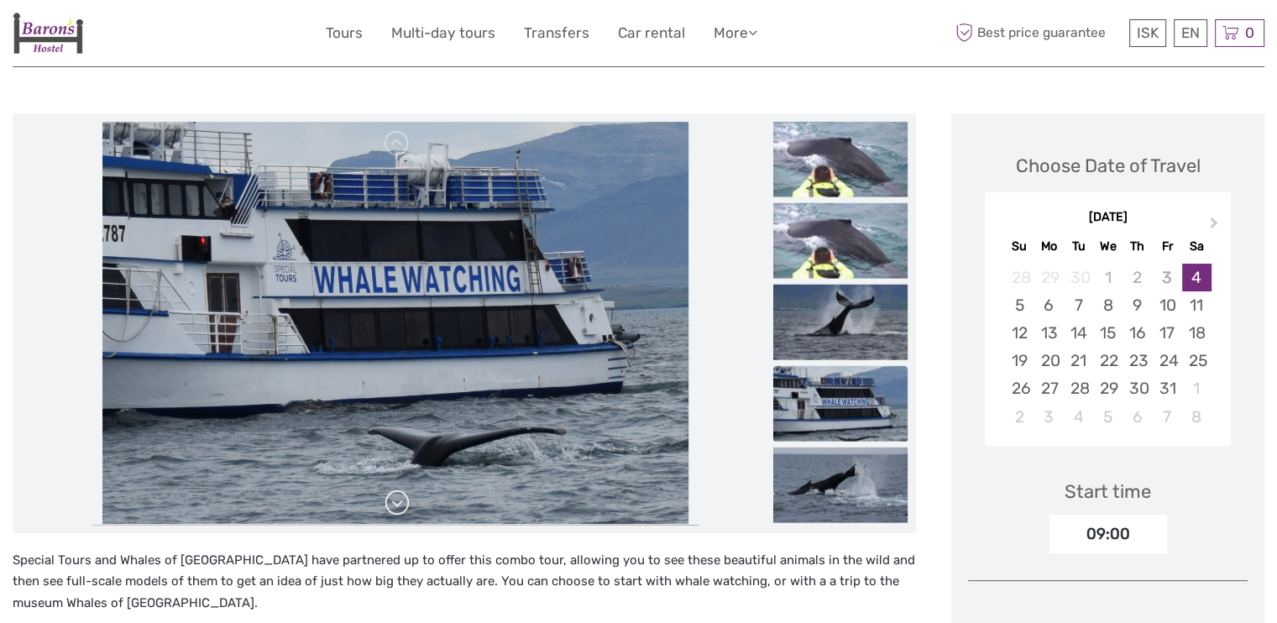
click at [390, 505] on link at bounding box center [397, 503] width 27 height 27
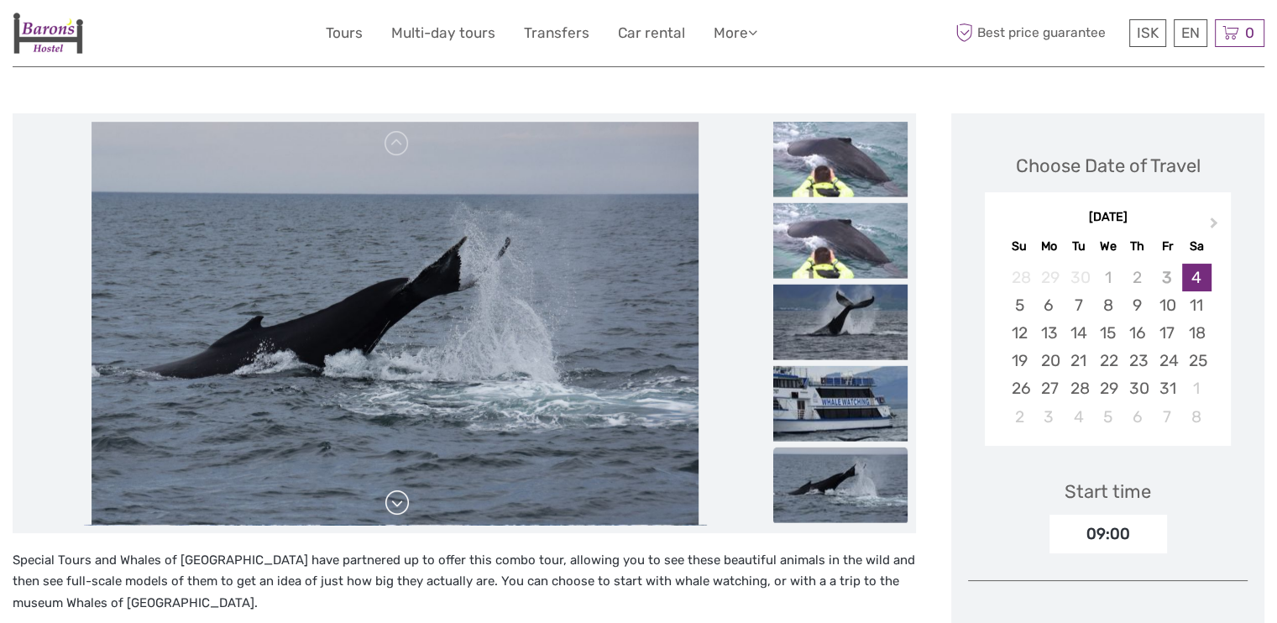
click at [390, 505] on link at bounding box center [397, 503] width 27 height 27
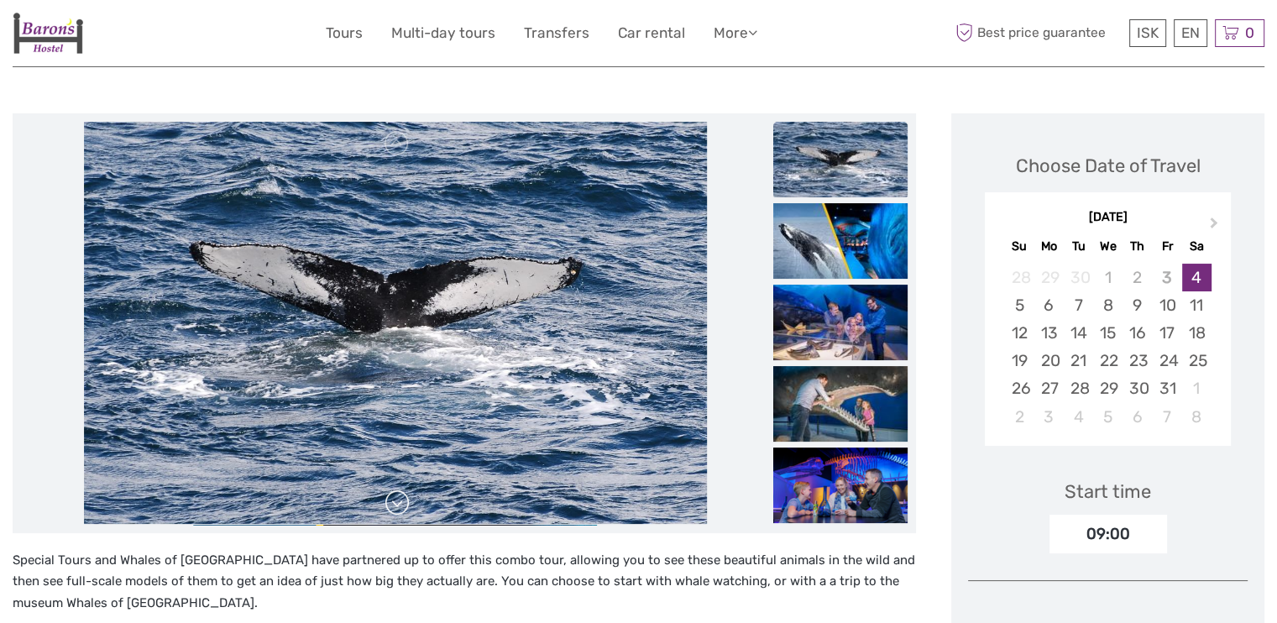
click at [390, 505] on link at bounding box center [397, 503] width 27 height 27
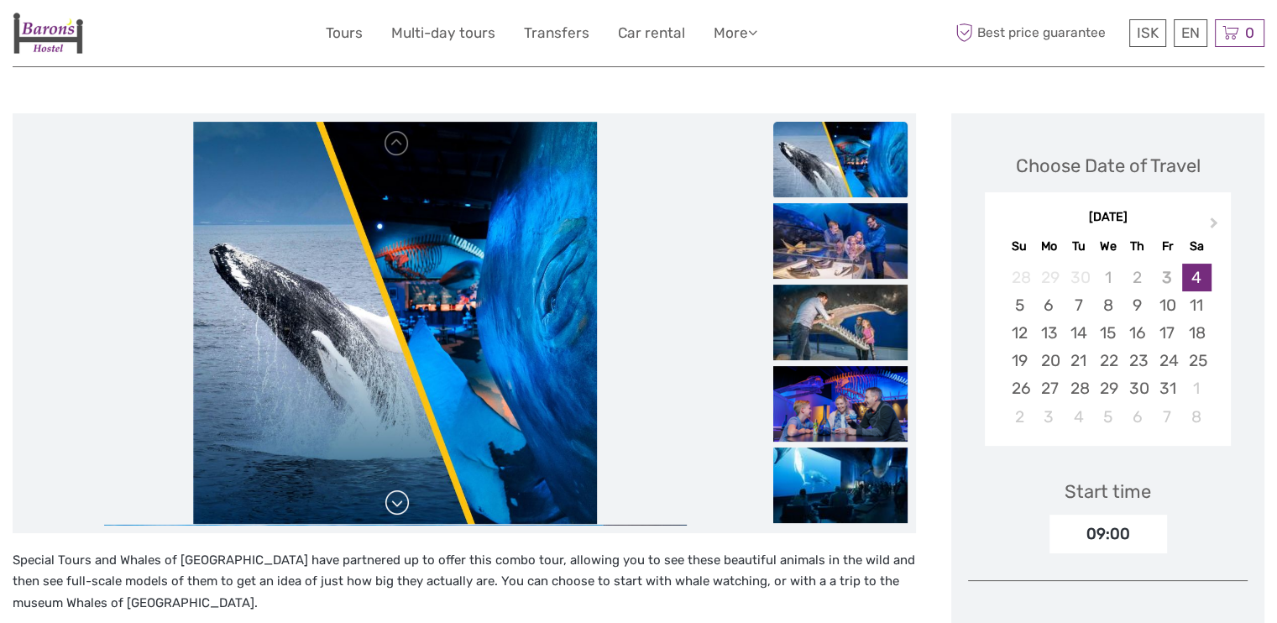
click at [390, 505] on link at bounding box center [397, 503] width 27 height 27
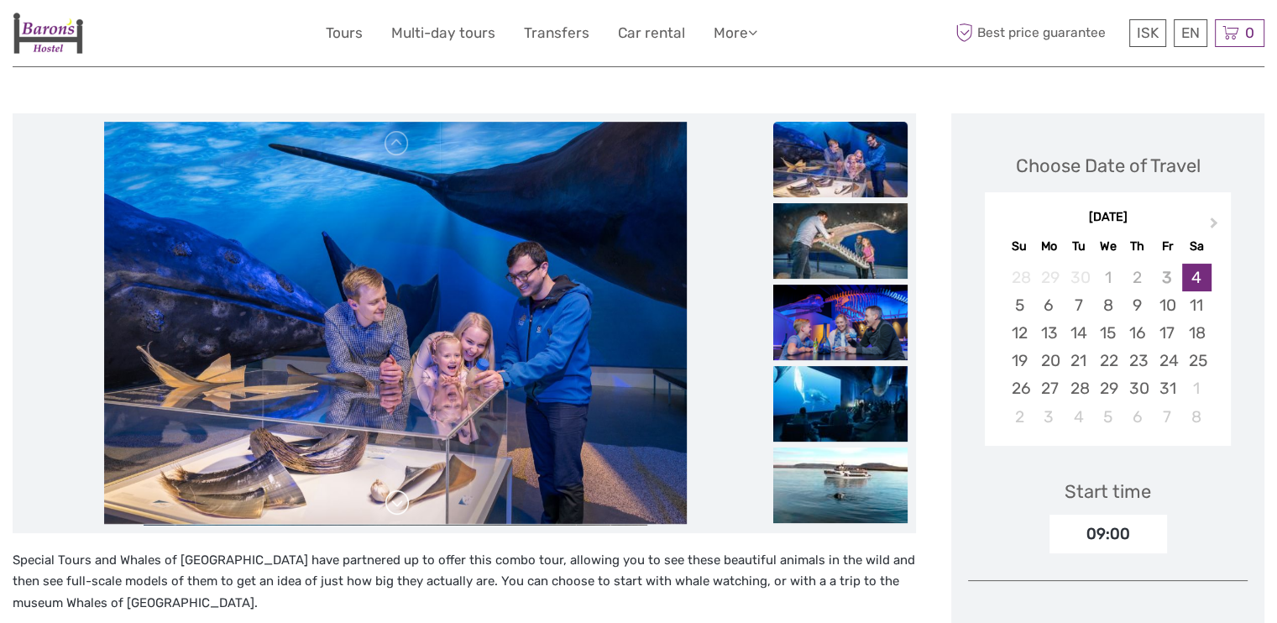
click at [390, 505] on link at bounding box center [397, 503] width 27 height 27
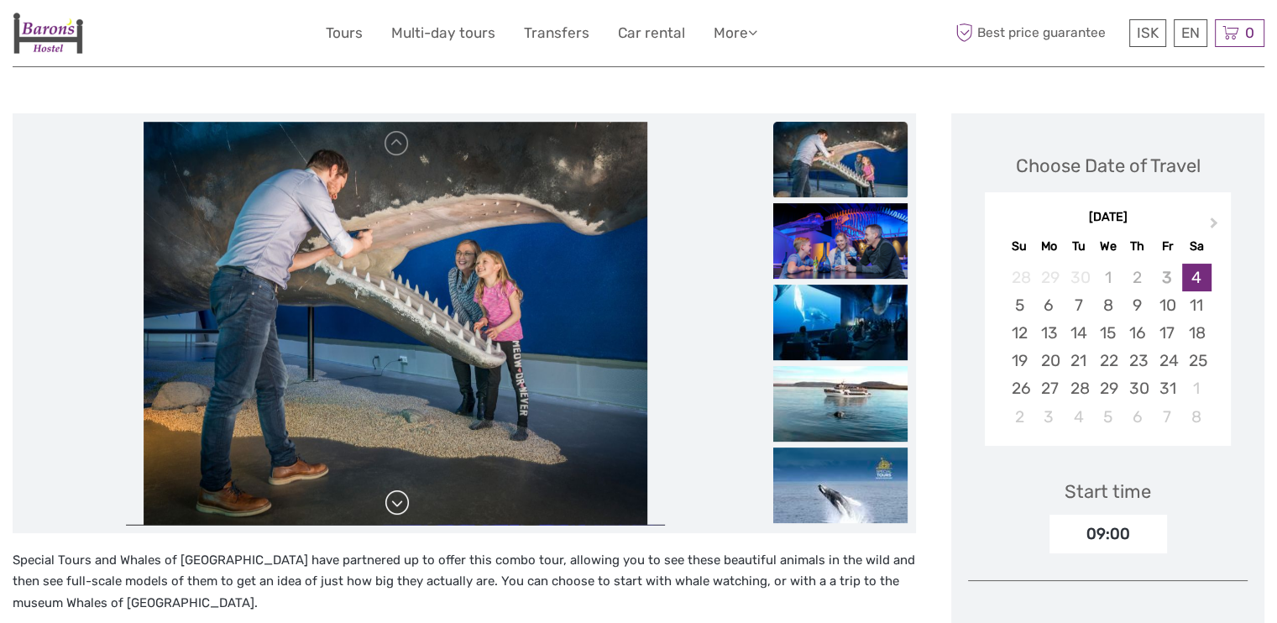
click at [390, 505] on link at bounding box center [397, 503] width 27 height 27
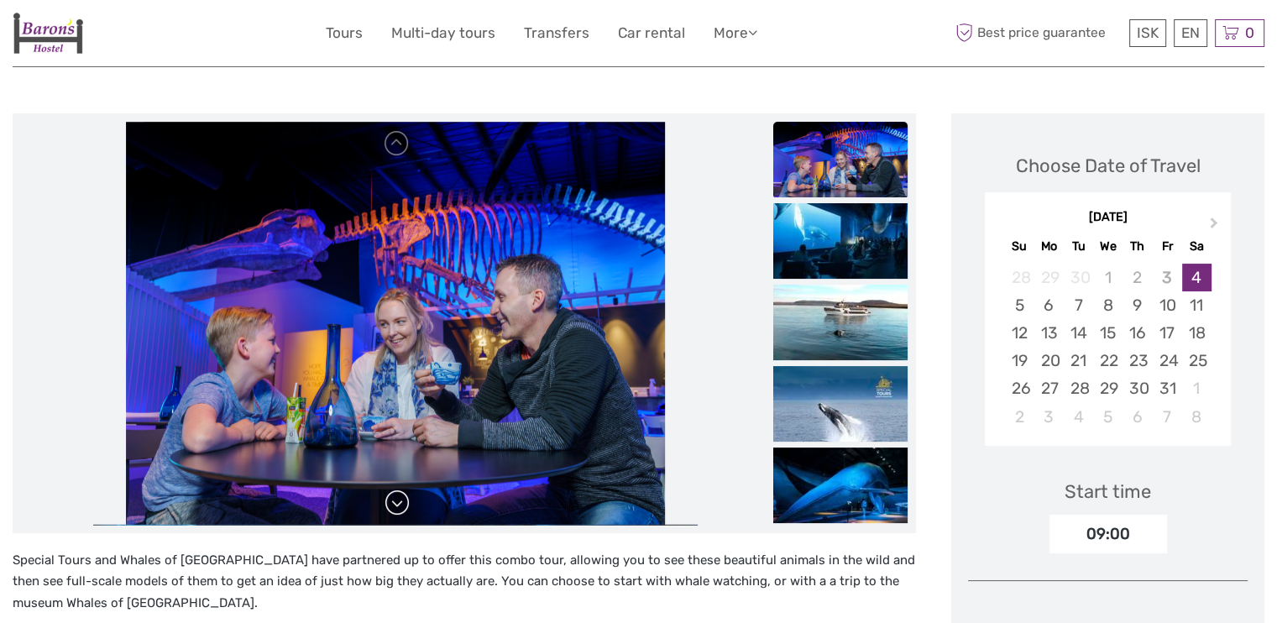
click at [390, 505] on link at bounding box center [397, 503] width 27 height 27
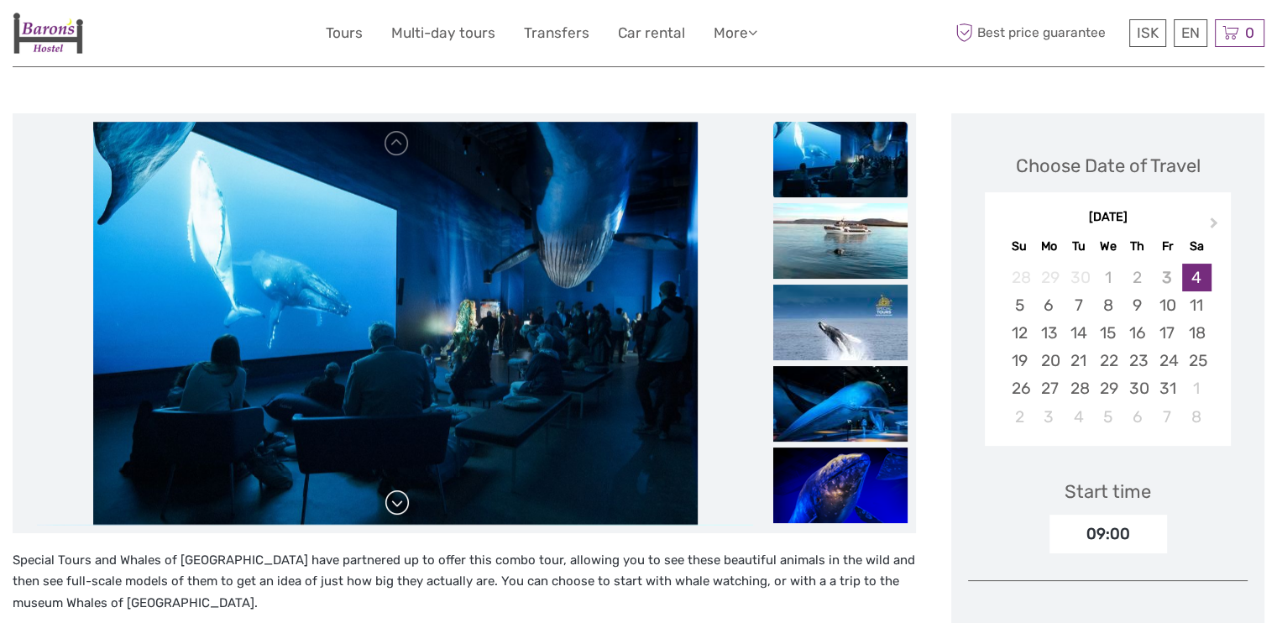
click at [390, 505] on link at bounding box center [397, 503] width 27 height 27
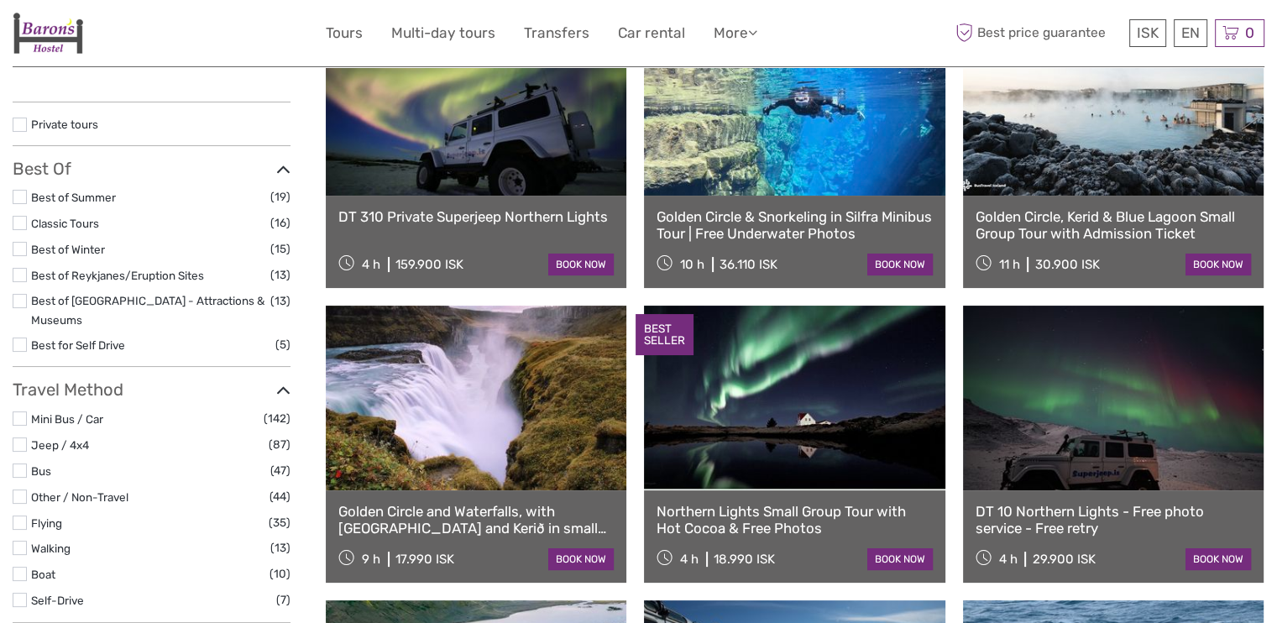
type input "[DATE] - [DATE]"
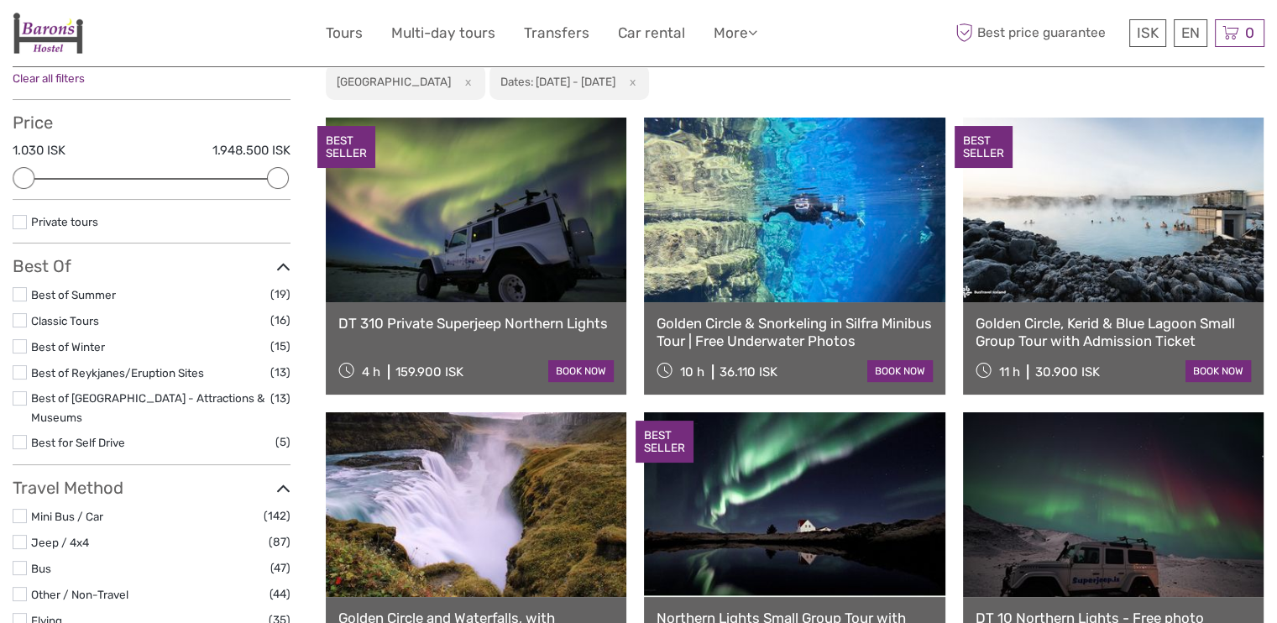
scroll to position [148, 0]
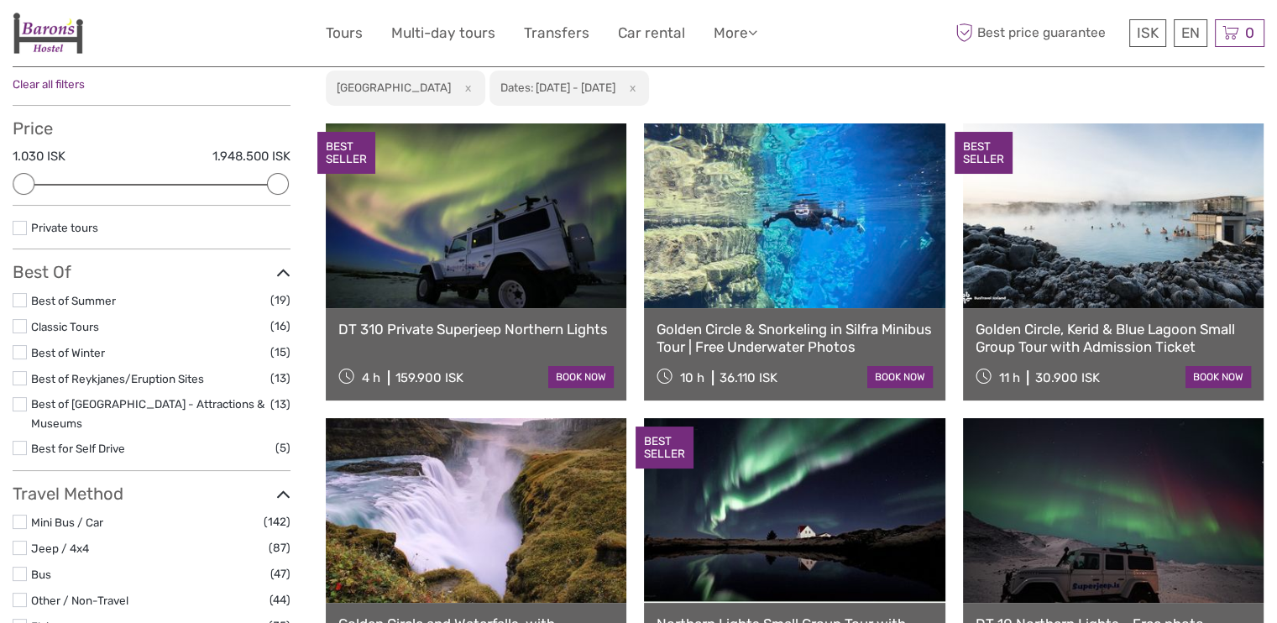
click at [154, 179] on div "Price 1.030 ISK 1.948.500 ISK Clear" at bounding box center [152, 161] width 278 height 87
click at [143, 184] on div "Price 1.030 ISK 1.948.500 ISK Clear" at bounding box center [152, 161] width 278 height 87
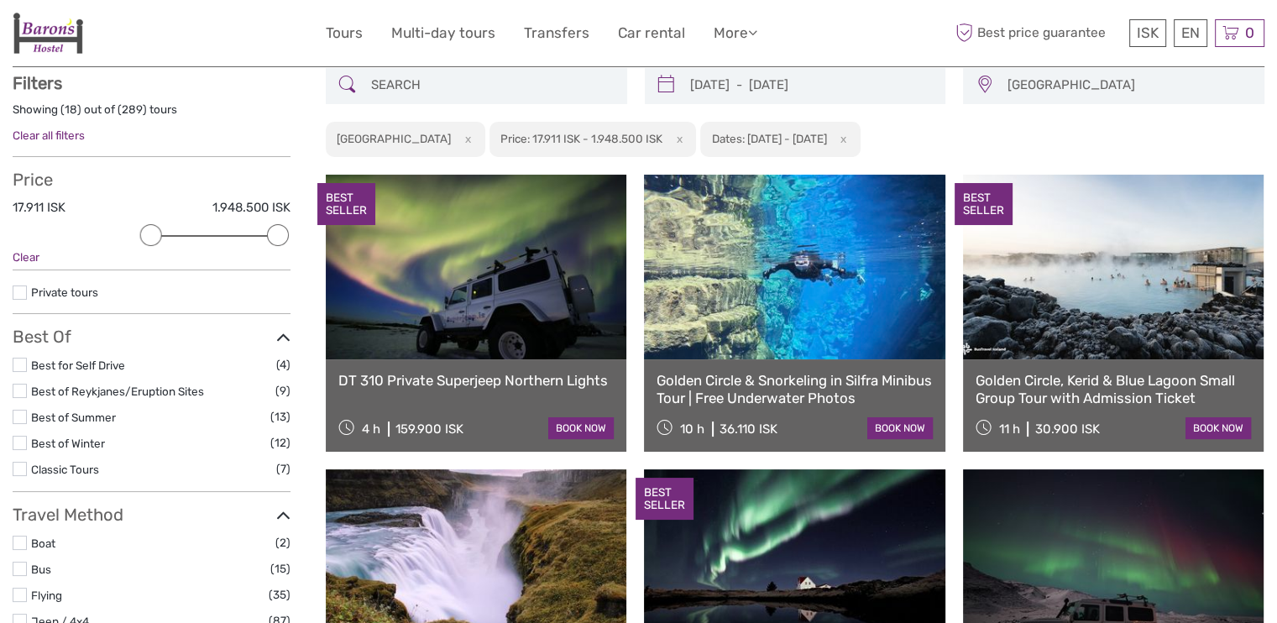
scroll to position [95, 0]
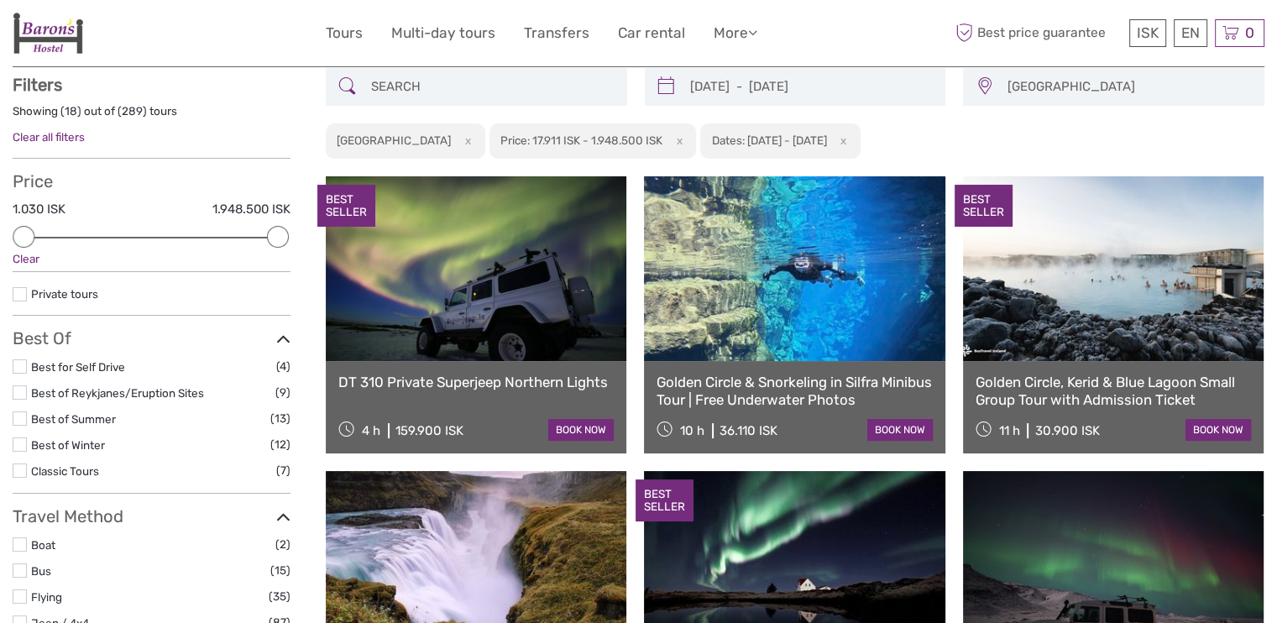
drag, startPoint x: 149, startPoint y: 235, endPoint x: 10, endPoint y: 202, distance: 143.4
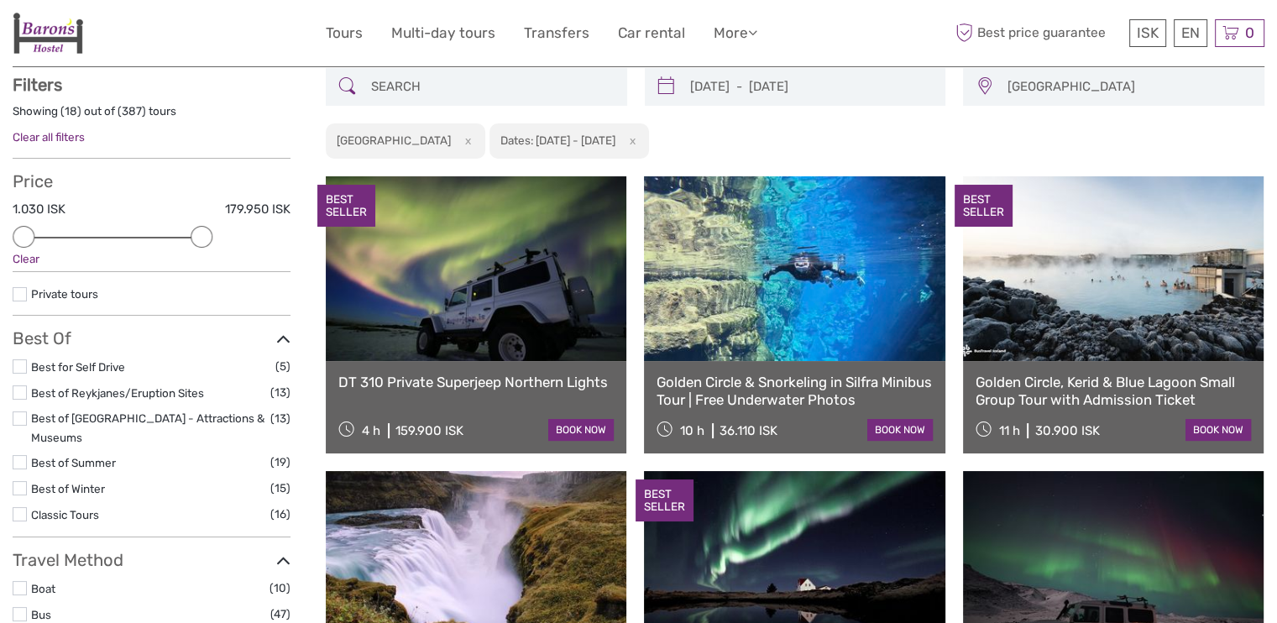
drag, startPoint x: 272, startPoint y: 234, endPoint x: 150, endPoint y: 232, distance: 121.8
click at [191, 232] on div at bounding box center [202, 237] width 22 height 22
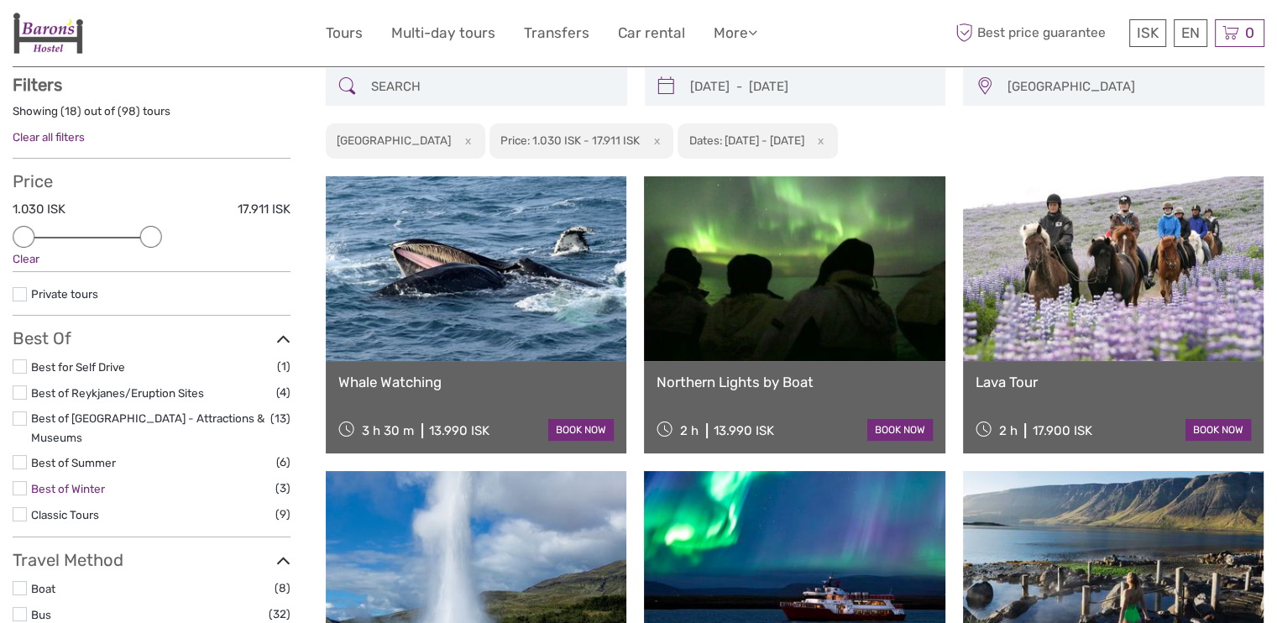
click at [79, 482] on link "Best of Winter" at bounding box center [68, 488] width 74 height 13
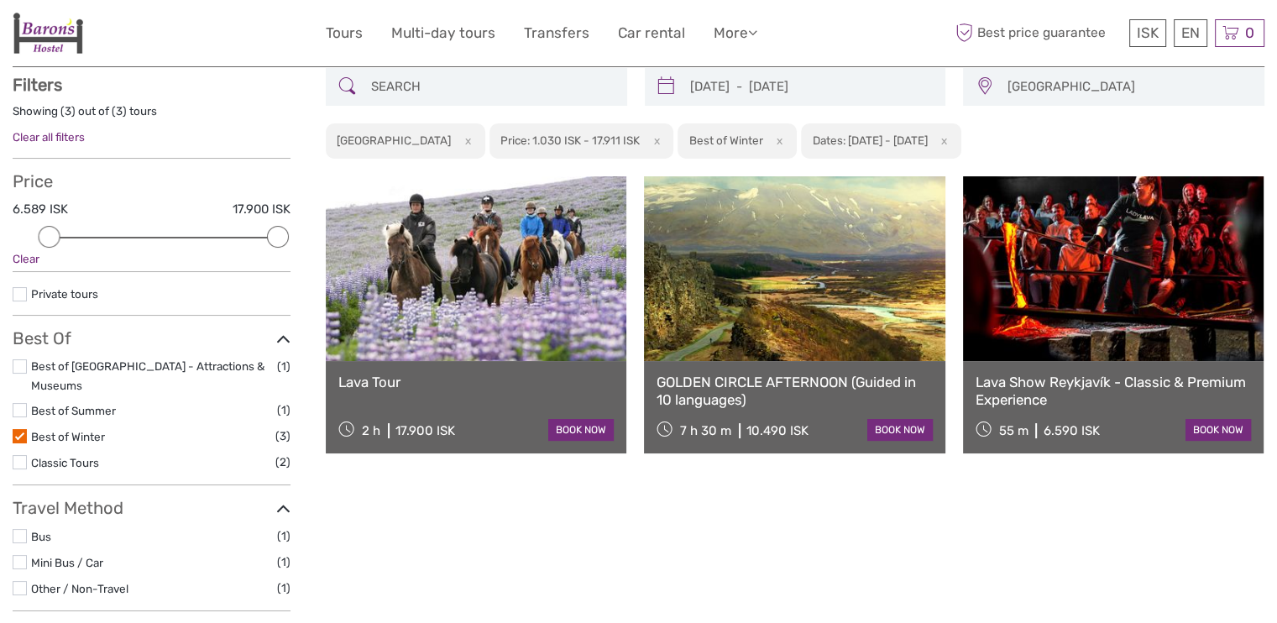
click at [464, 278] on link at bounding box center [476, 268] width 301 height 185
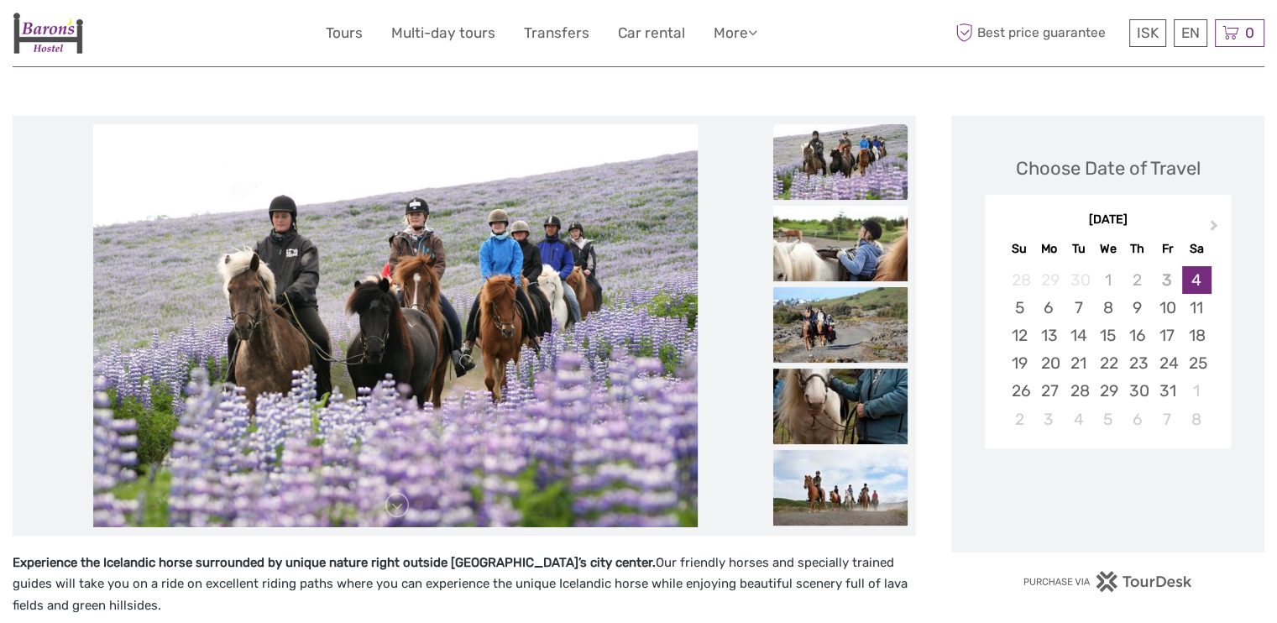
scroll to position [173, 0]
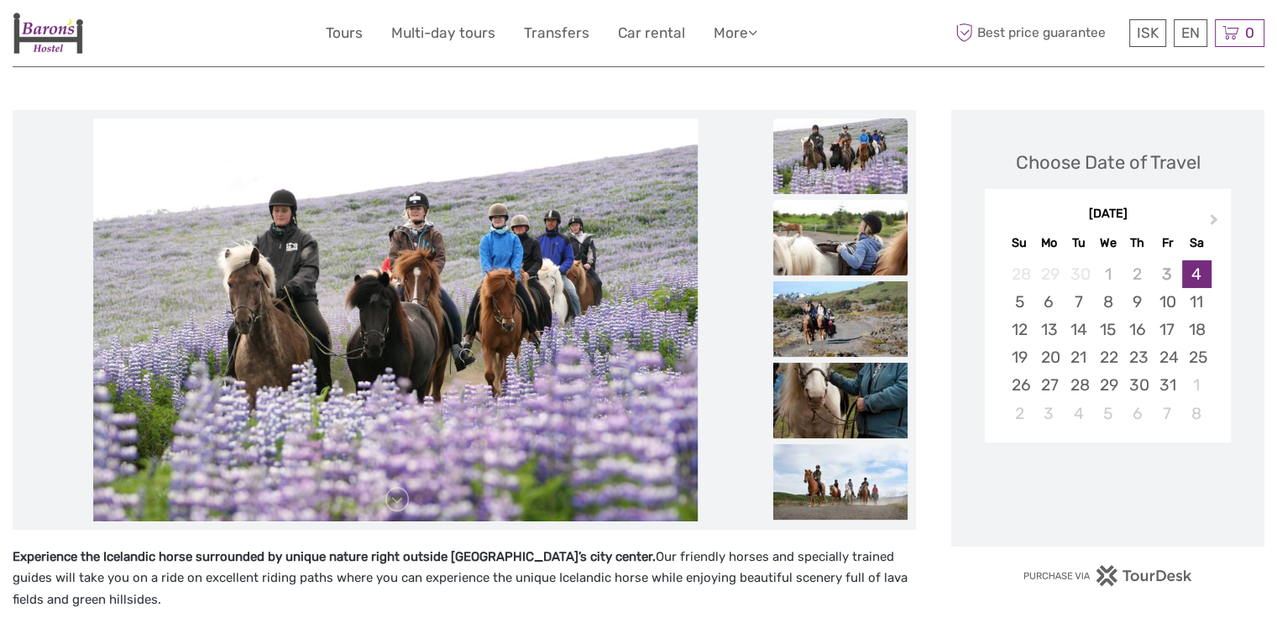
click at [813, 267] on img at bounding box center [840, 238] width 134 height 76
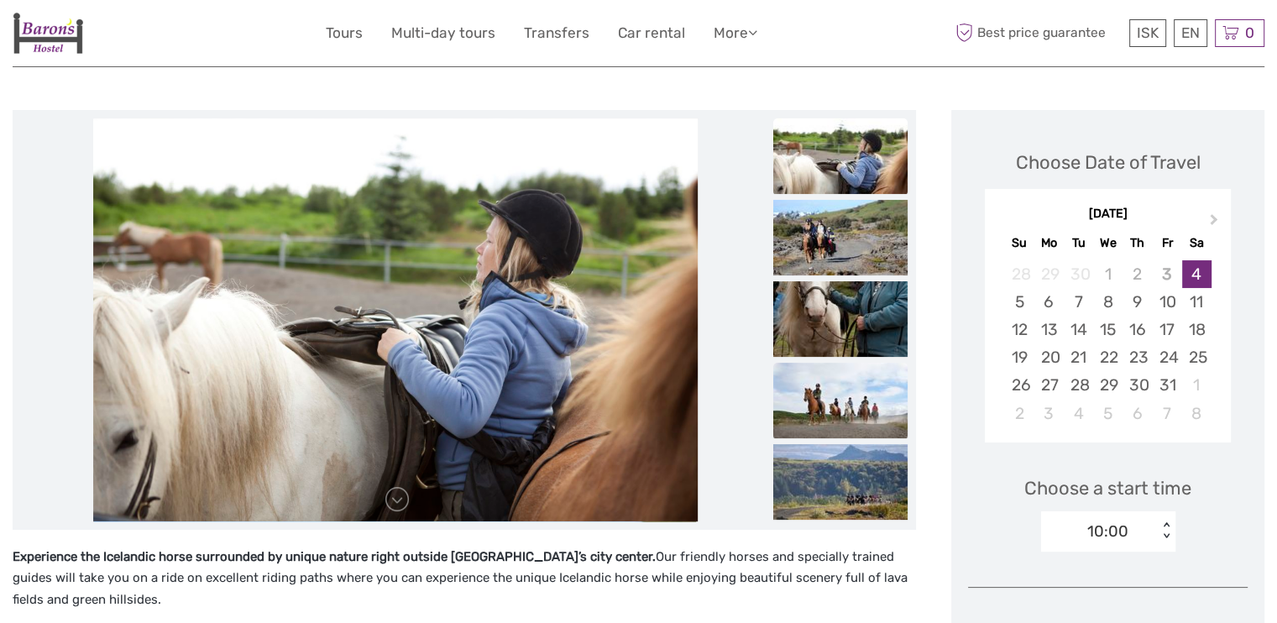
click at [816, 387] on img at bounding box center [840, 401] width 134 height 76
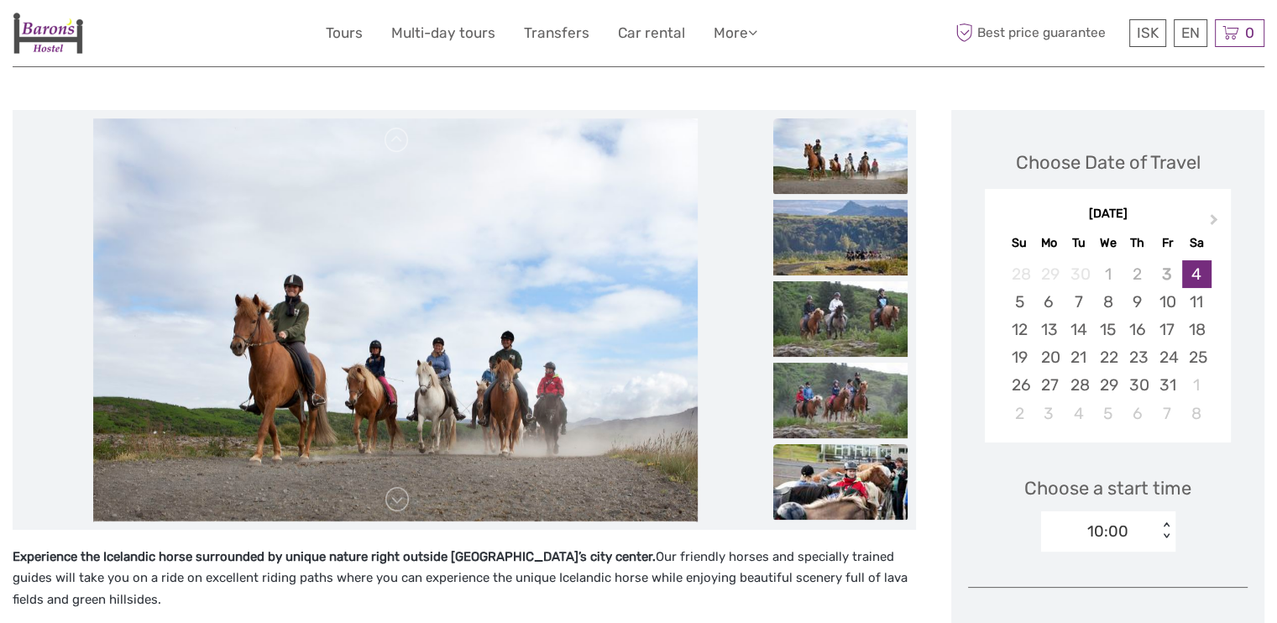
click at [824, 452] on img at bounding box center [840, 482] width 134 height 76
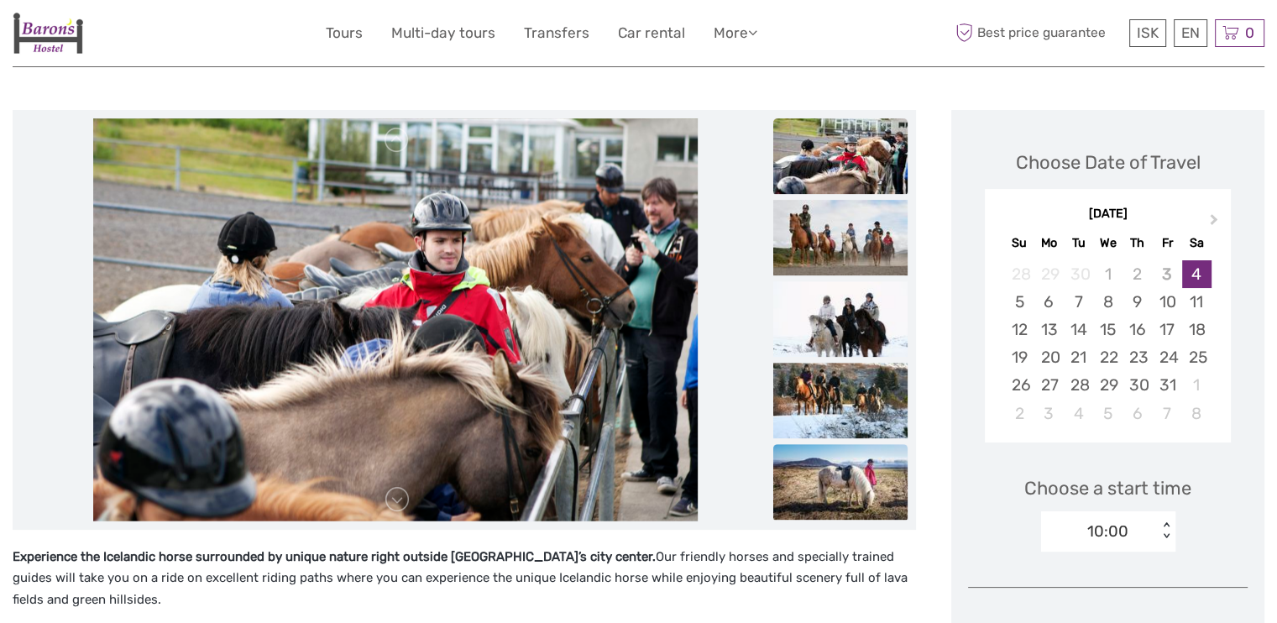
click at [827, 466] on img at bounding box center [840, 482] width 134 height 76
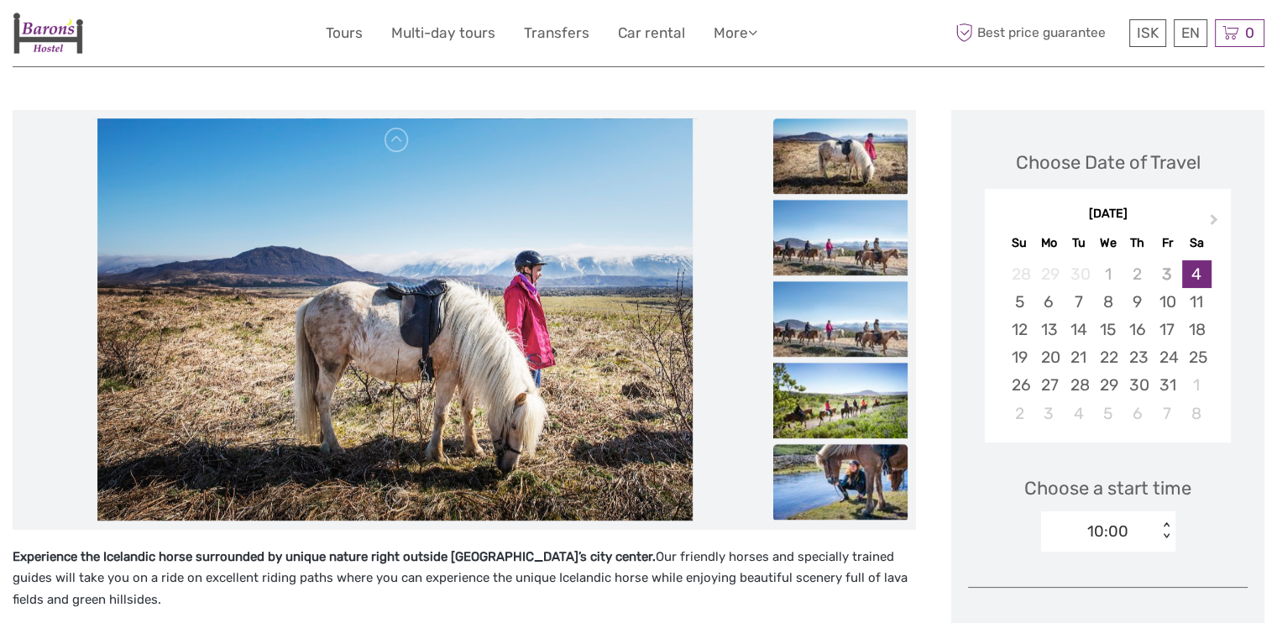
click at [846, 472] on img at bounding box center [840, 482] width 134 height 76
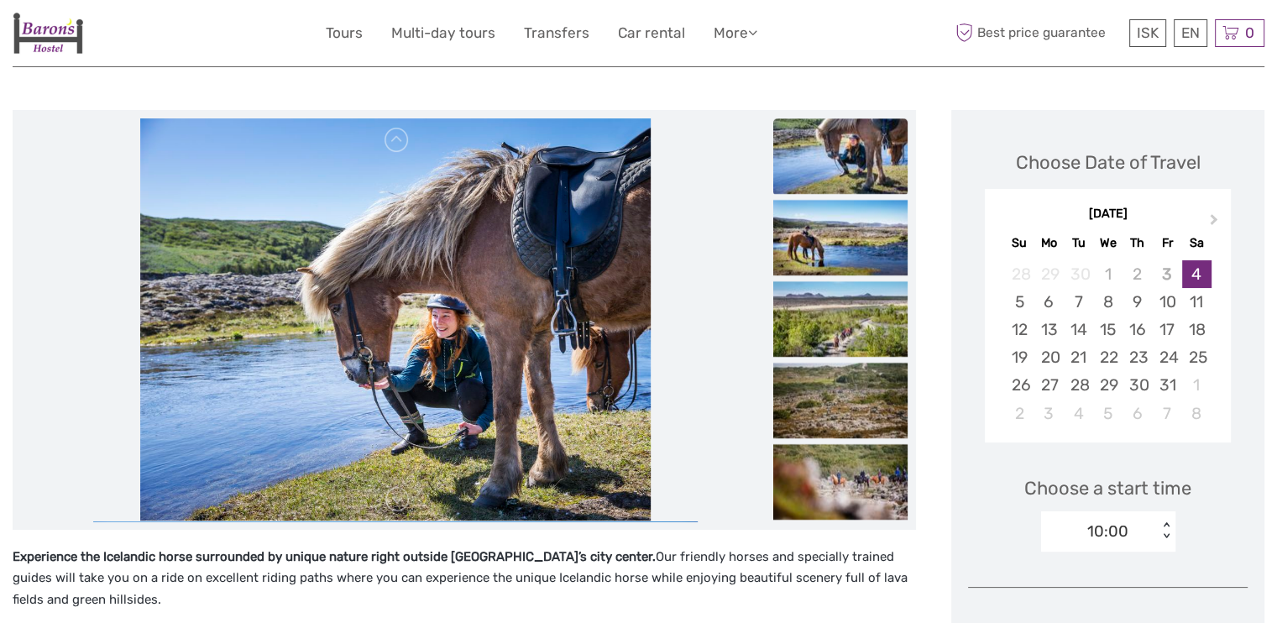
click at [846, 472] on img at bounding box center [840, 482] width 134 height 76
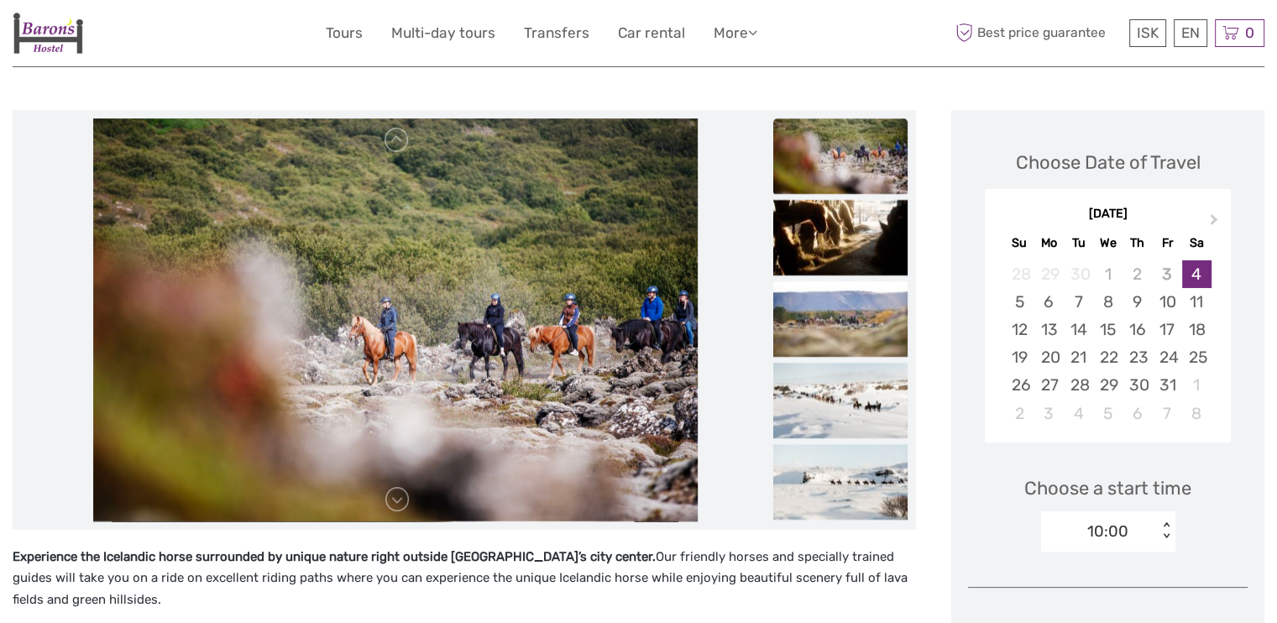
click at [846, 472] on img at bounding box center [840, 482] width 134 height 76
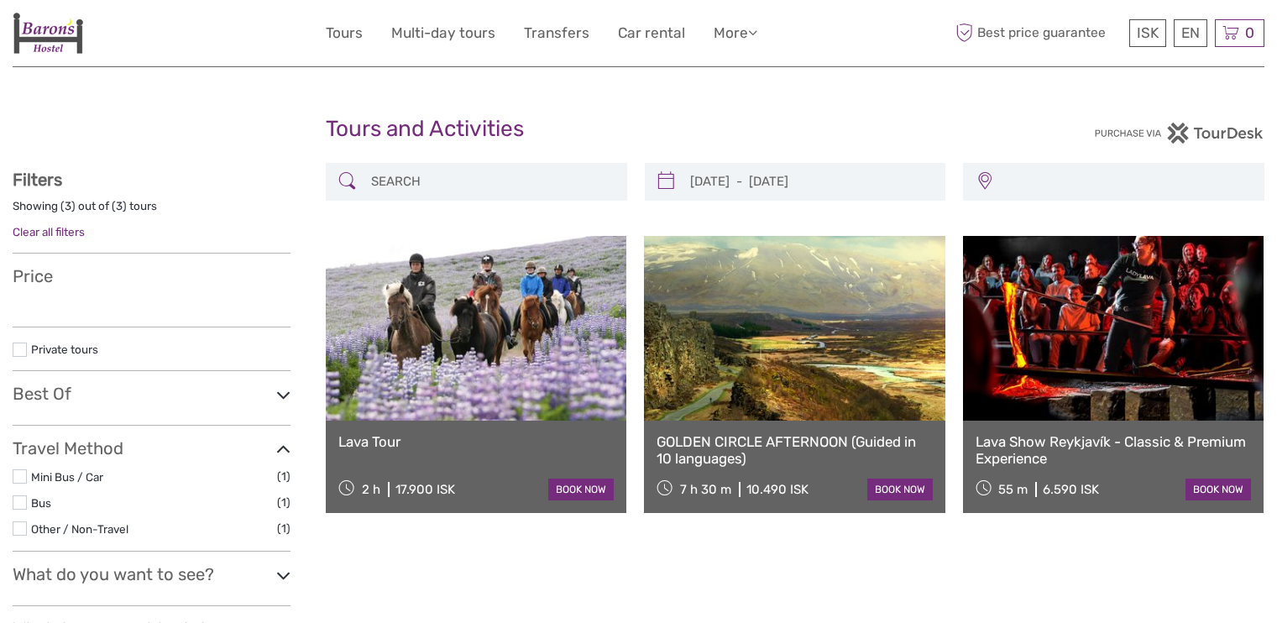
scroll to position [95, 0]
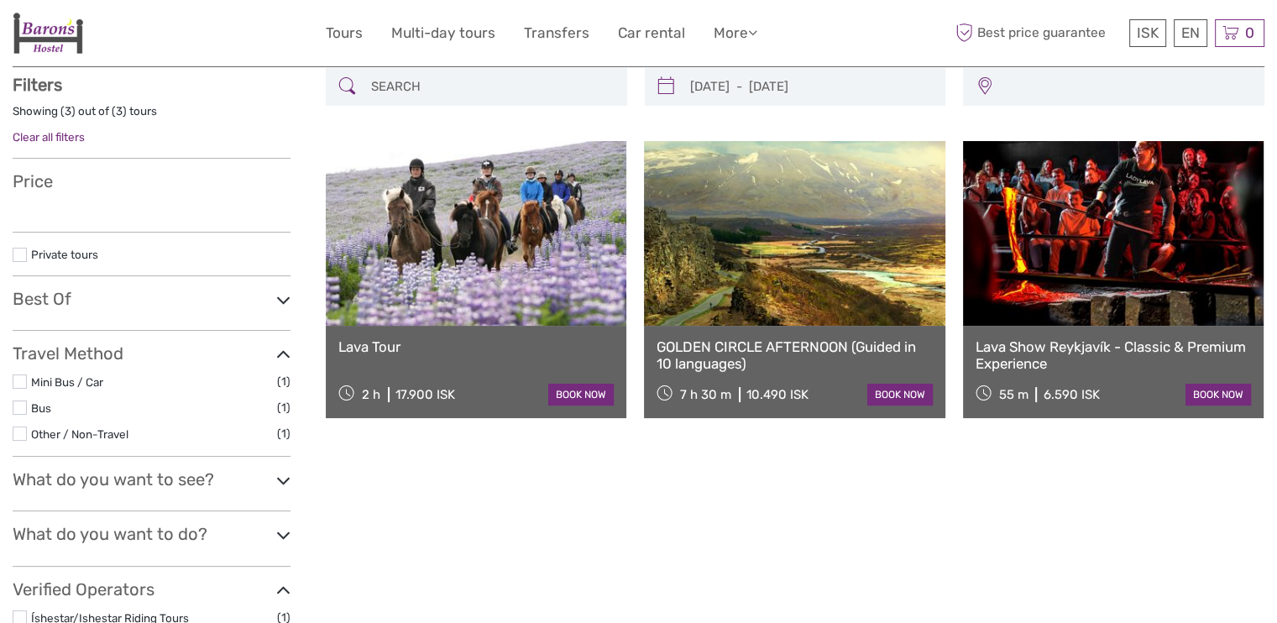
type input "[DATE] - [DATE]"
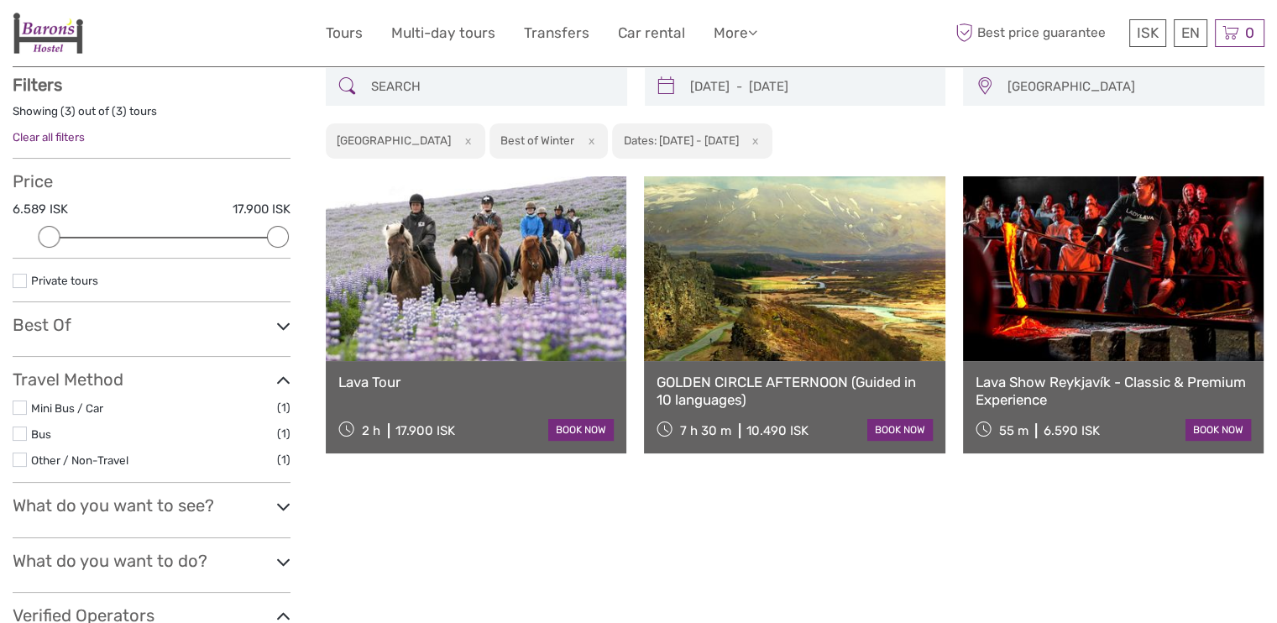
scroll to position [0, 0]
click at [1133, 262] on link at bounding box center [1113, 268] width 301 height 185
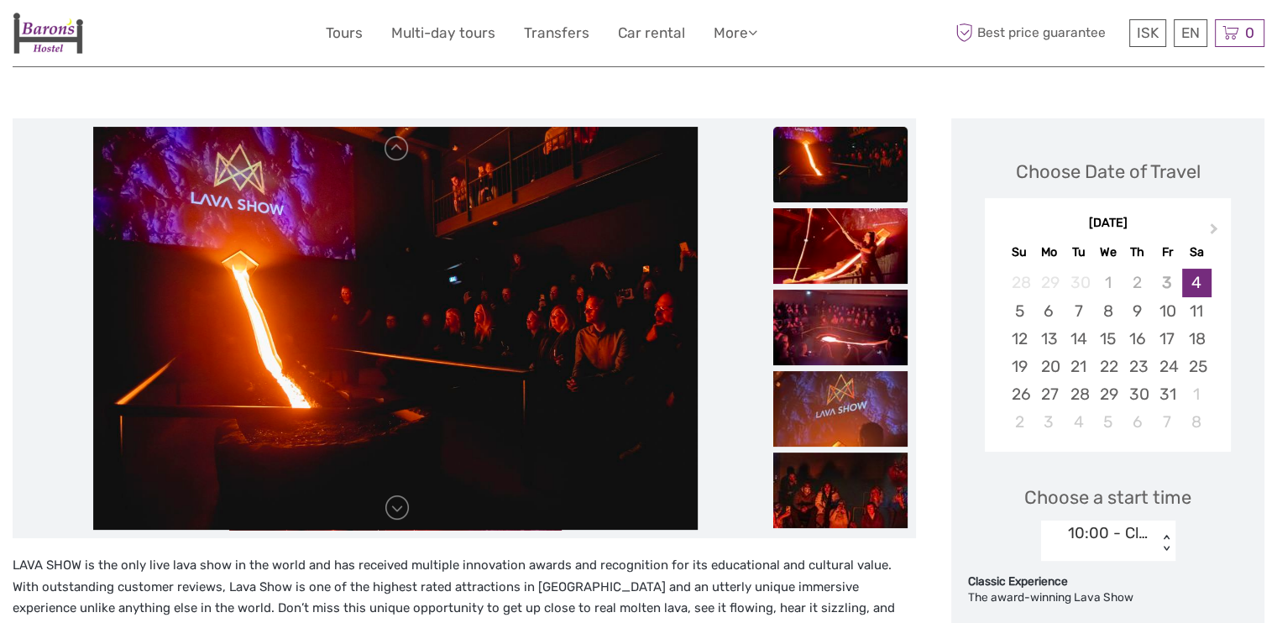
scroll to position [161, 0]
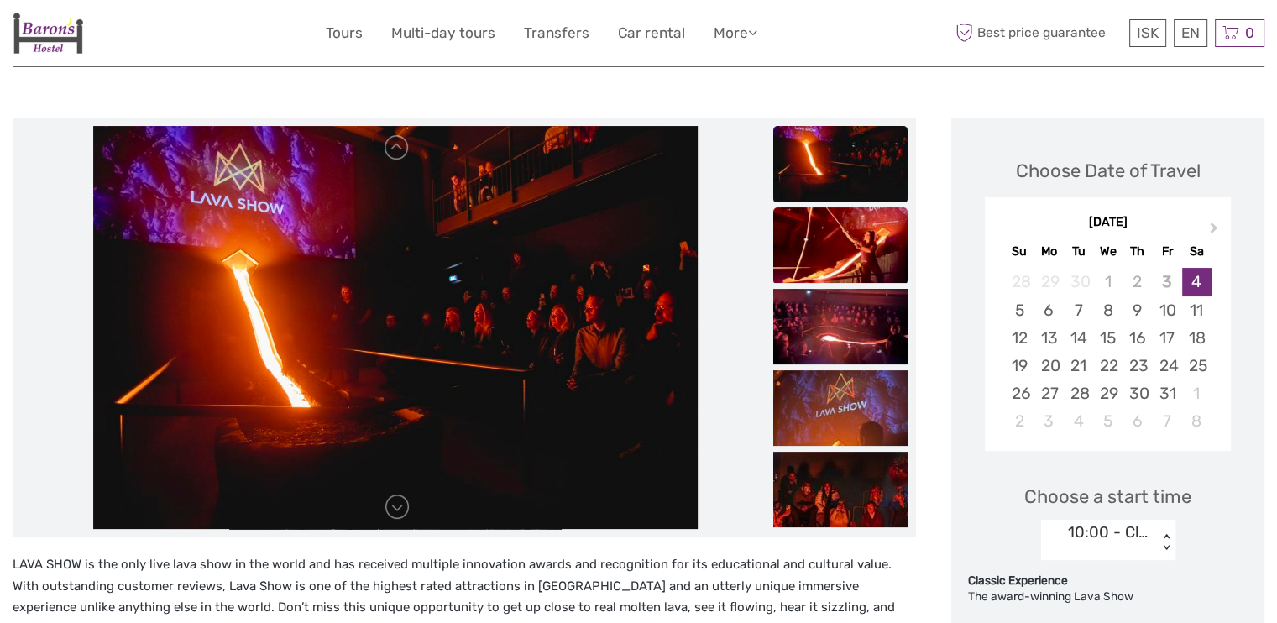
click at [854, 261] on img at bounding box center [840, 245] width 134 height 76
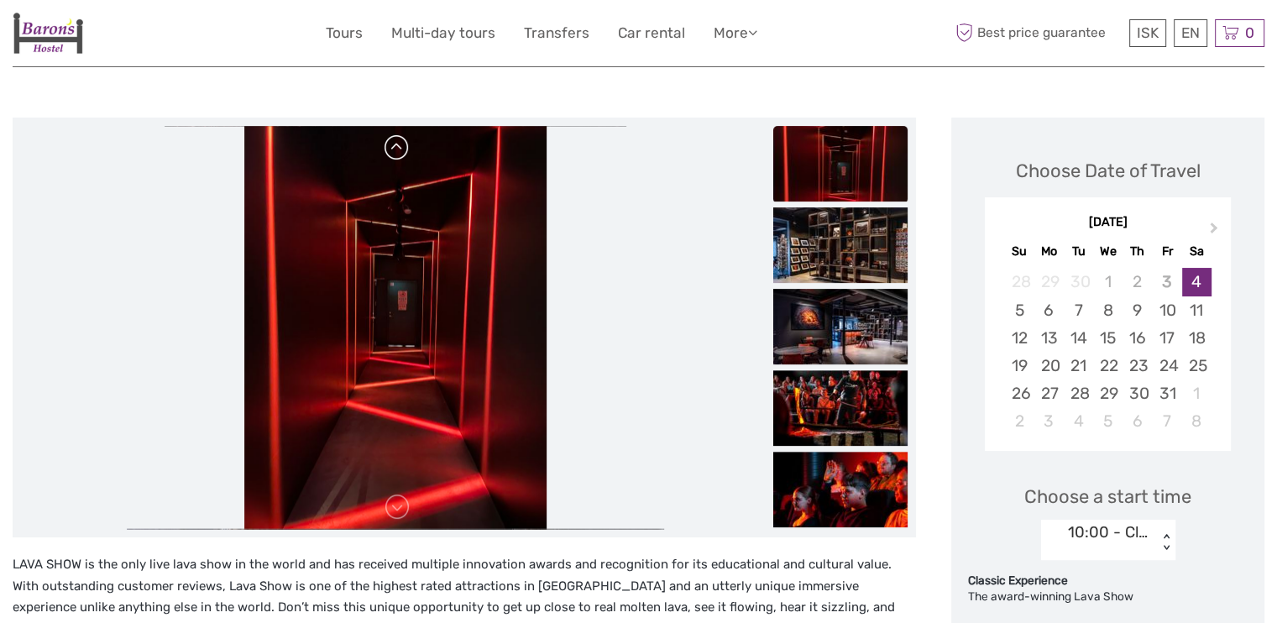
click at [398, 144] on link at bounding box center [397, 147] width 27 height 27
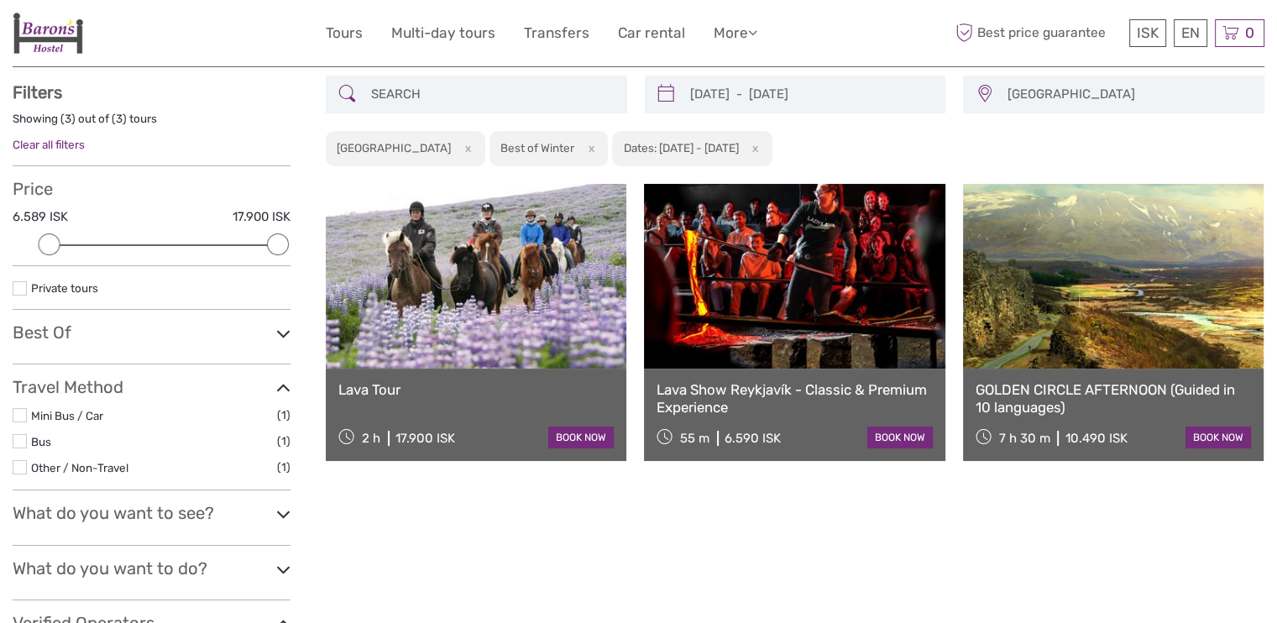
scroll to position [81, 0]
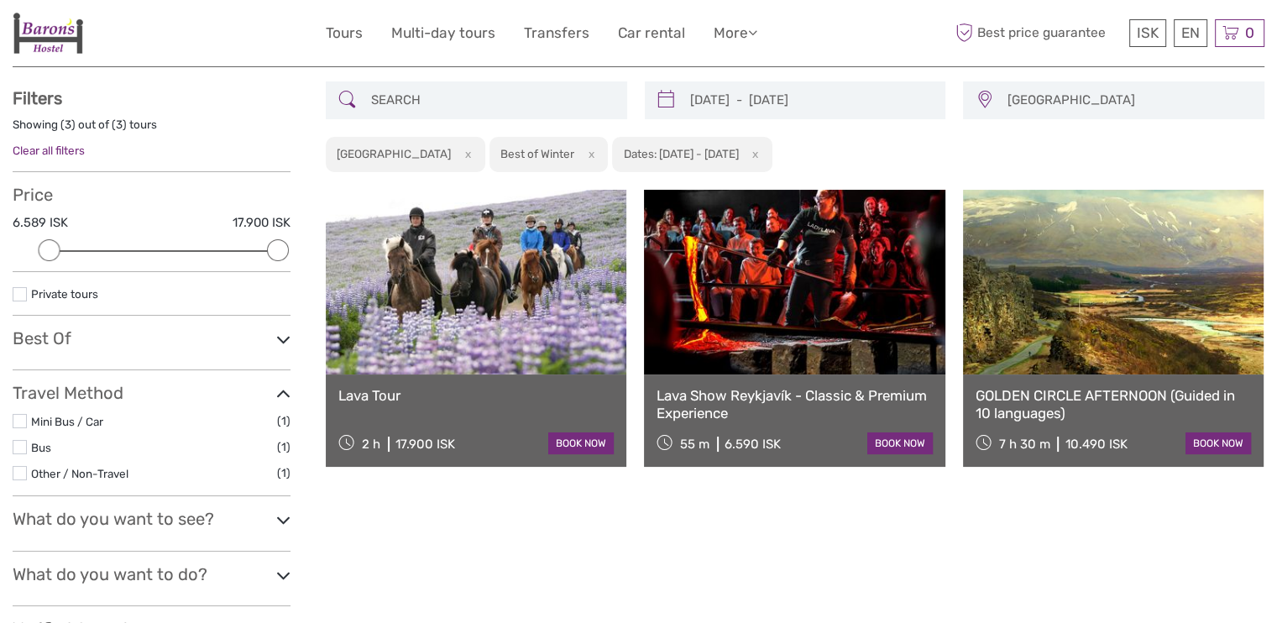
click at [183, 331] on h3 "Best Of" at bounding box center [152, 338] width 278 height 20
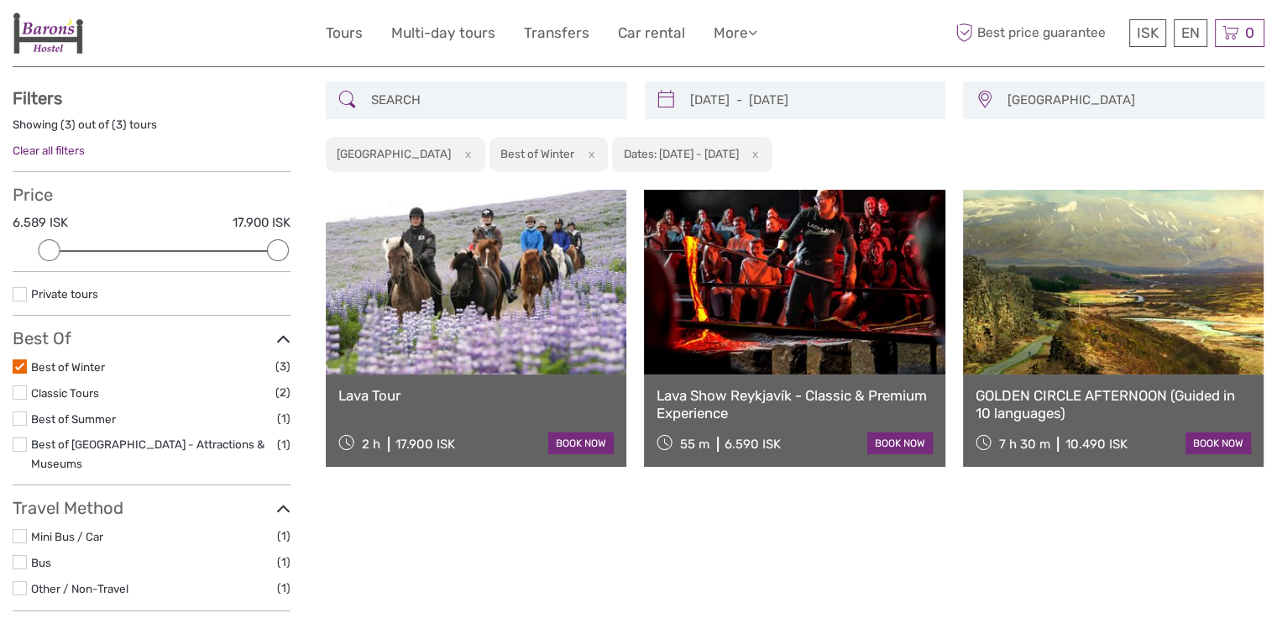
click at [18, 362] on label at bounding box center [20, 366] width 14 height 14
click at [0, 0] on input "checkbox" at bounding box center [0, 0] width 0 height 0
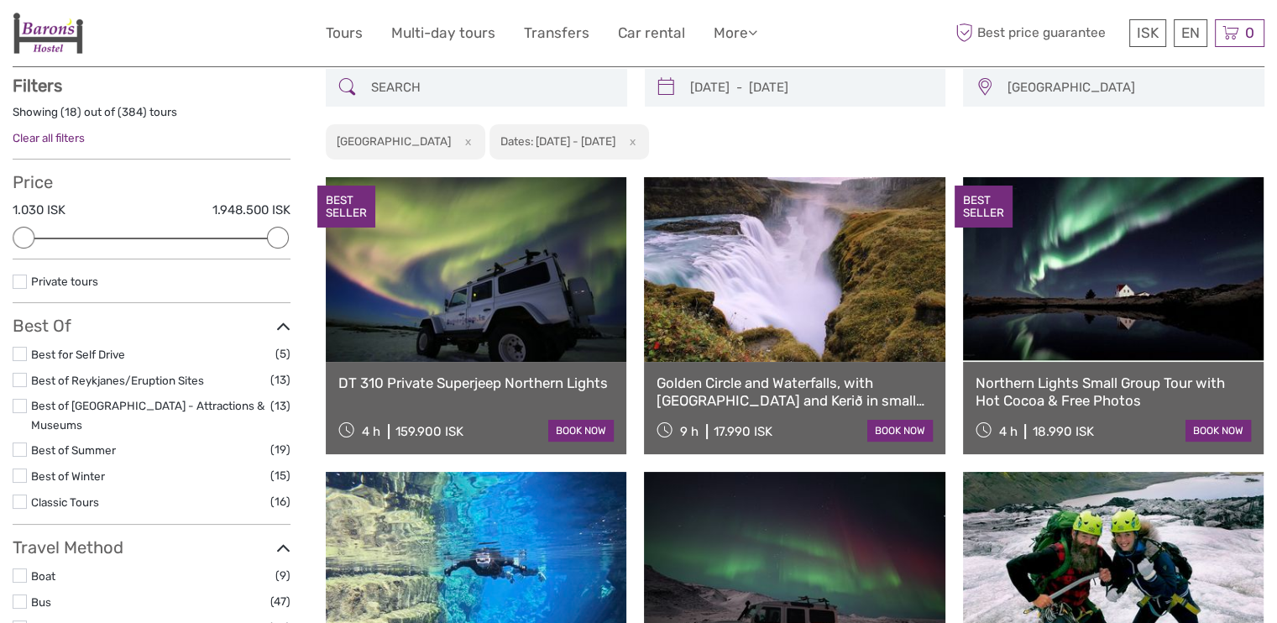
scroll to position [95, 0]
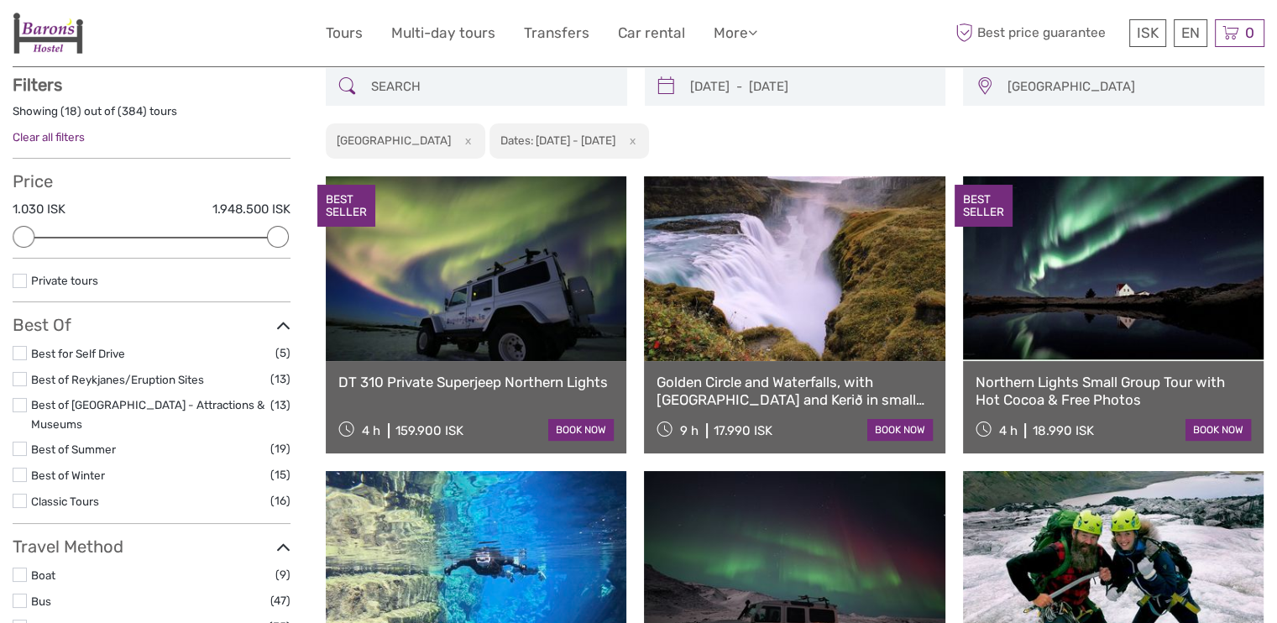
click at [20, 494] on label at bounding box center [20, 501] width 14 height 14
click at [0, 0] on input "checkbox" at bounding box center [0, 0] width 0 height 0
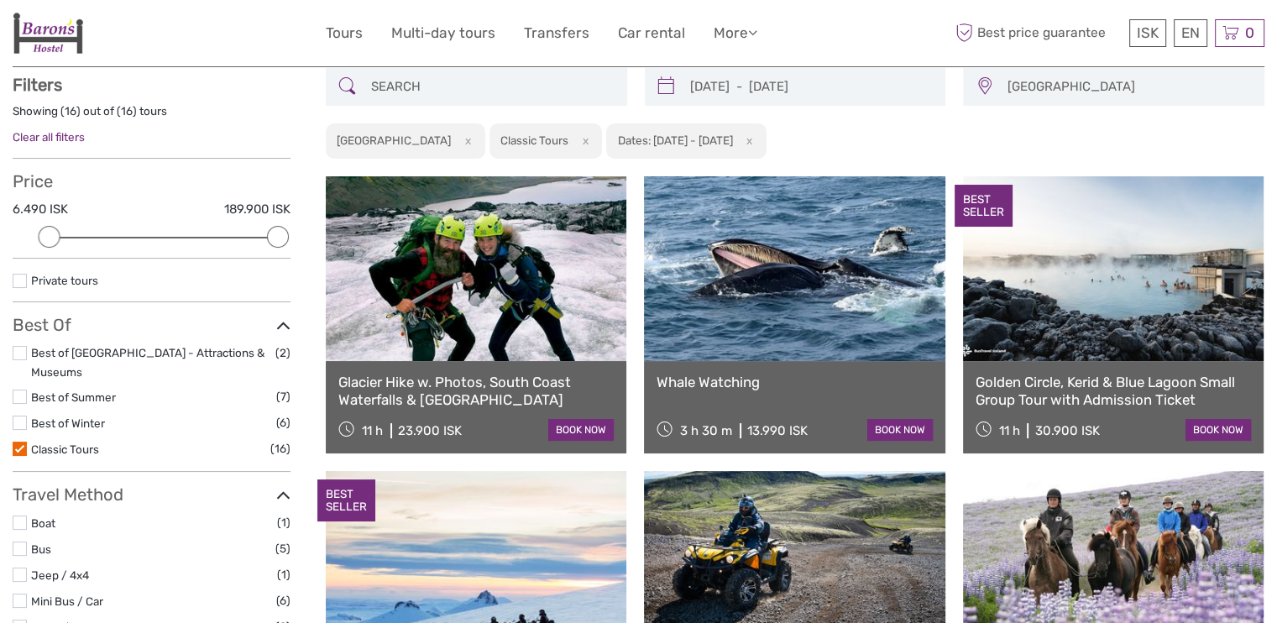
click at [204, 218] on div "6.490 ISK 189.900 ISK" at bounding box center [152, 215] width 278 height 28
click at [182, 234] on div "Price 6.490 ISK 189.900 ISK Clear" at bounding box center [152, 214] width 278 height 87
drag, startPoint x: 274, startPoint y: 239, endPoint x: 178, endPoint y: 232, distance: 96.0
click at [191, 232] on div at bounding box center [202, 237] width 22 height 22
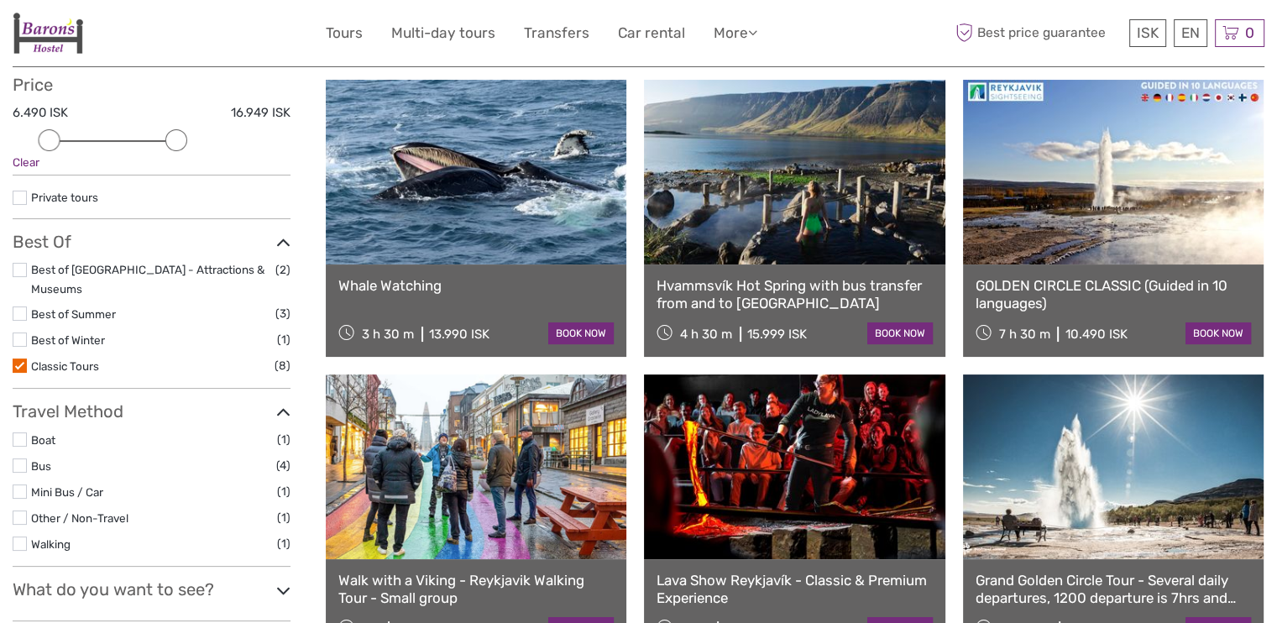
scroll to position [175, 0]
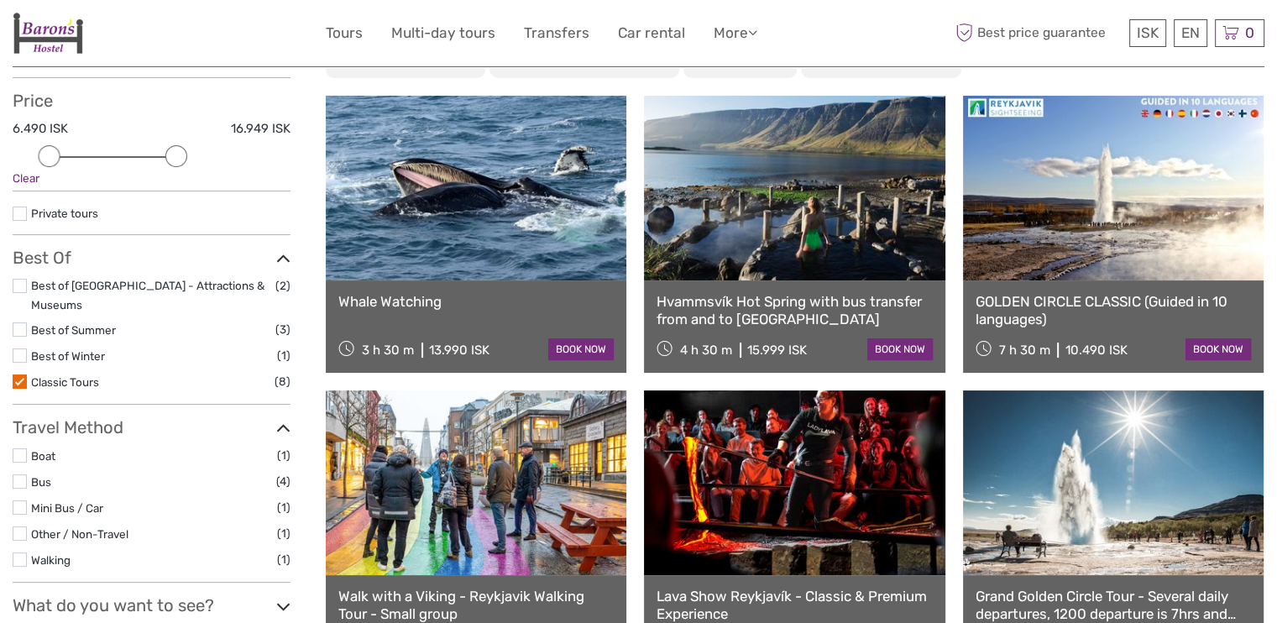
click at [22, 374] on label at bounding box center [20, 381] width 14 height 14
click at [0, 0] on input "checkbox" at bounding box center [0, 0] width 0 height 0
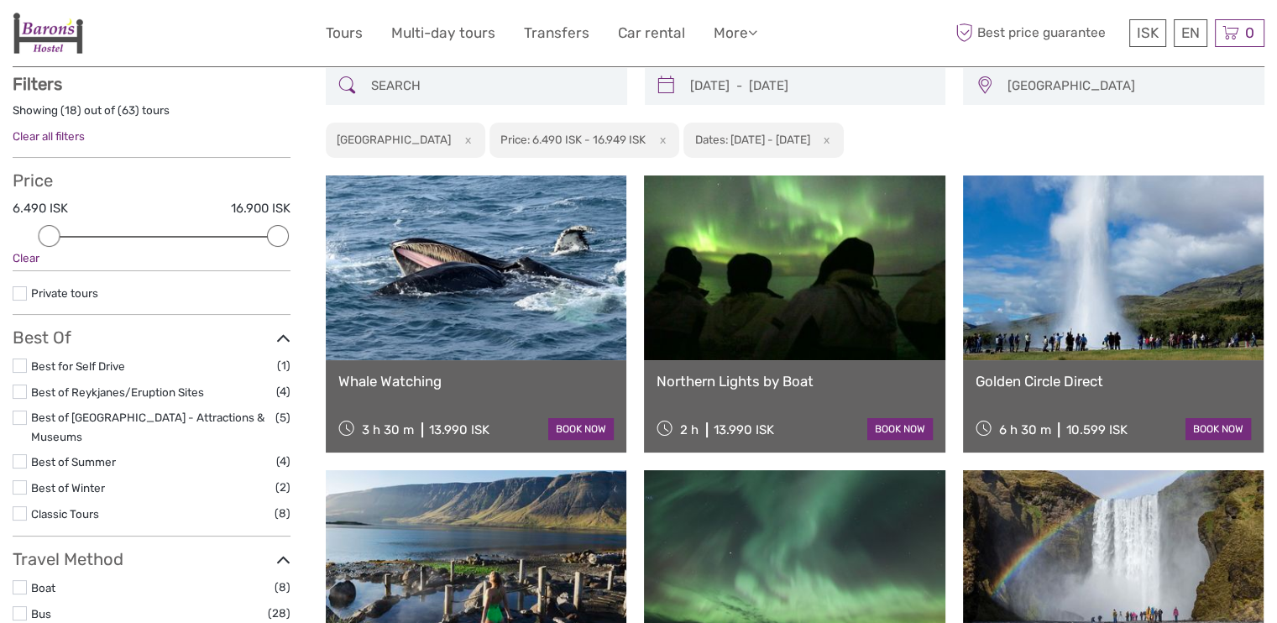
scroll to position [95, 0]
